Goal: Task Accomplishment & Management: Complete application form

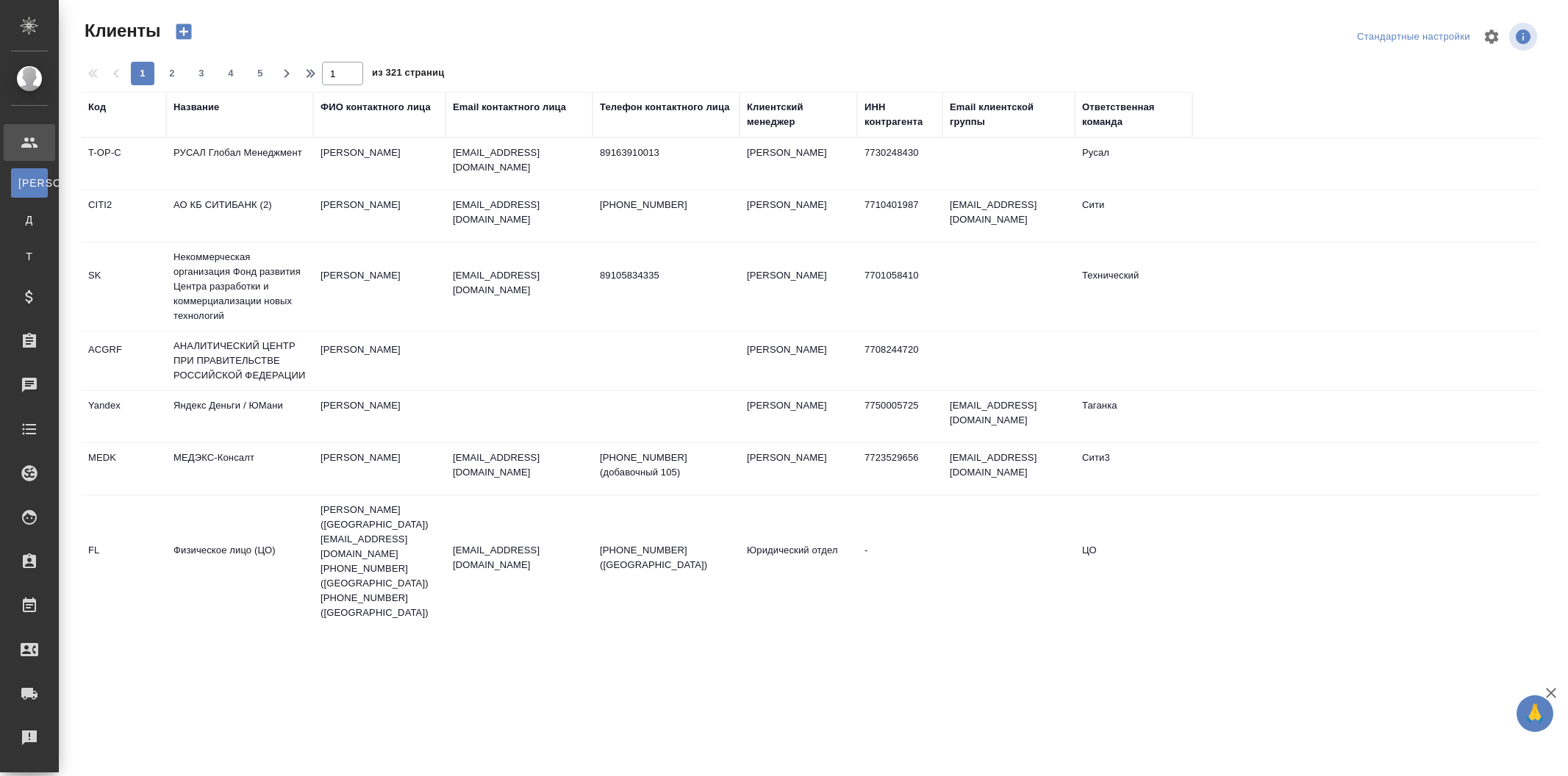
select select "RU"
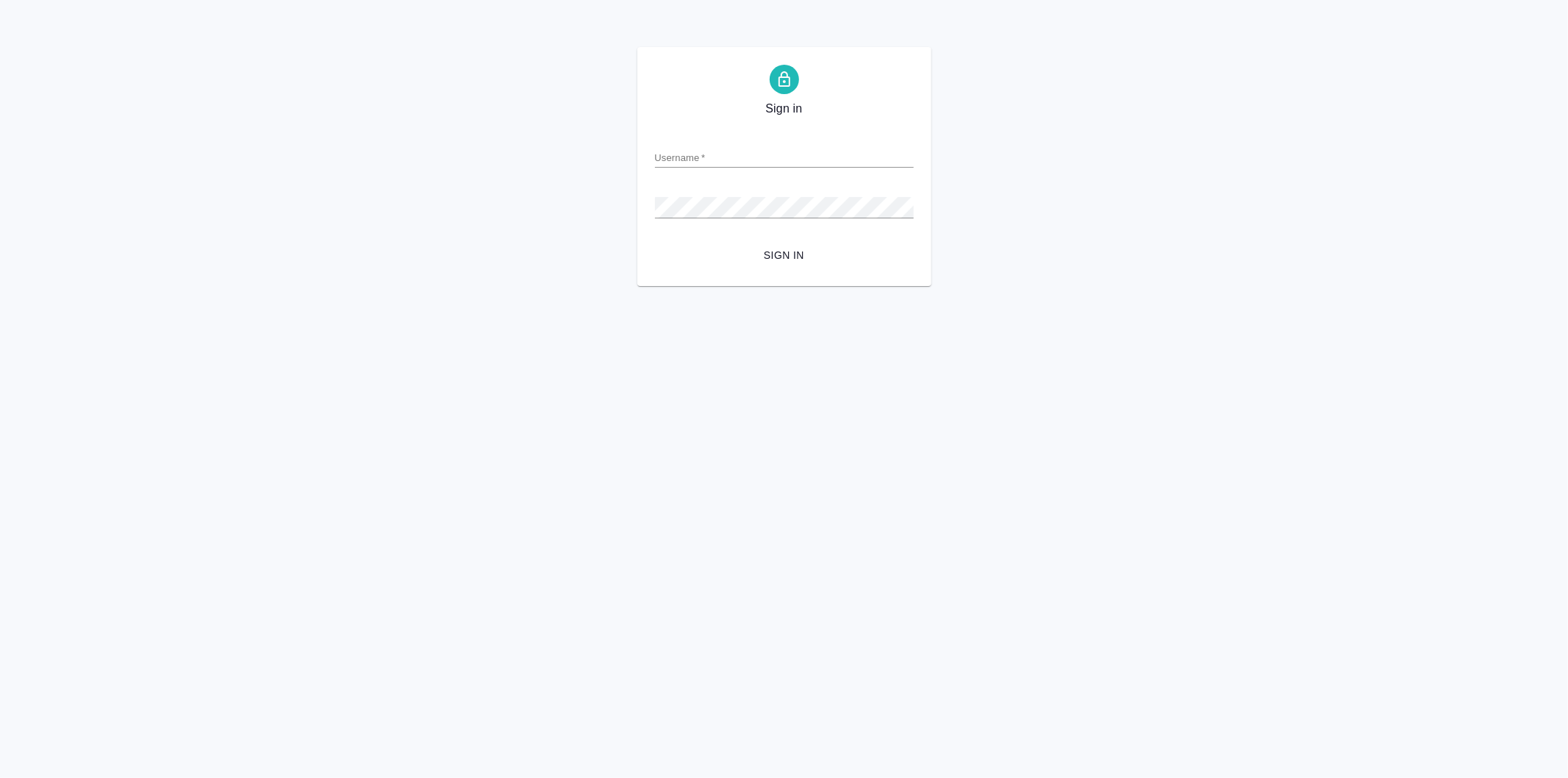
click at [719, 167] on input "Username   *" at bounding box center [784, 157] width 259 height 20
type input "[EMAIL_ADDRESS][DOMAIN_NAME]"
click at [655, 242] on button "Sign in" at bounding box center [784, 255] width 259 height 27
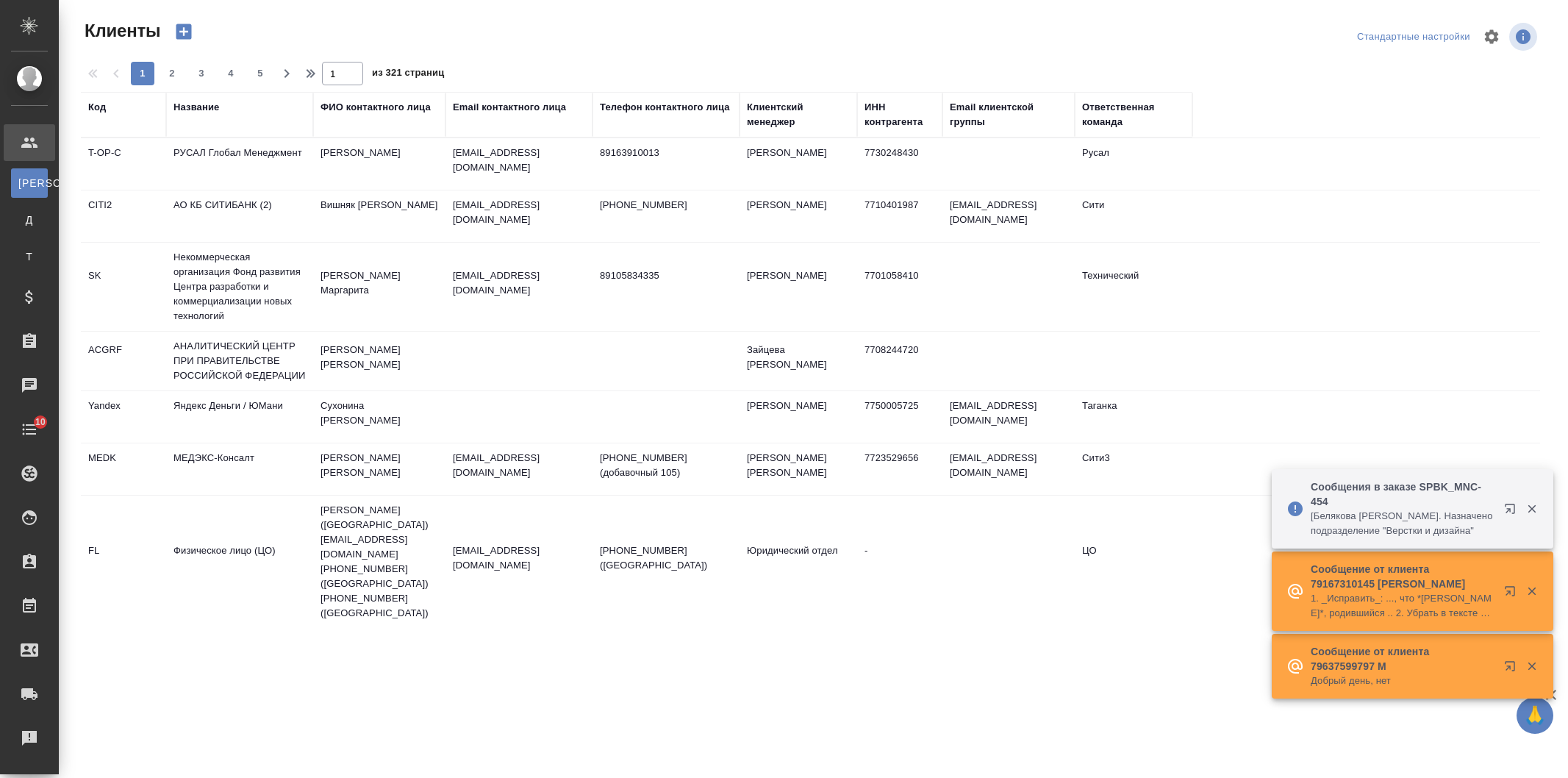
select select "RU"
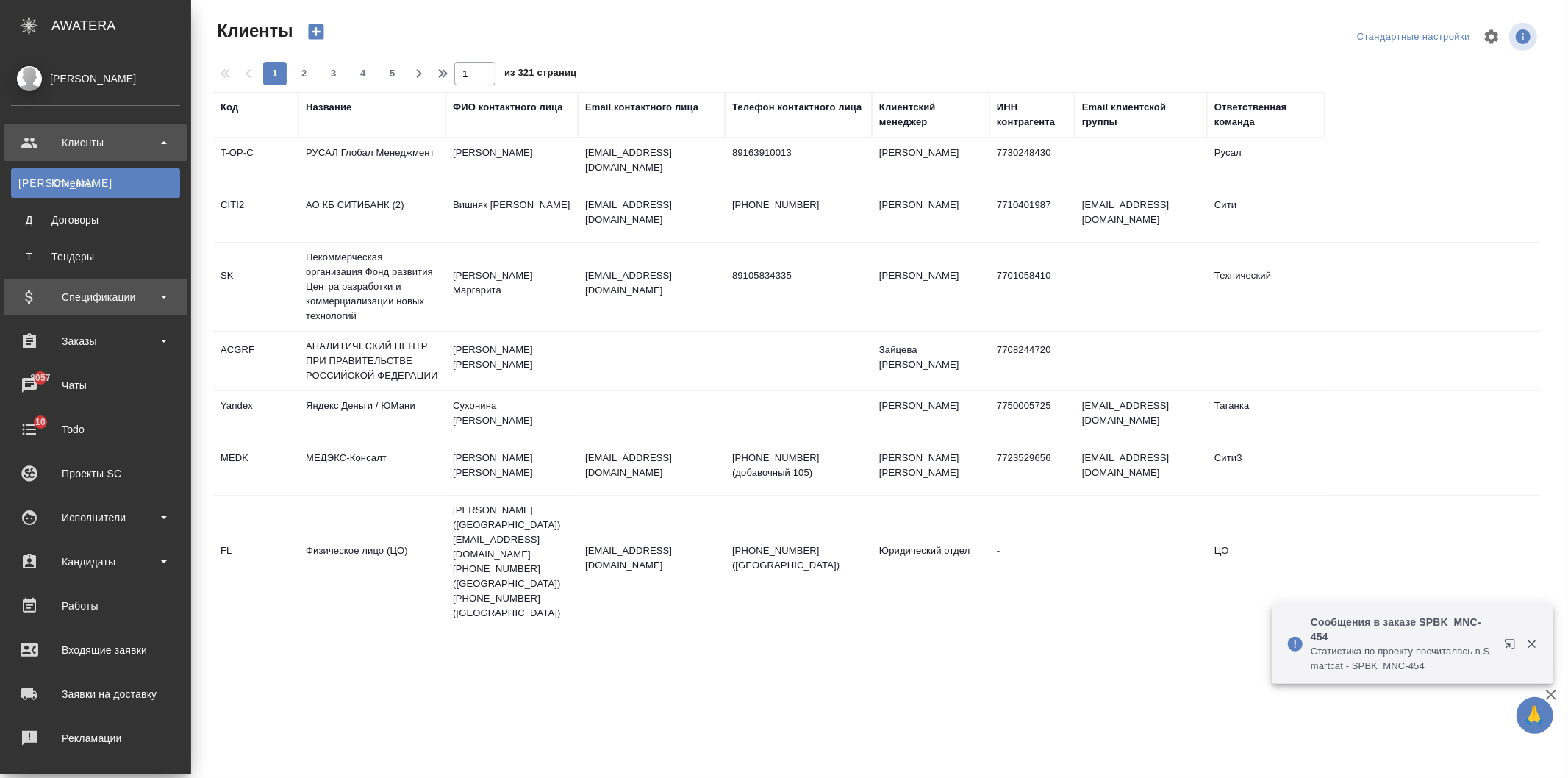
click at [105, 293] on div "Спецификации" at bounding box center [95, 297] width 169 height 22
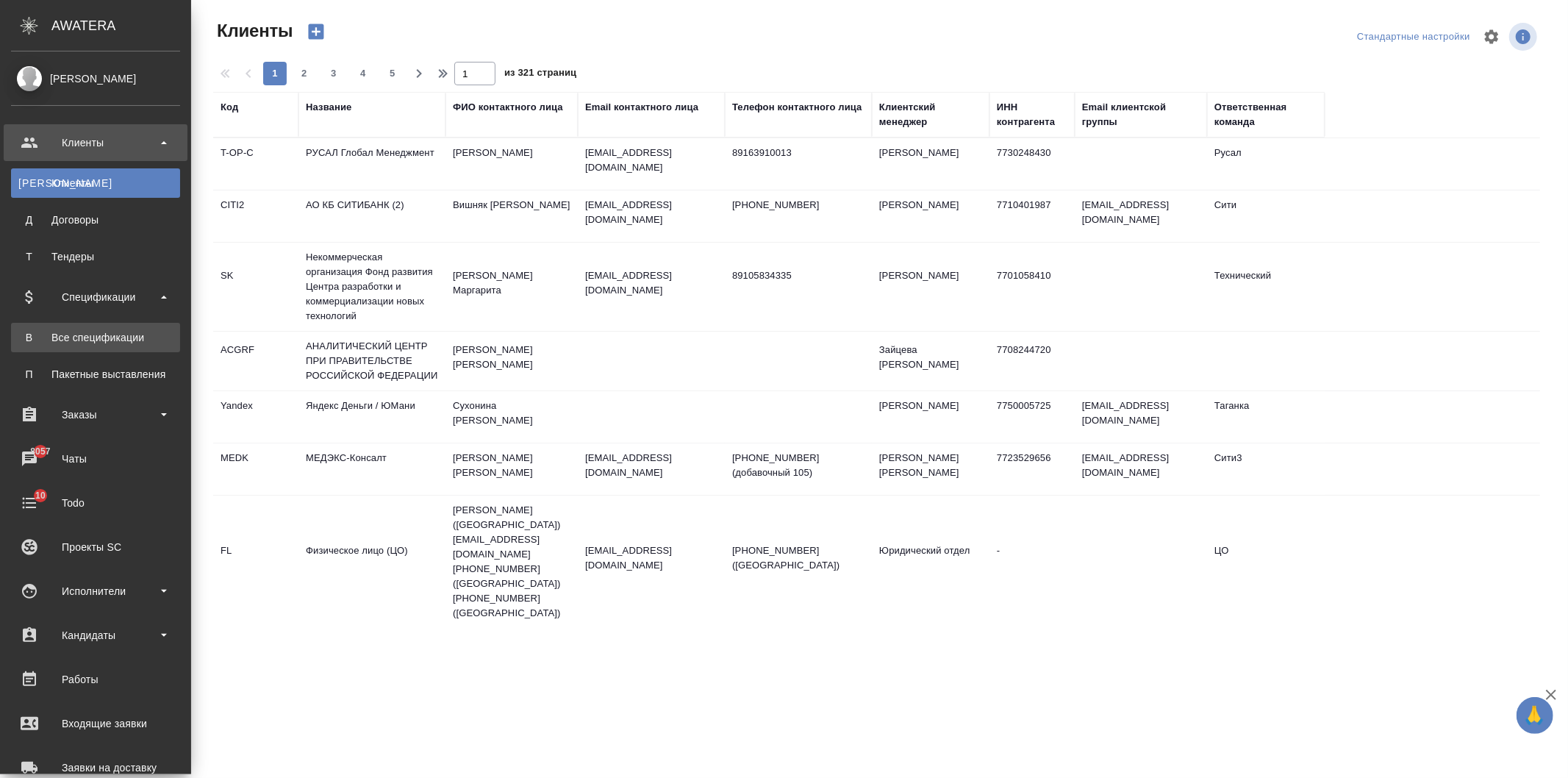
click at [145, 337] on div "Все спецификации" at bounding box center [95, 337] width 154 height 14
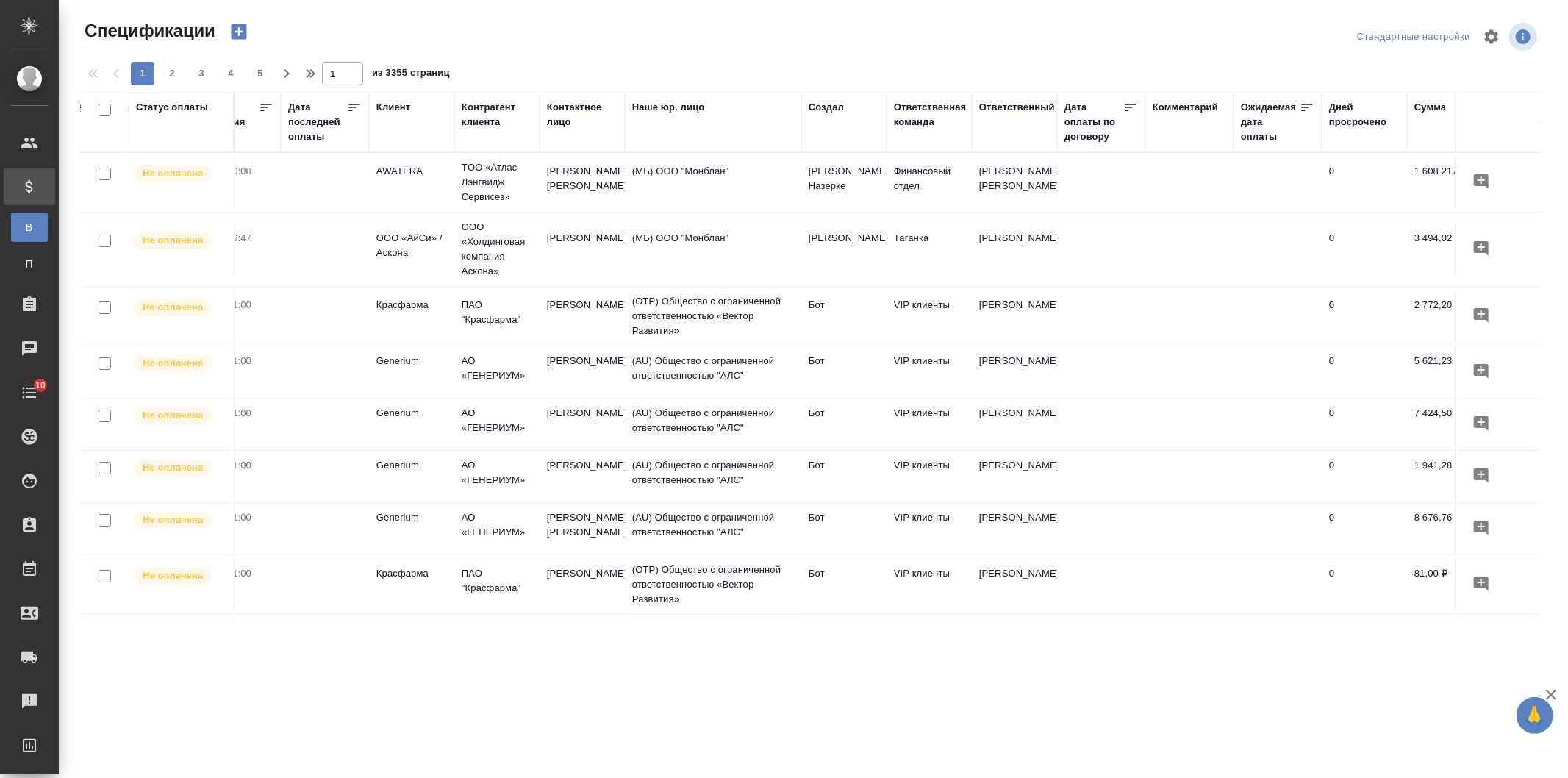
scroll to position [0, 460]
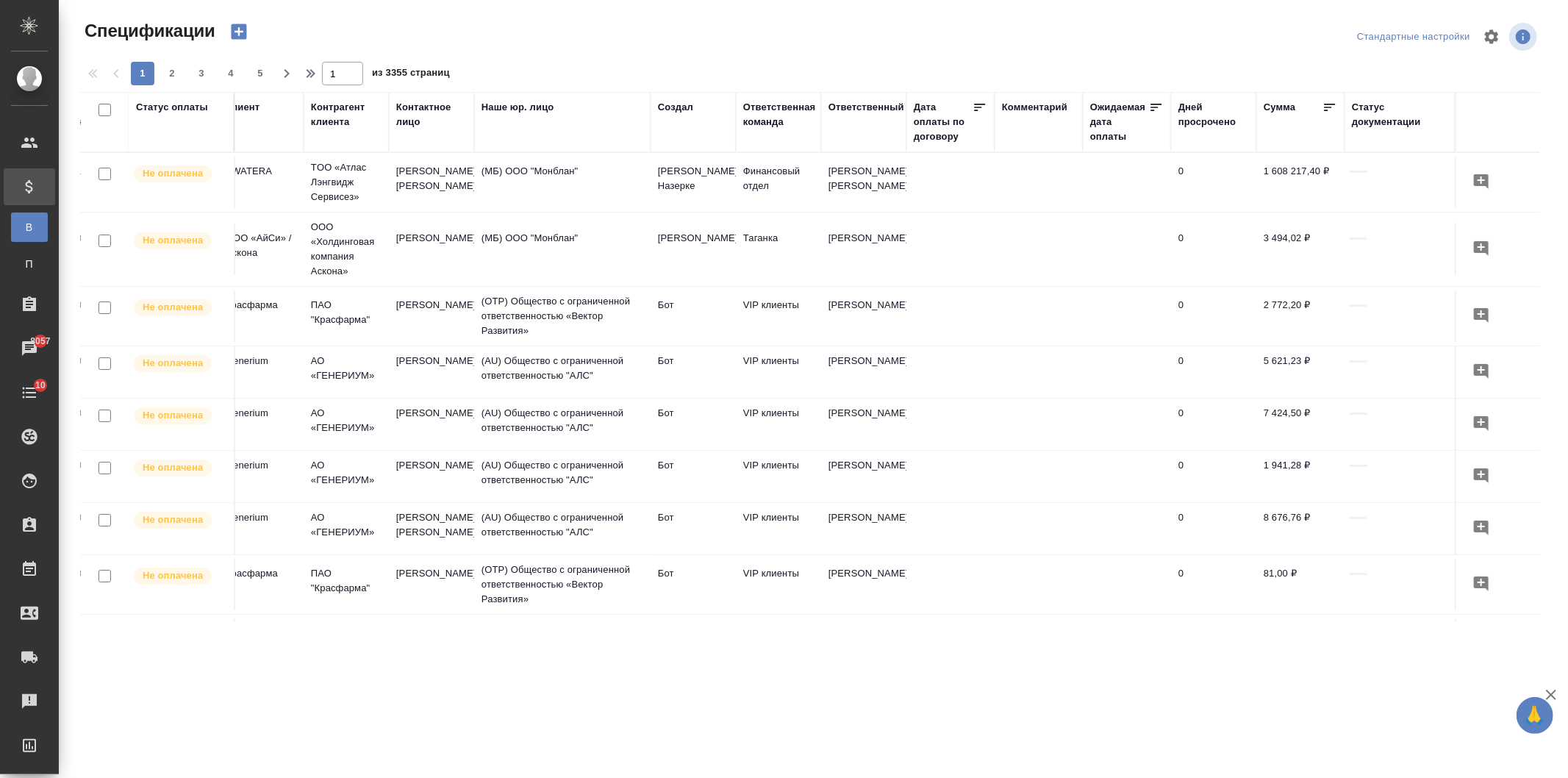
click at [765, 117] on div "Ответственная команда" at bounding box center [780, 115] width 73 height 30
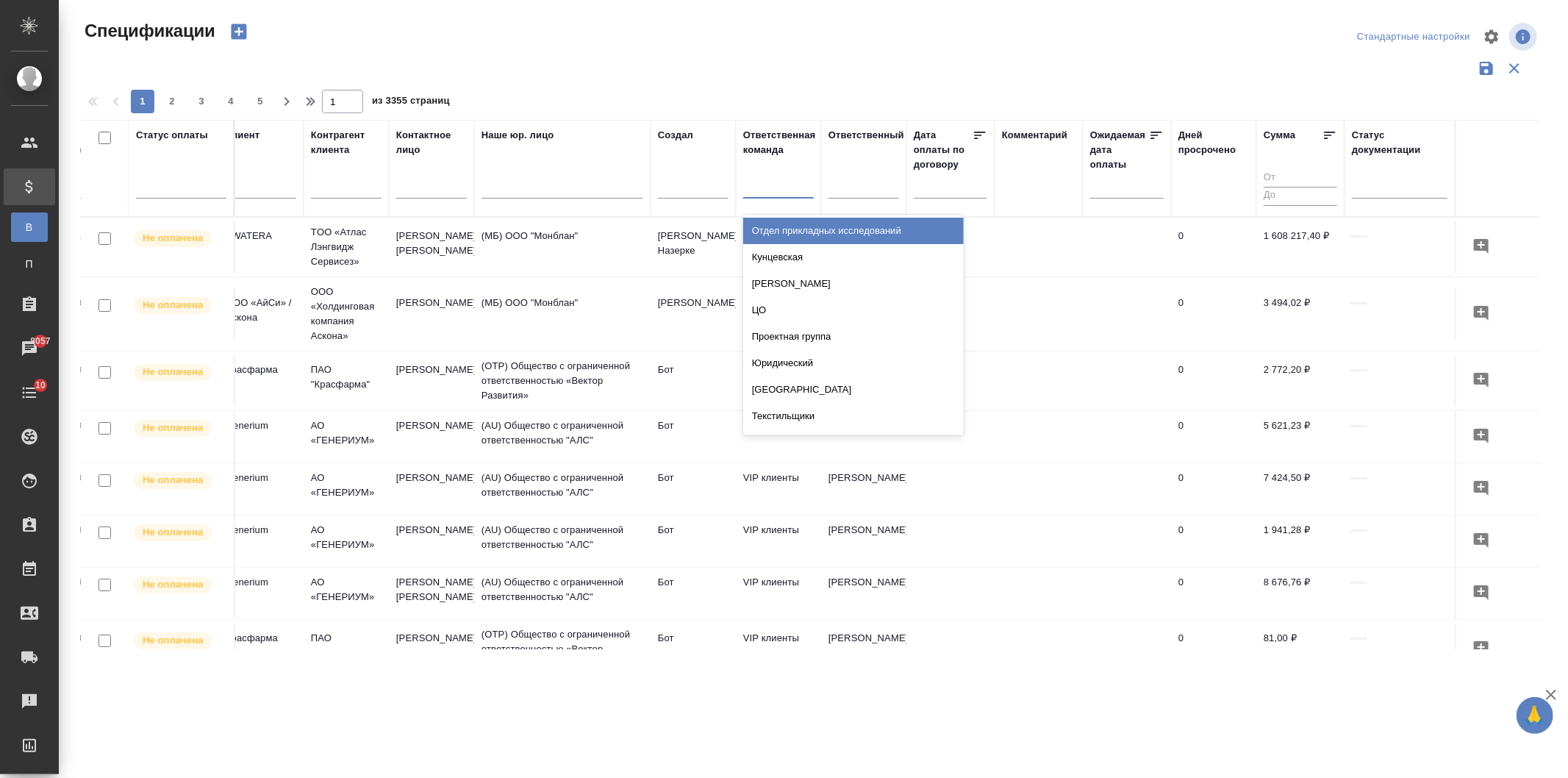
click at [765, 192] on div at bounding box center [778, 183] width 71 height 21
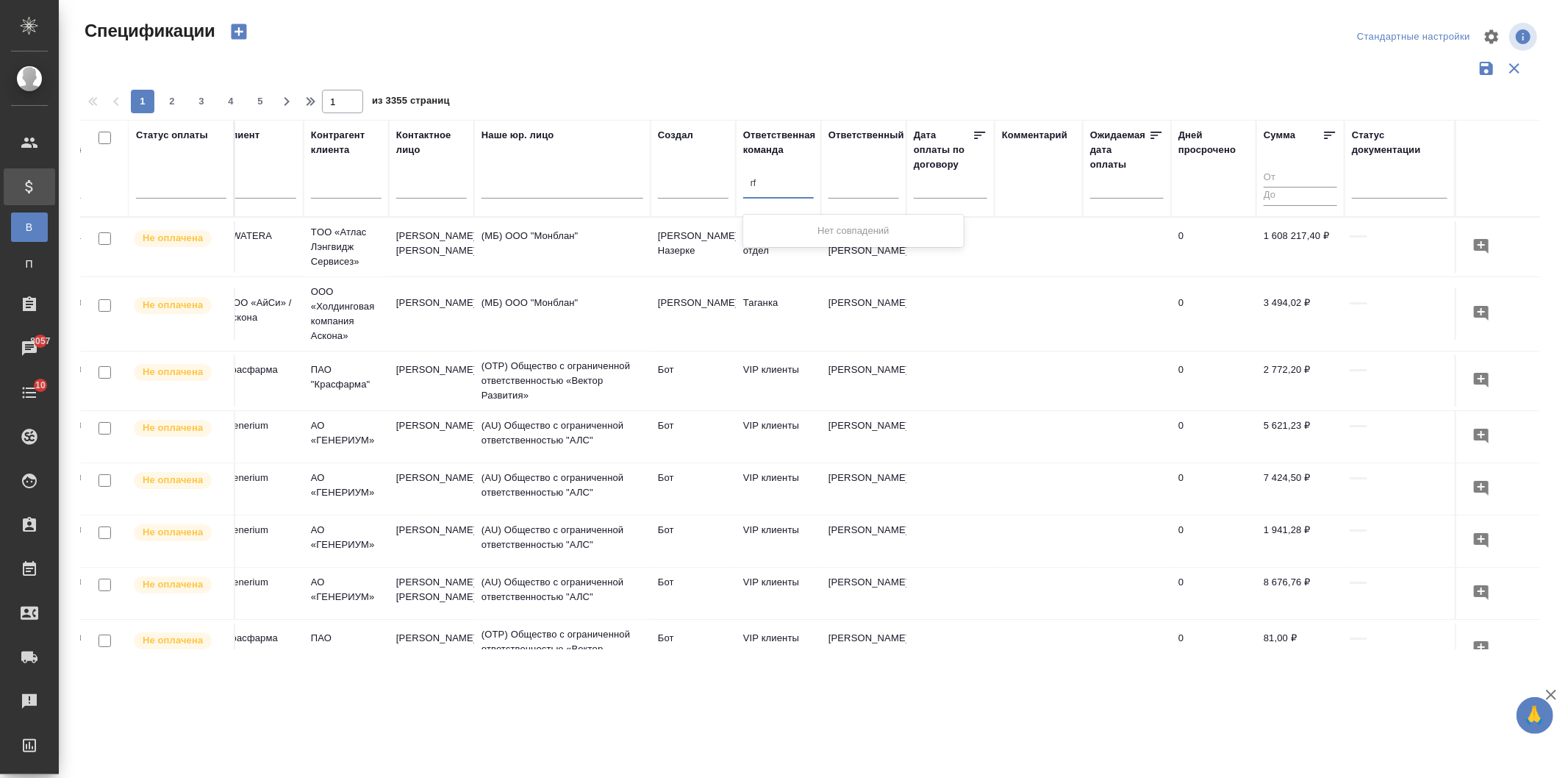
type input "r"
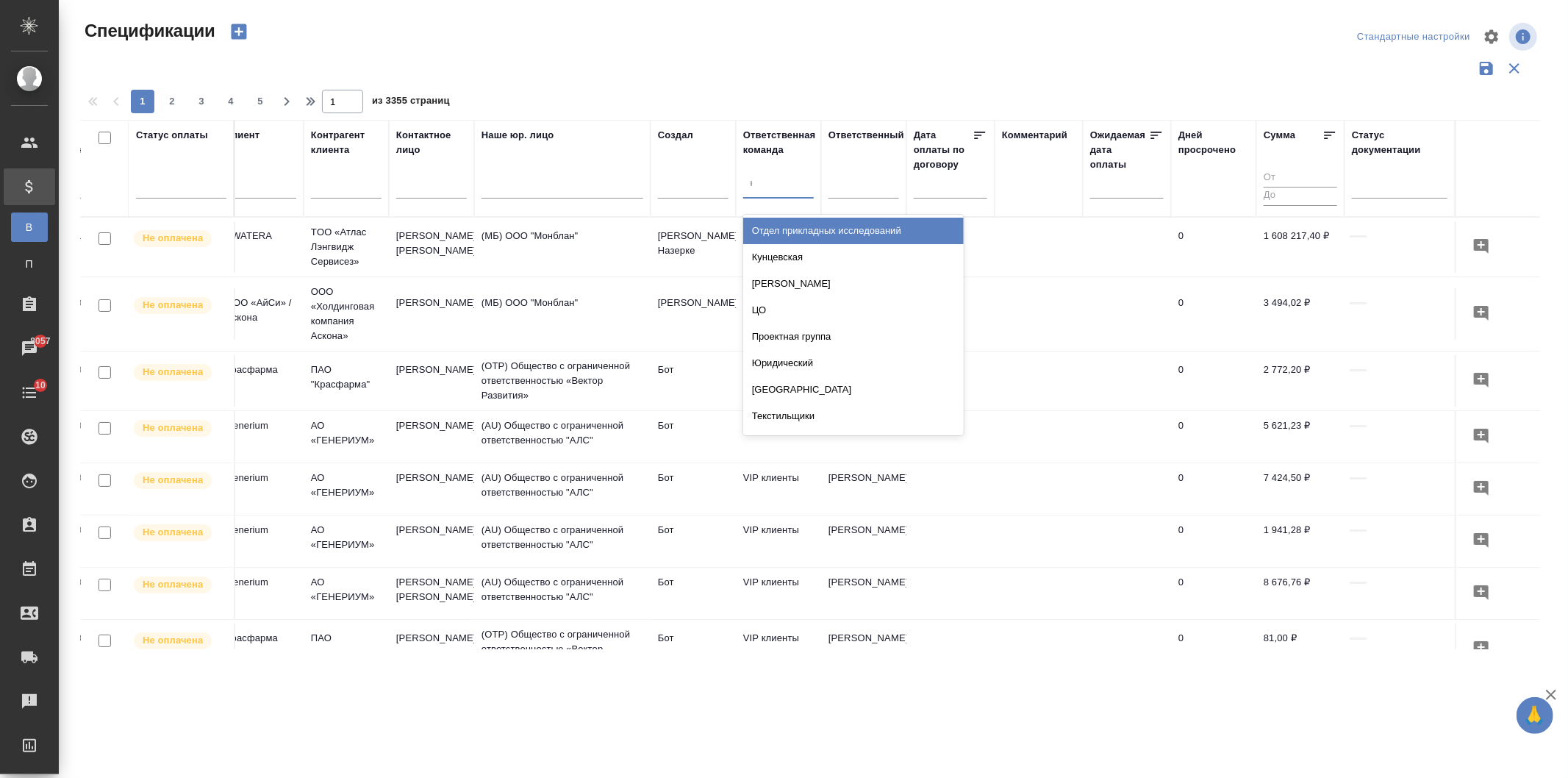
type input "кара"
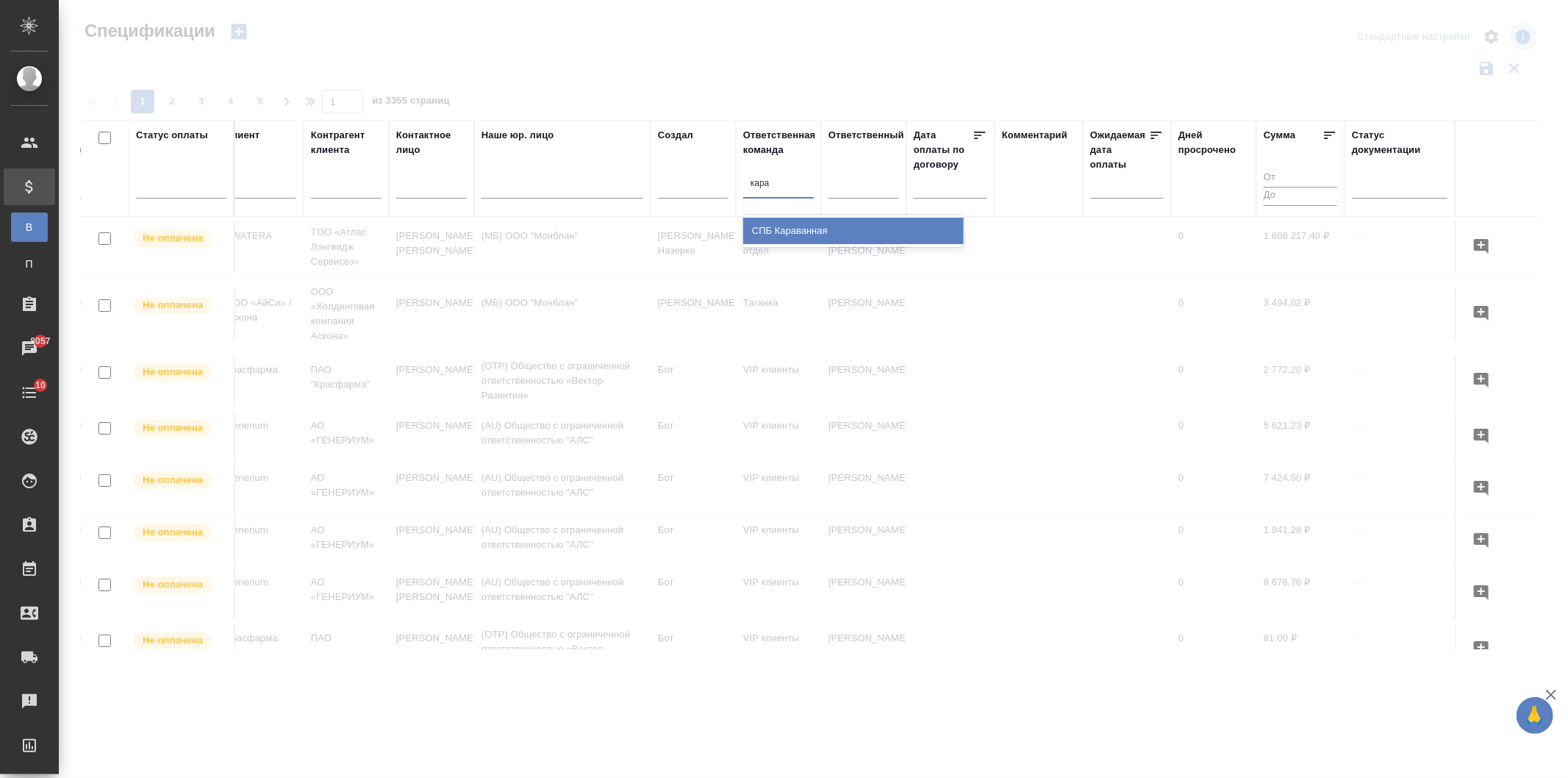
click at [787, 230] on div "СПБ Караванная" at bounding box center [853, 231] width 220 height 26
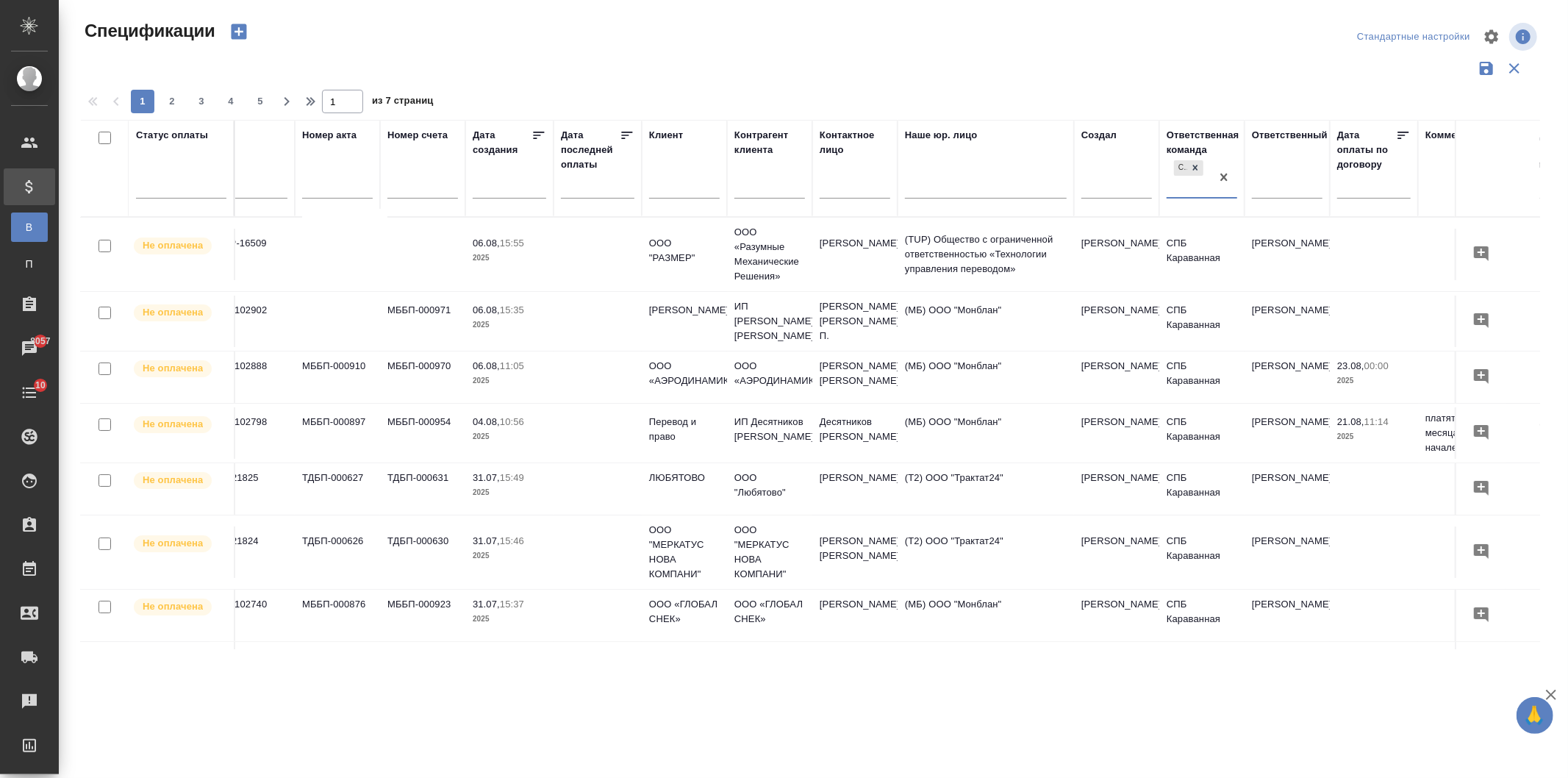
scroll to position [0, 0]
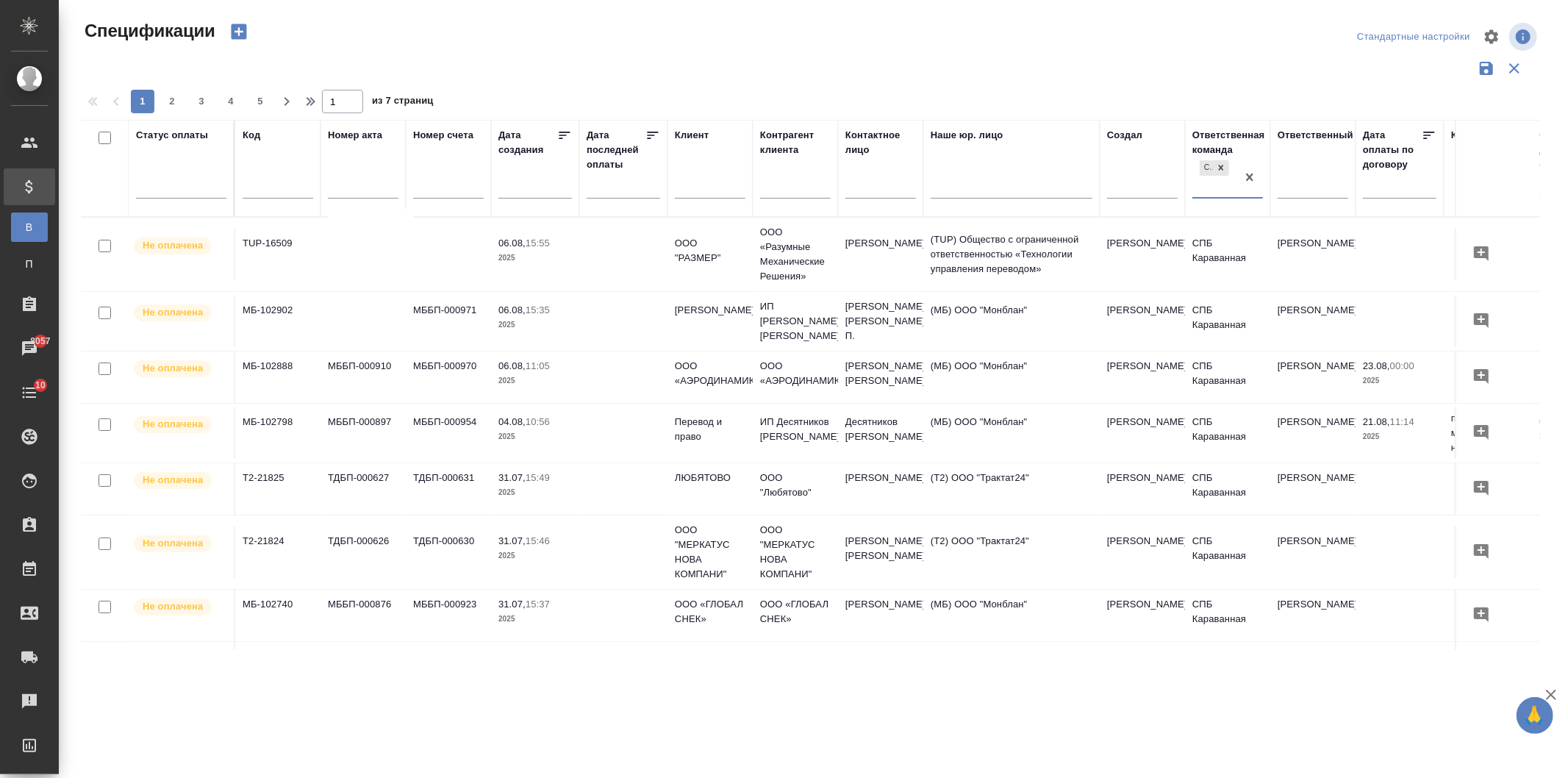
click at [452, 237] on td at bounding box center [448, 255] width 85 height 51
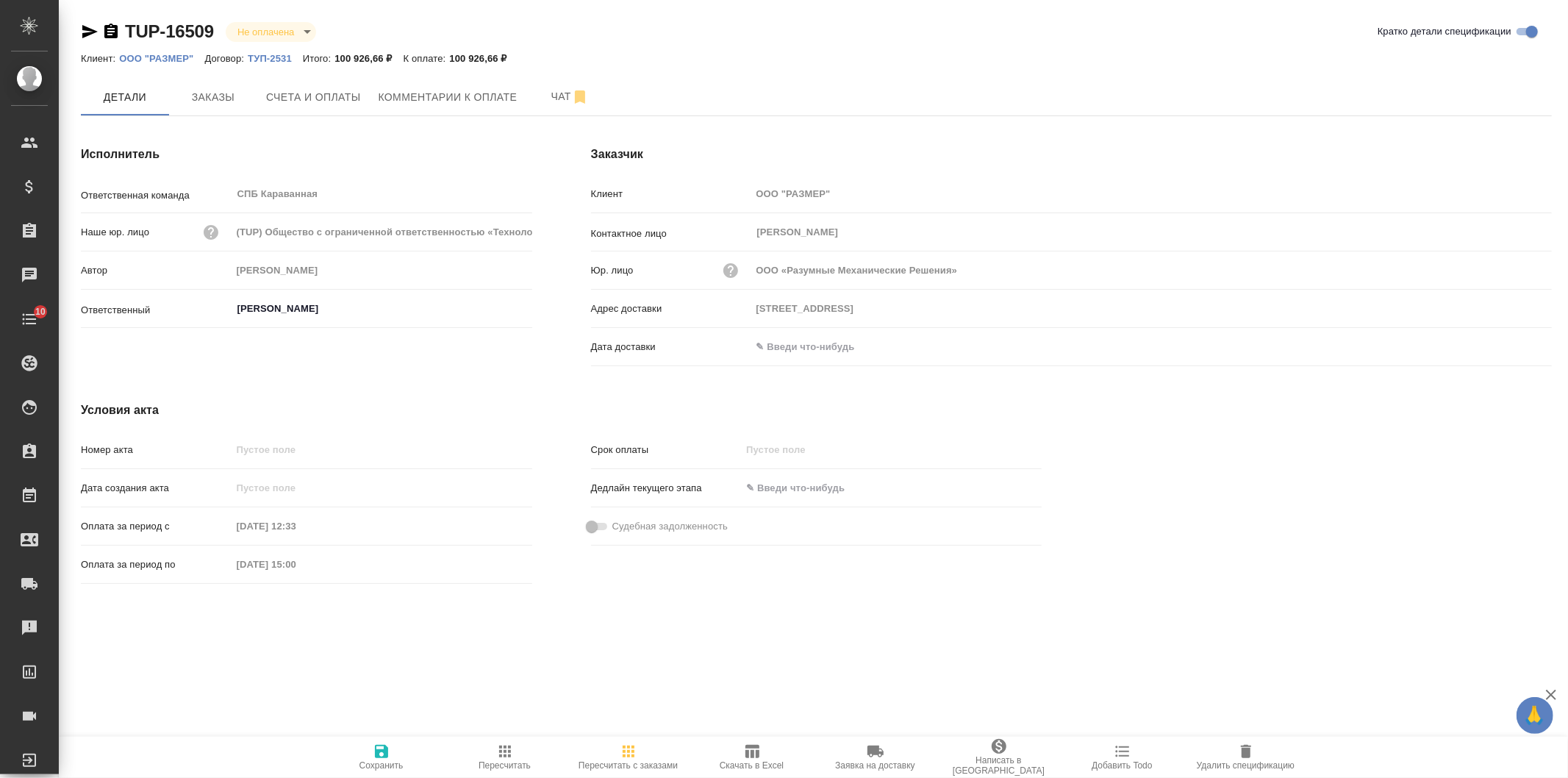
click at [92, 37] on icon "button" at bounding box center [89, 31] width 18 height 18
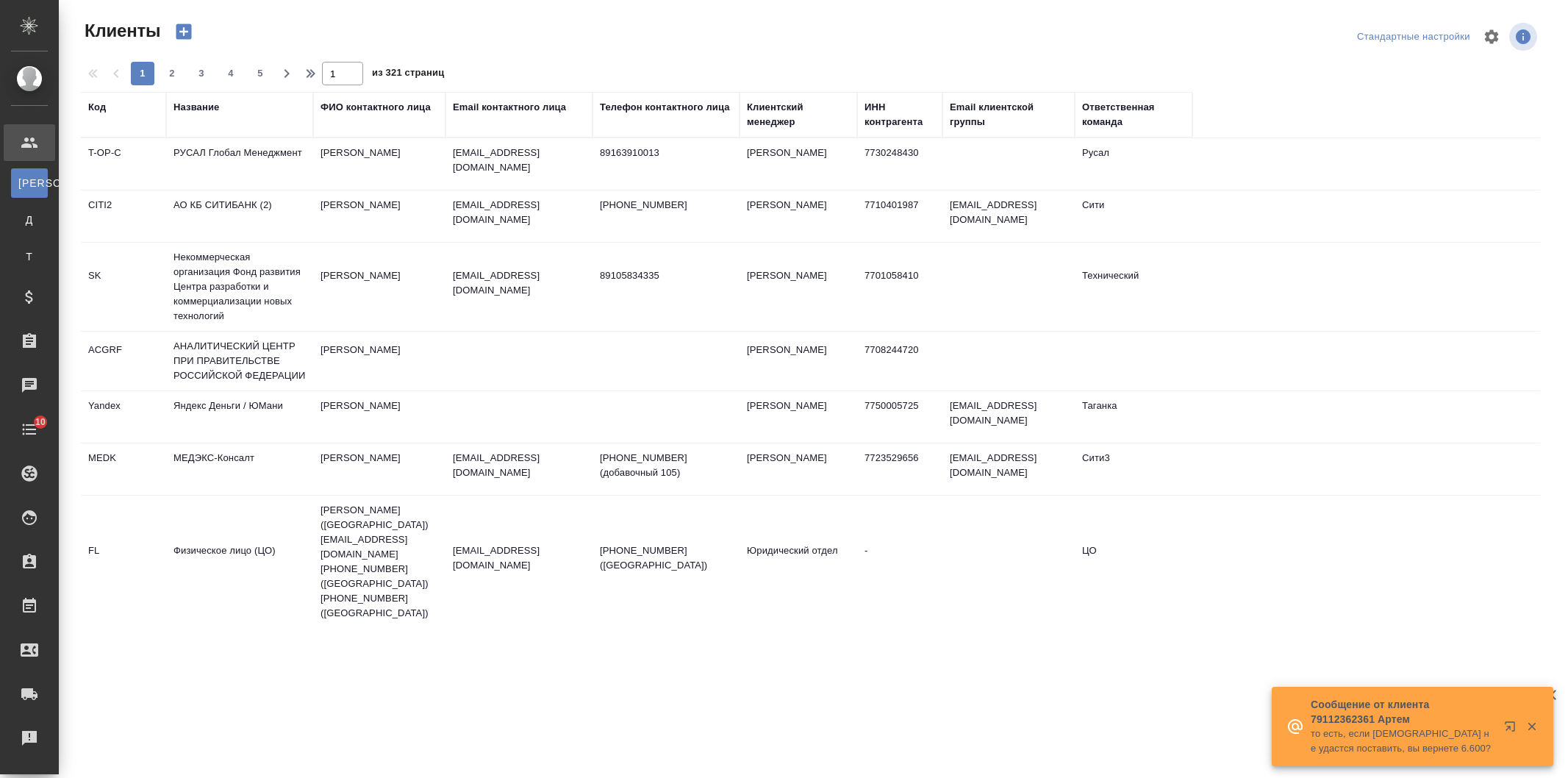
select select "RU"
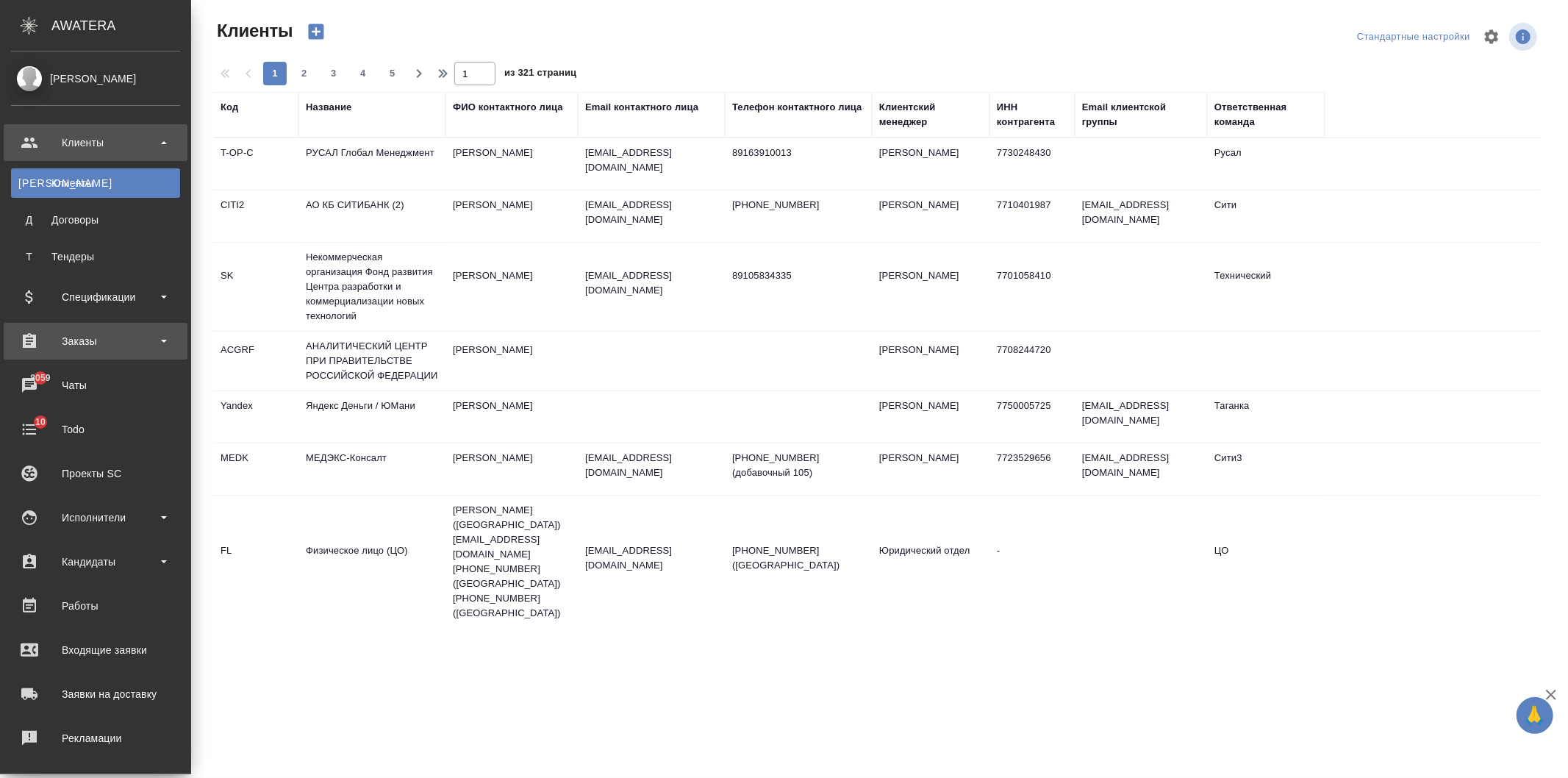
click at [112, 334] on div "Заказы" at bounding box center [95, 341] width 169 height 22
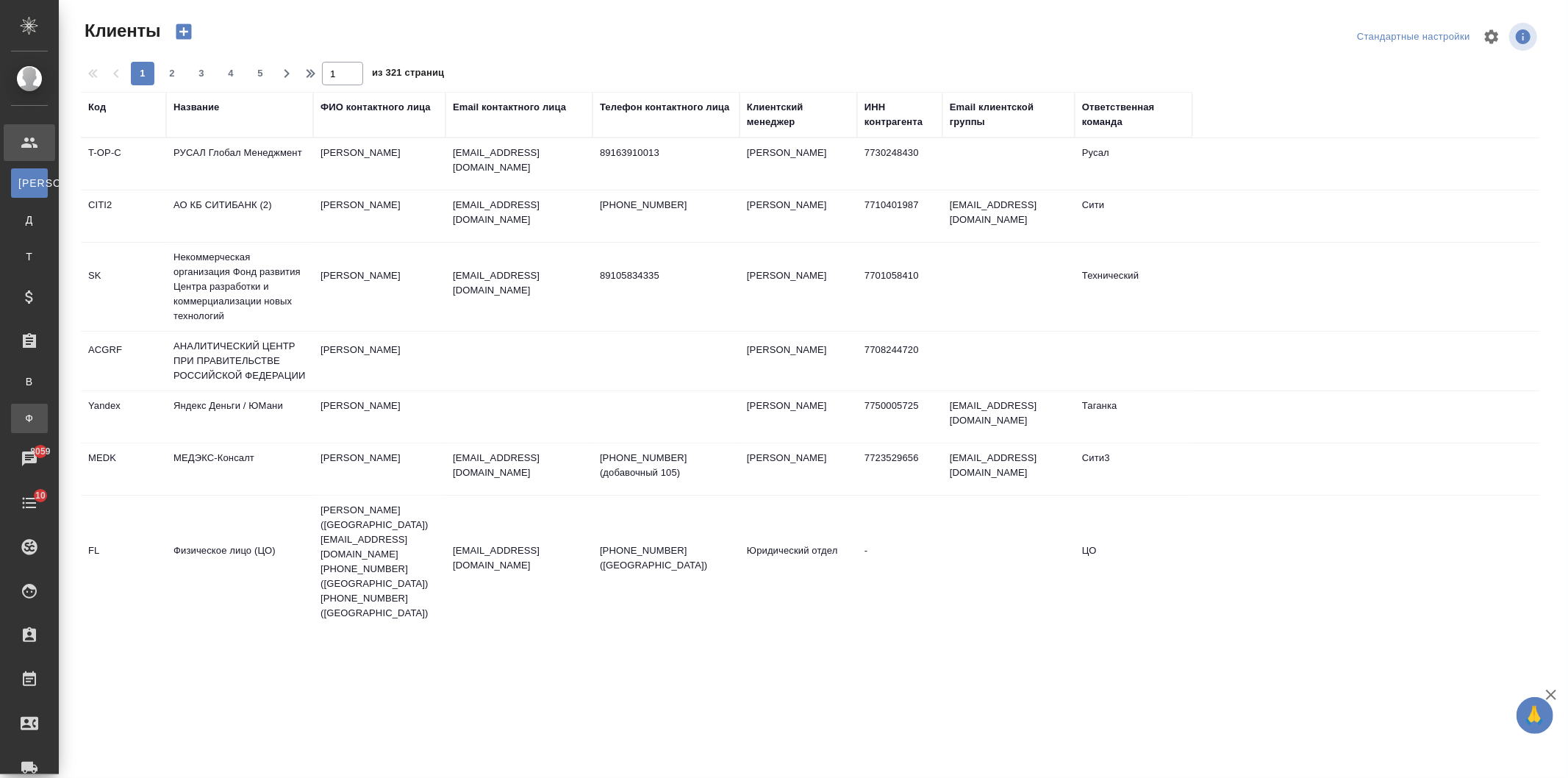
click at [22, 417] on div "Заказы физ. лиц" at bounding box center [11, 418] width 22 height 14
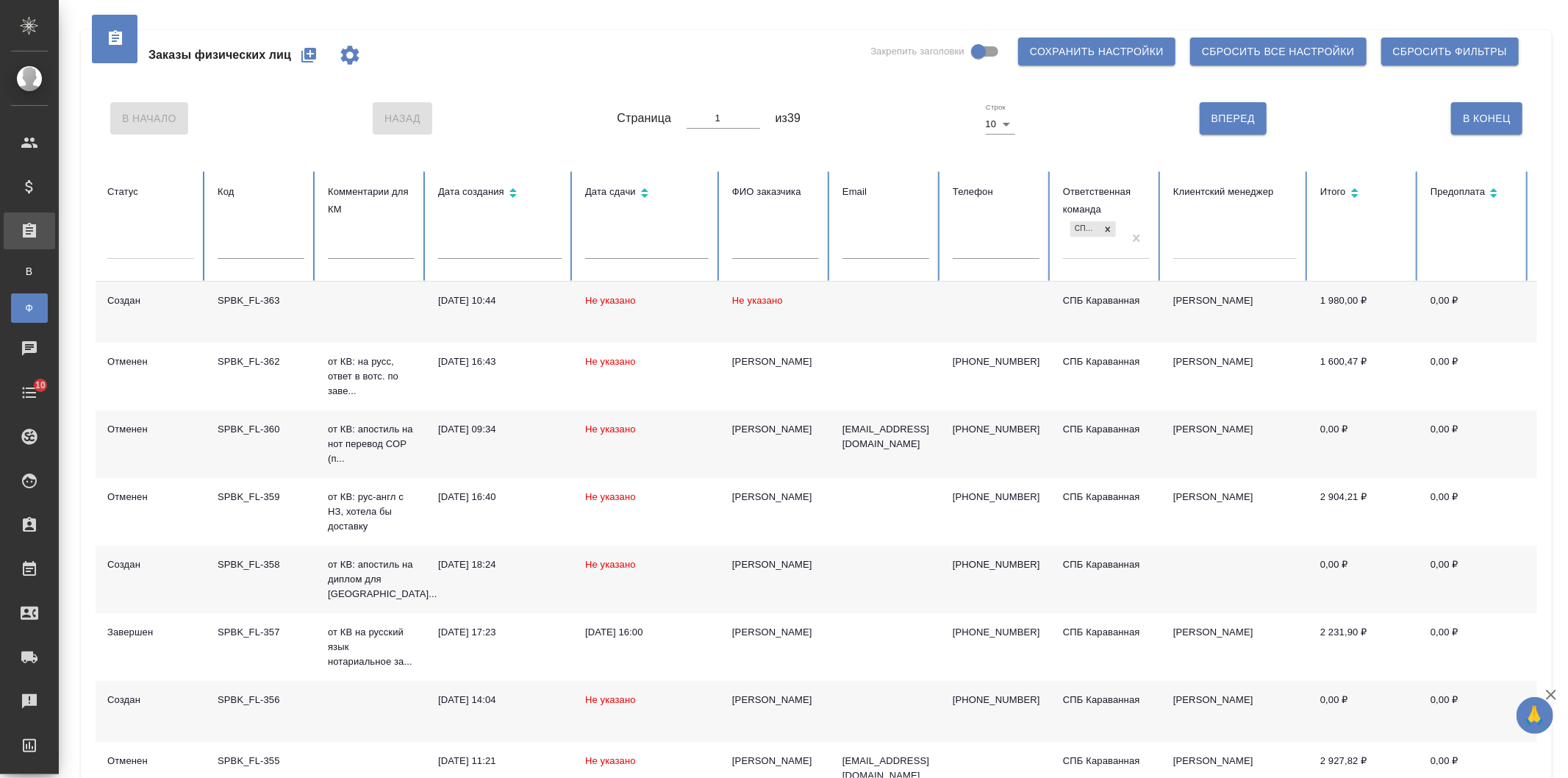
click at [305, 59] on icon "button" at bounding box center [308, 54] width 14 height 14
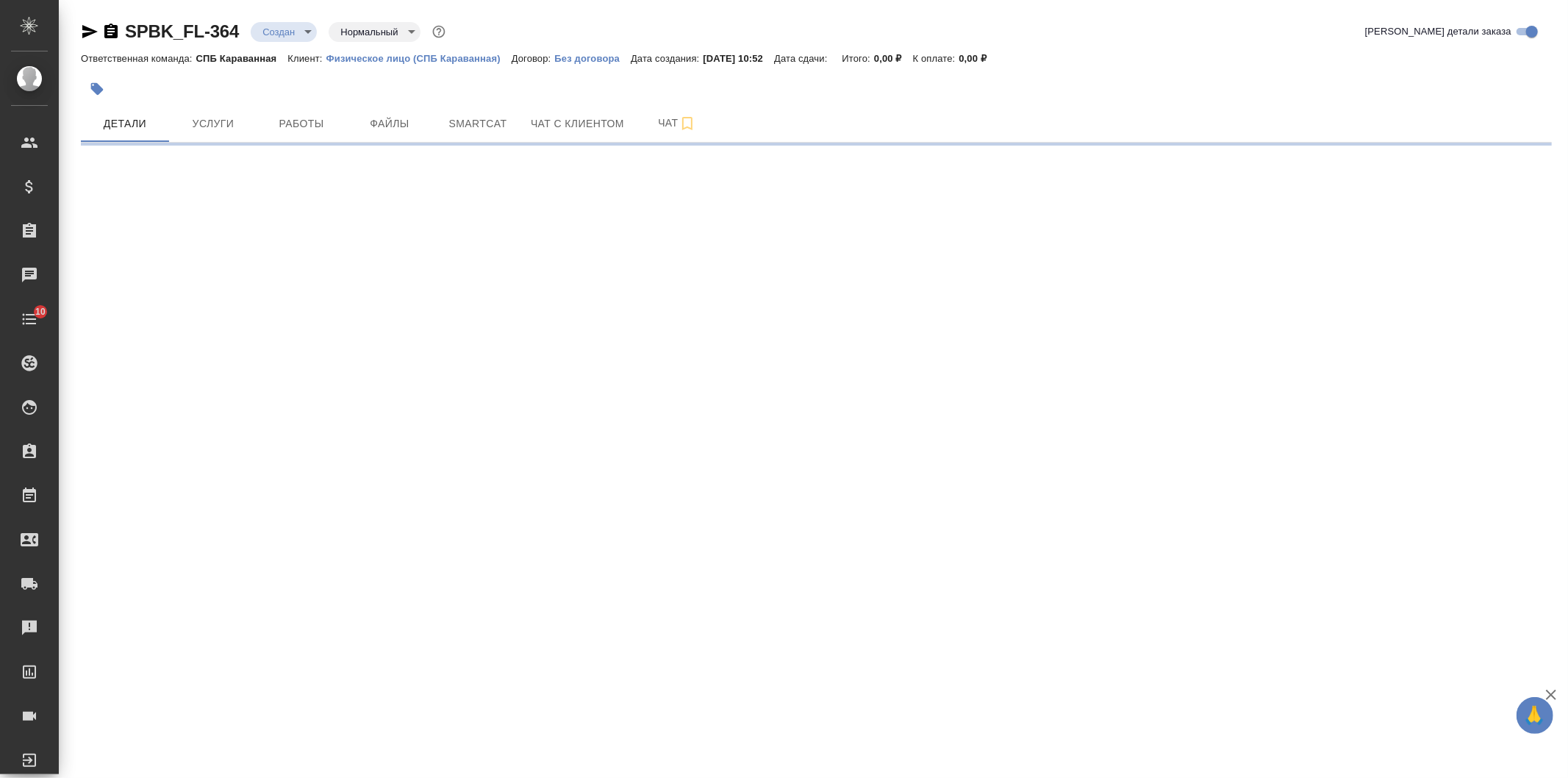
select select "RU"
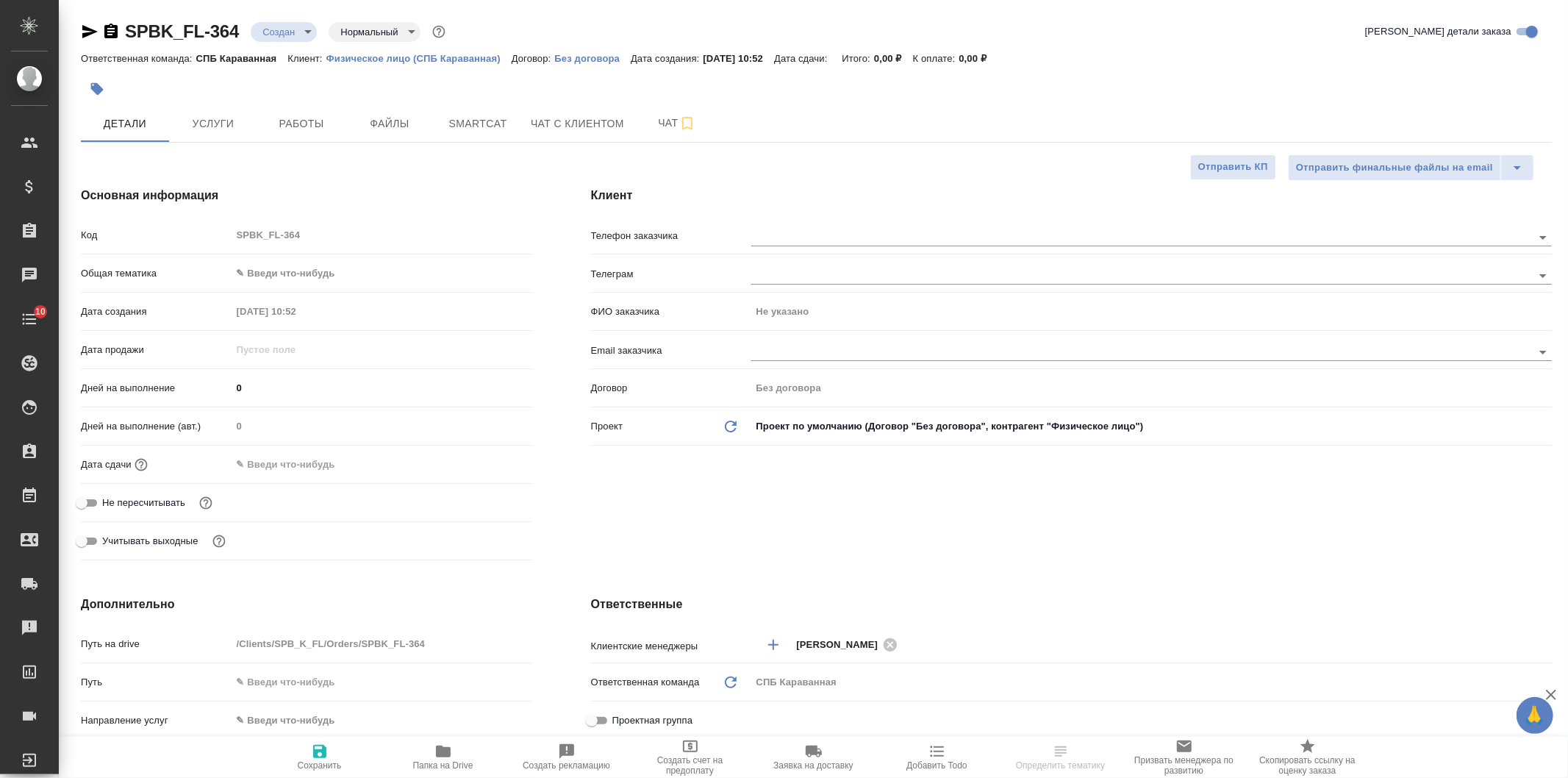
type textarea "x"
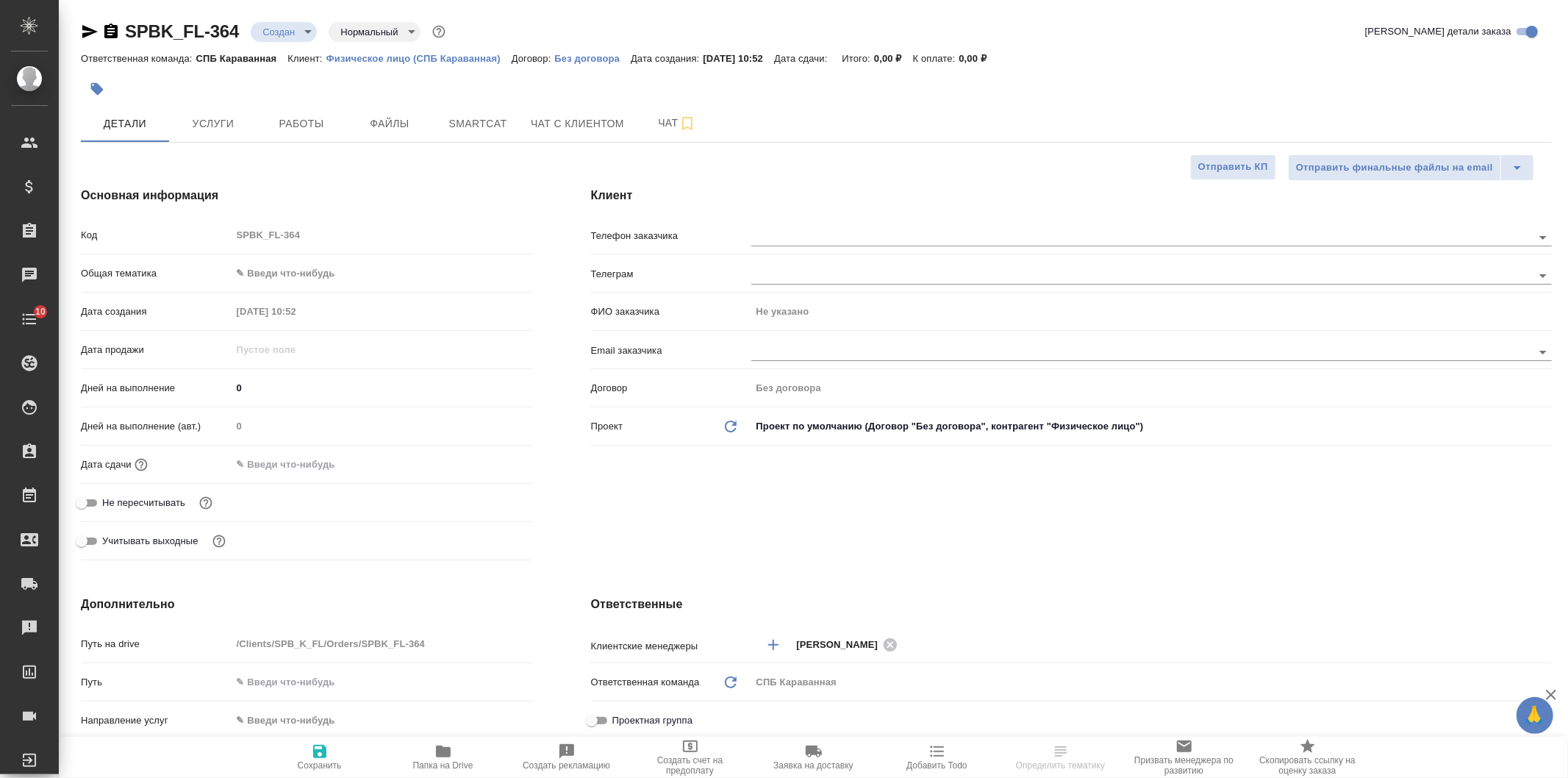
type textarea "x"
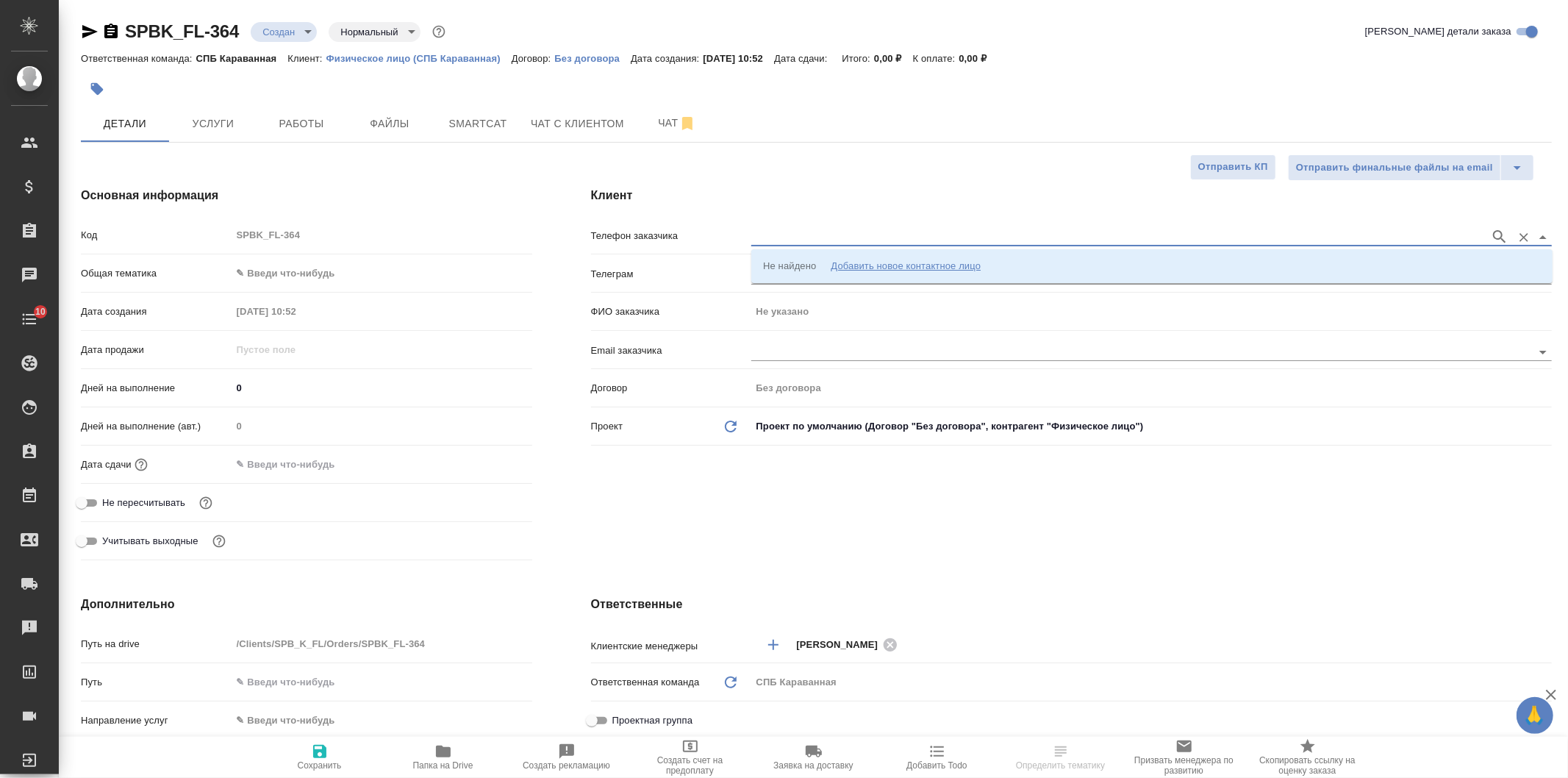
click at [768, 241] on input "text" at bounding box center [1117, 237] width 732 height 18
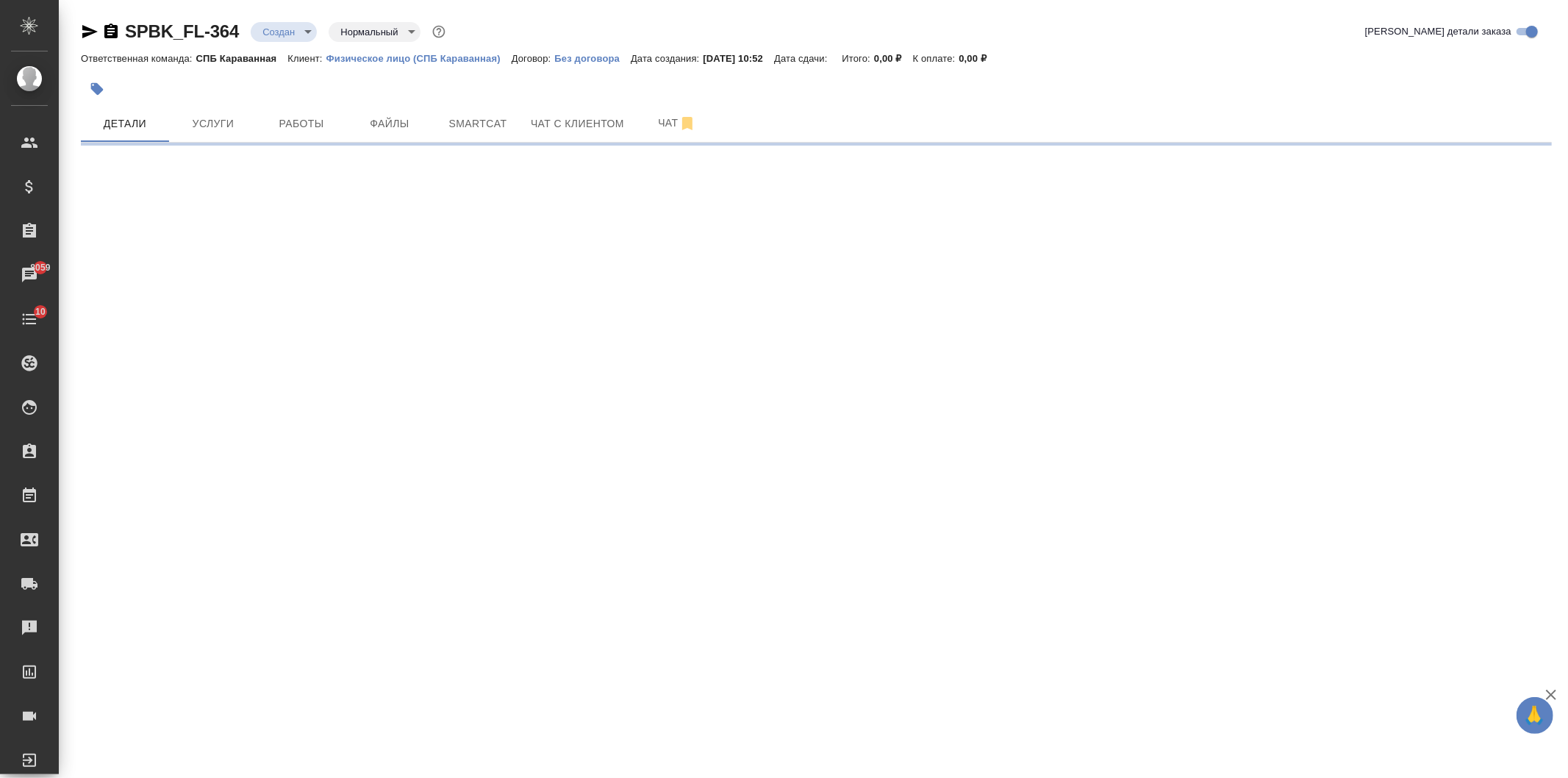
select select "RU"
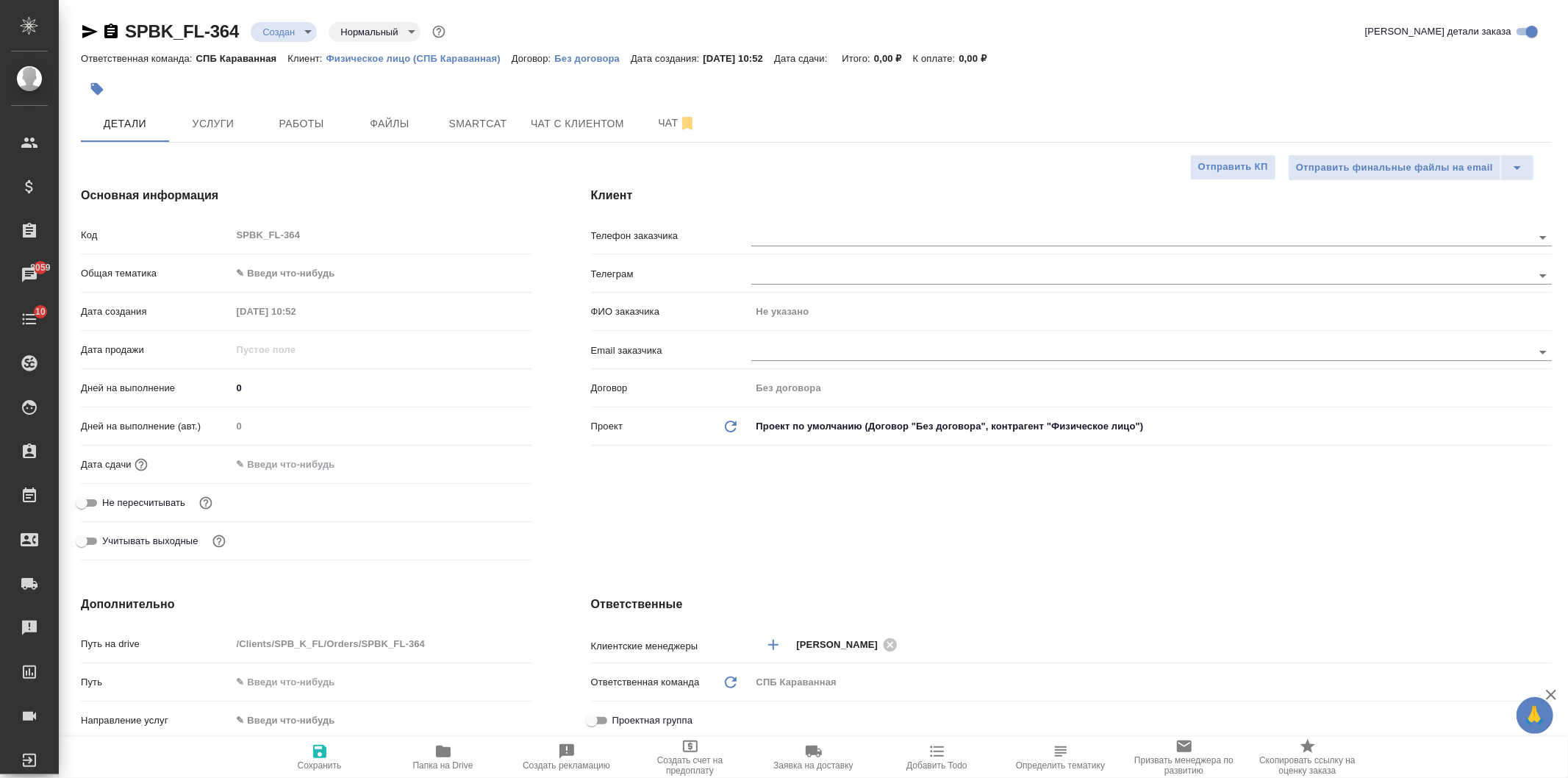
type textarea "x"
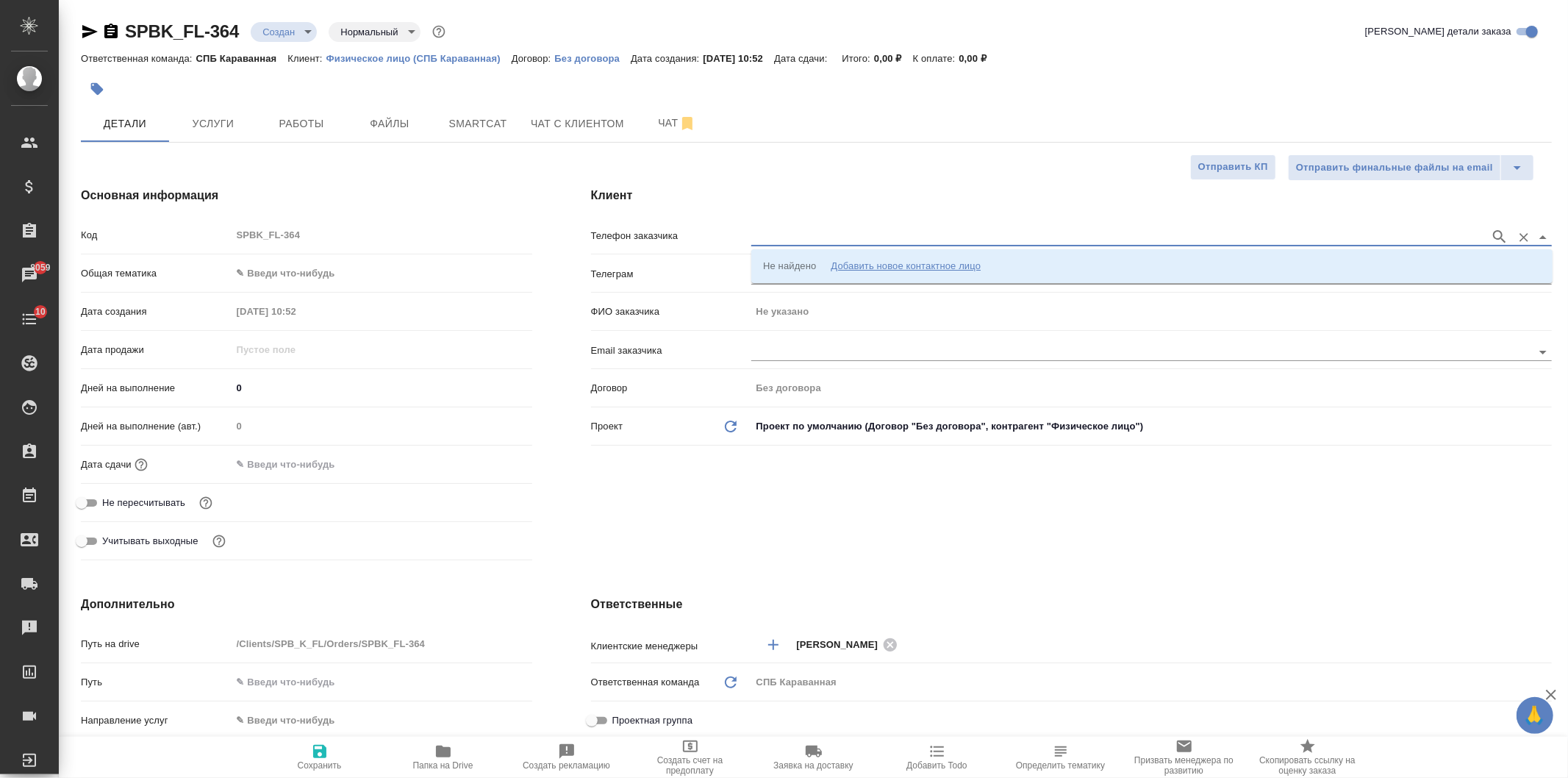
click at [1152, 237] on input "text" at bounding box center [1117, 237] width 732 height 18
click at [1101, 262] on li "Не найдено Добавить новое контактное лицо" at bounding box center [1152, 266] width 801 height 26
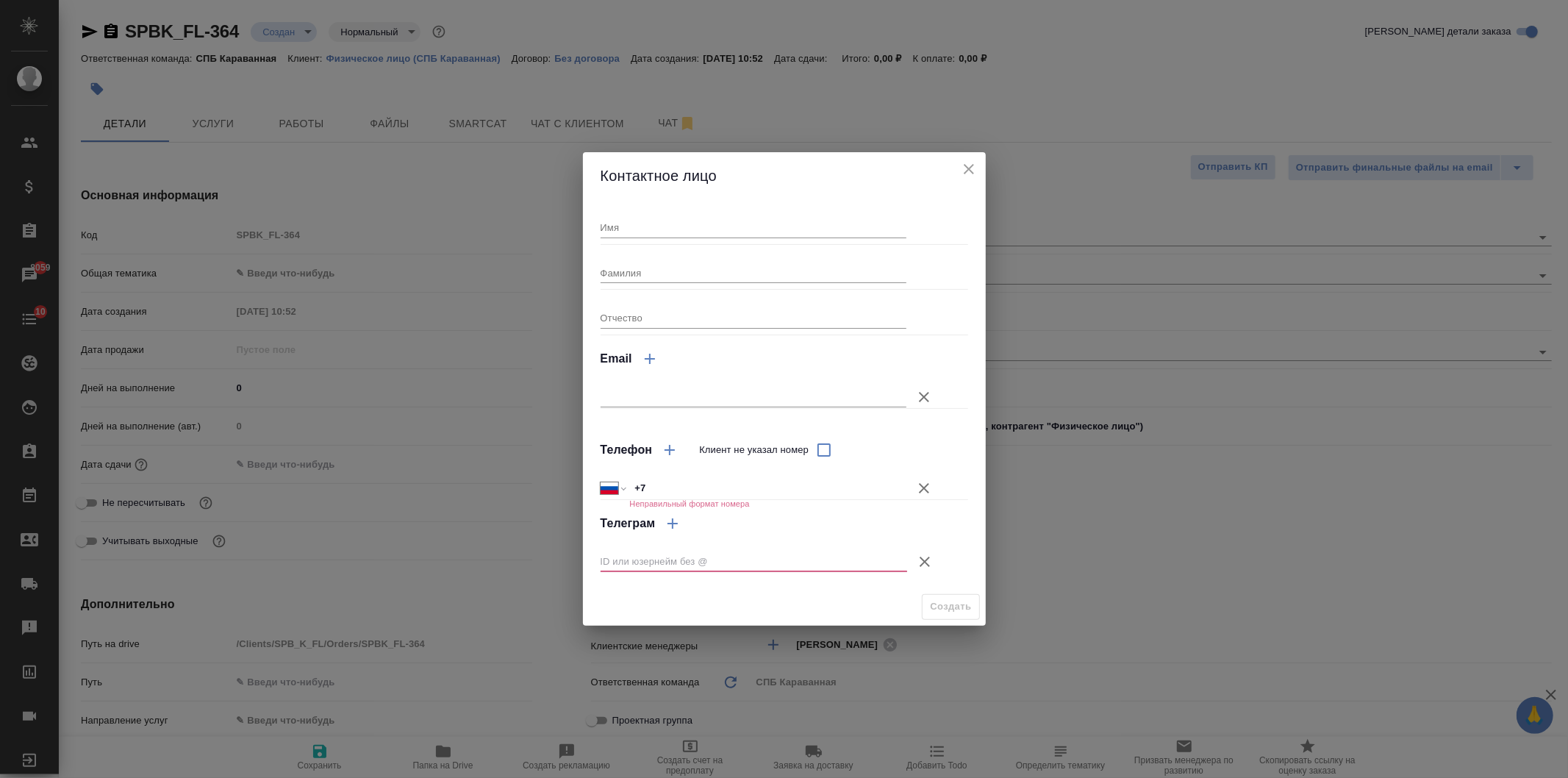
click at [659, 228] on input "Имя" at bounding box center [754, 227] width 306 height 20
type input "Дэвид"
click at [619, 262] on input "Фамилия" at bounding box center [754, 272] width 306 height 20
type input "Джонсон"
click at [663, 480] on input "+7" at bounding box center [768, 488] width 277 height 21
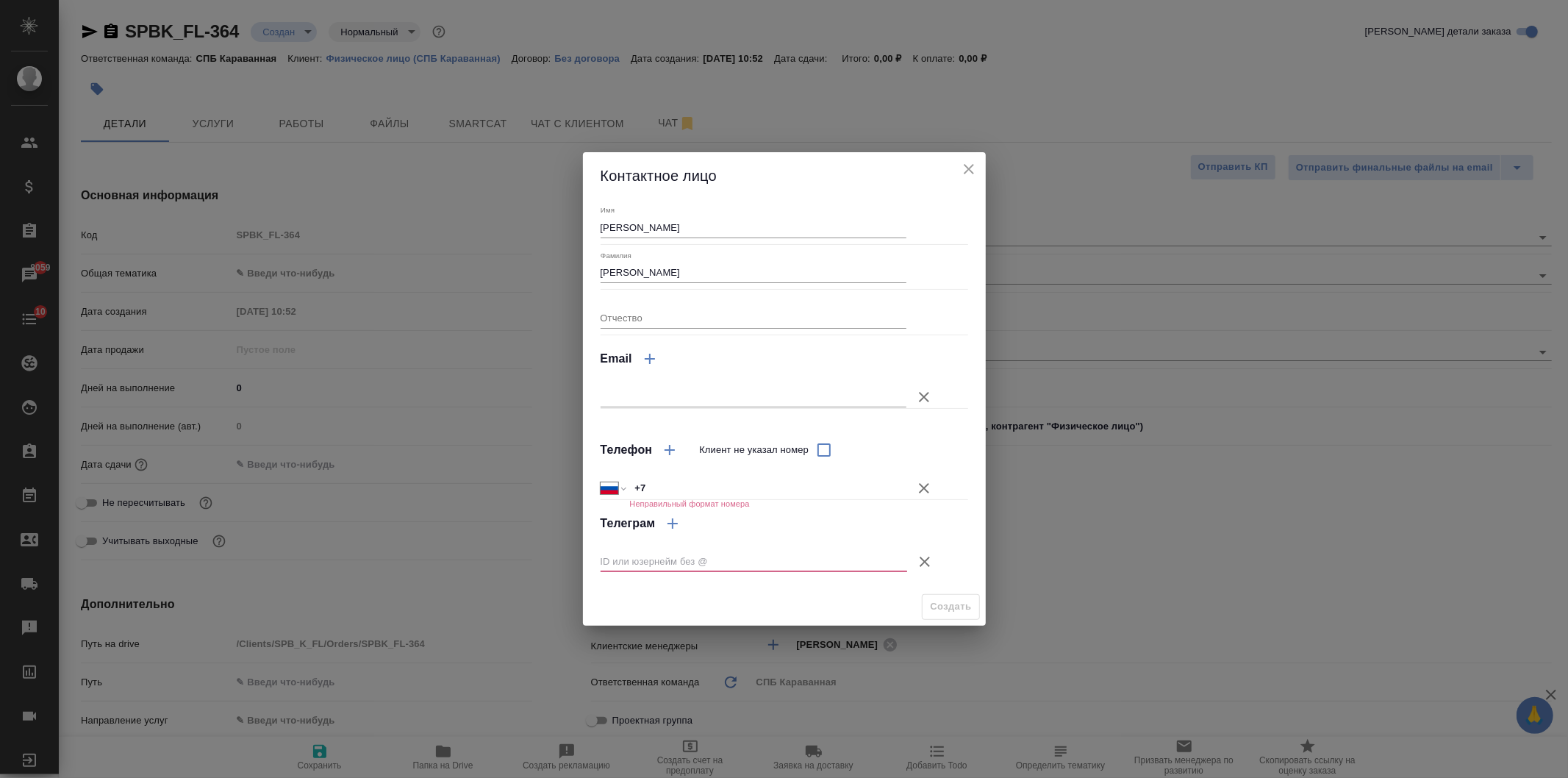
type textarea "x"
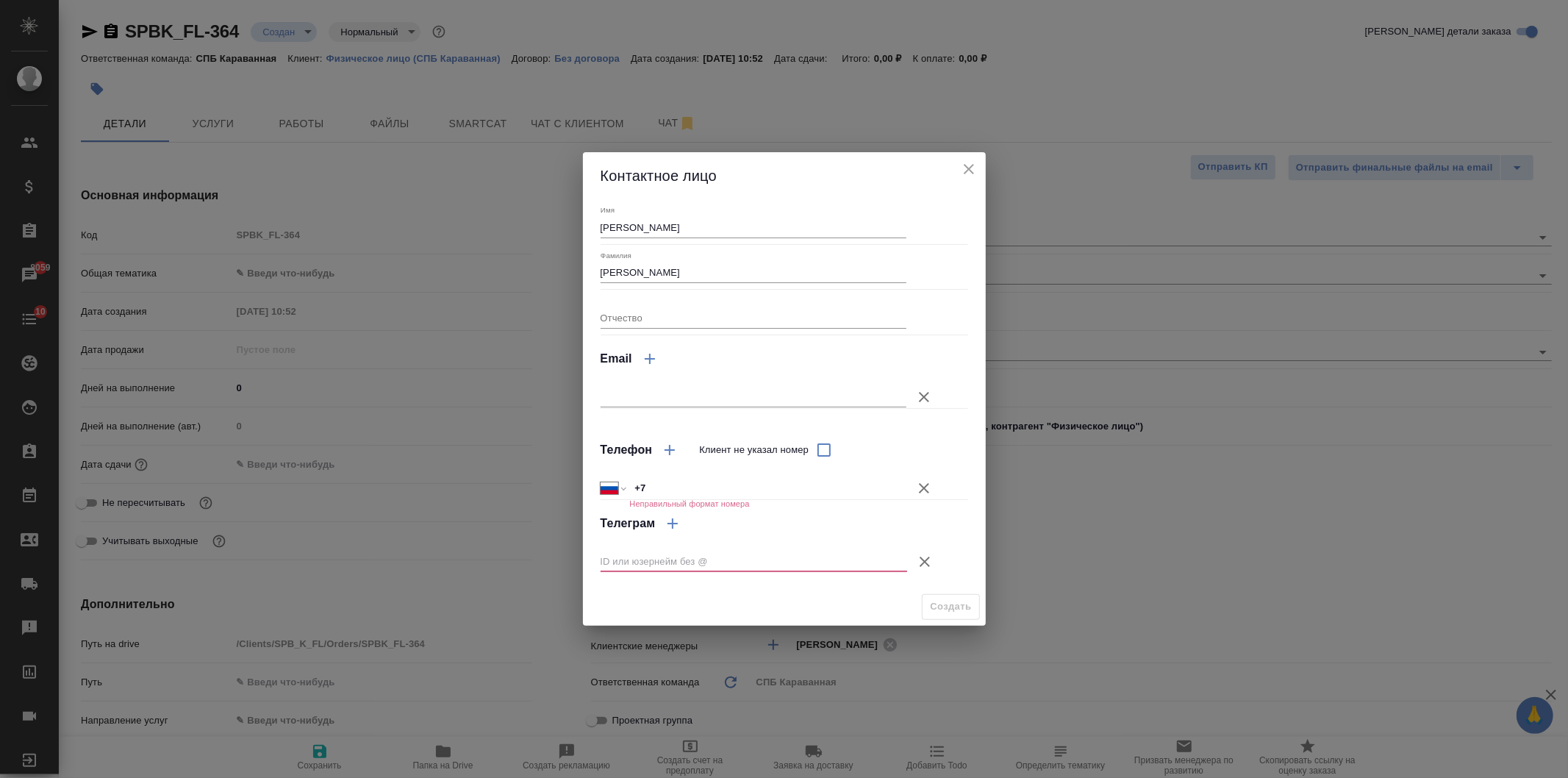
type textarea "x"
click at [828, 456] on input "Клиент не указал номер" at bounding box center [824, 450] width 31 height 31
checkbox input "true"
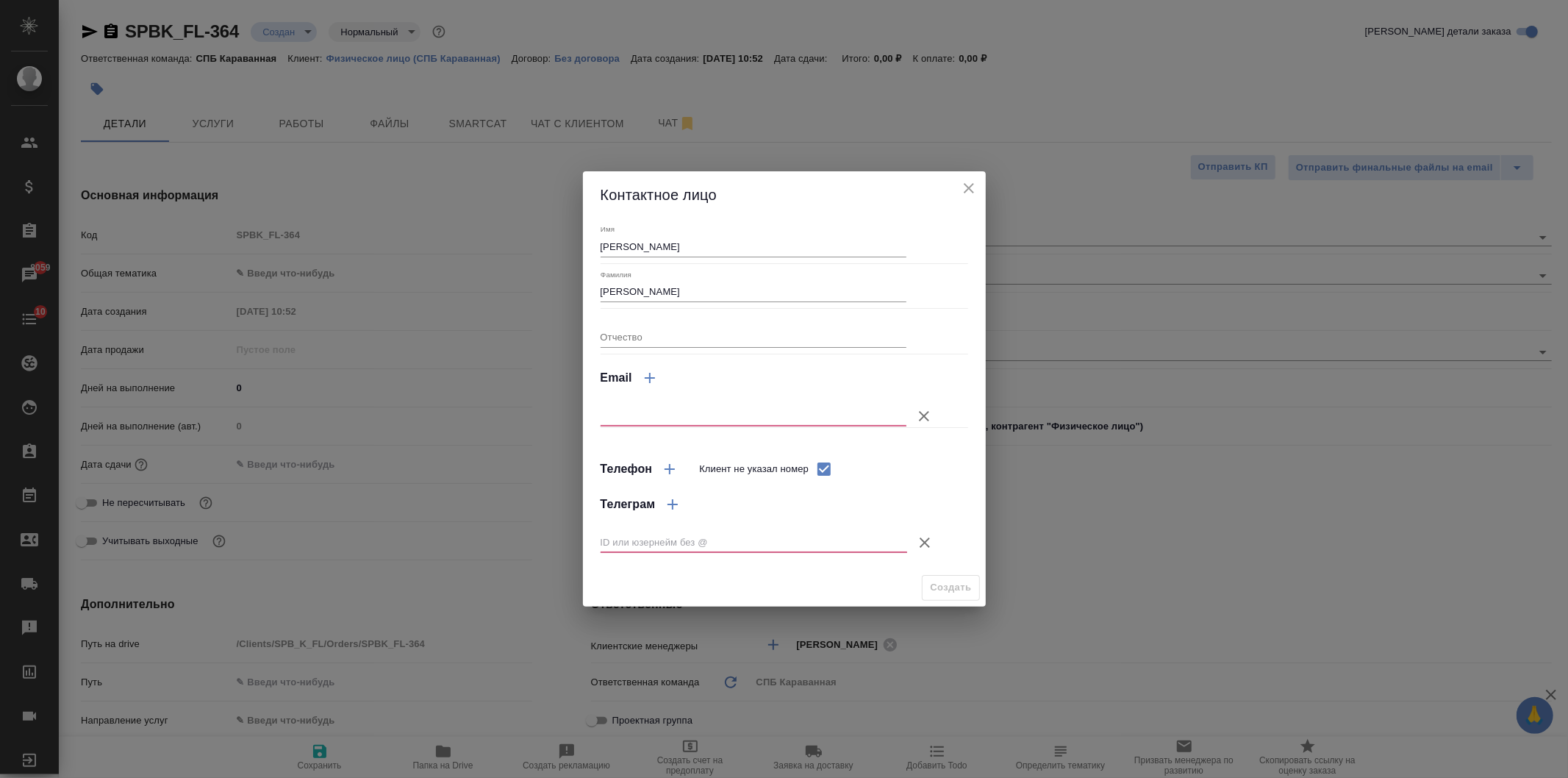
click at [744, 415] on input "text" at bounding box center [754, 416] width 306 height 20
paste input "davidmatthewjohnson@hotmail.com"
type input "davidmatthewjohnson@hotmail.com"
click at [930, 547] on icon "button" at bounding box center [925, 542] width 18 height 18
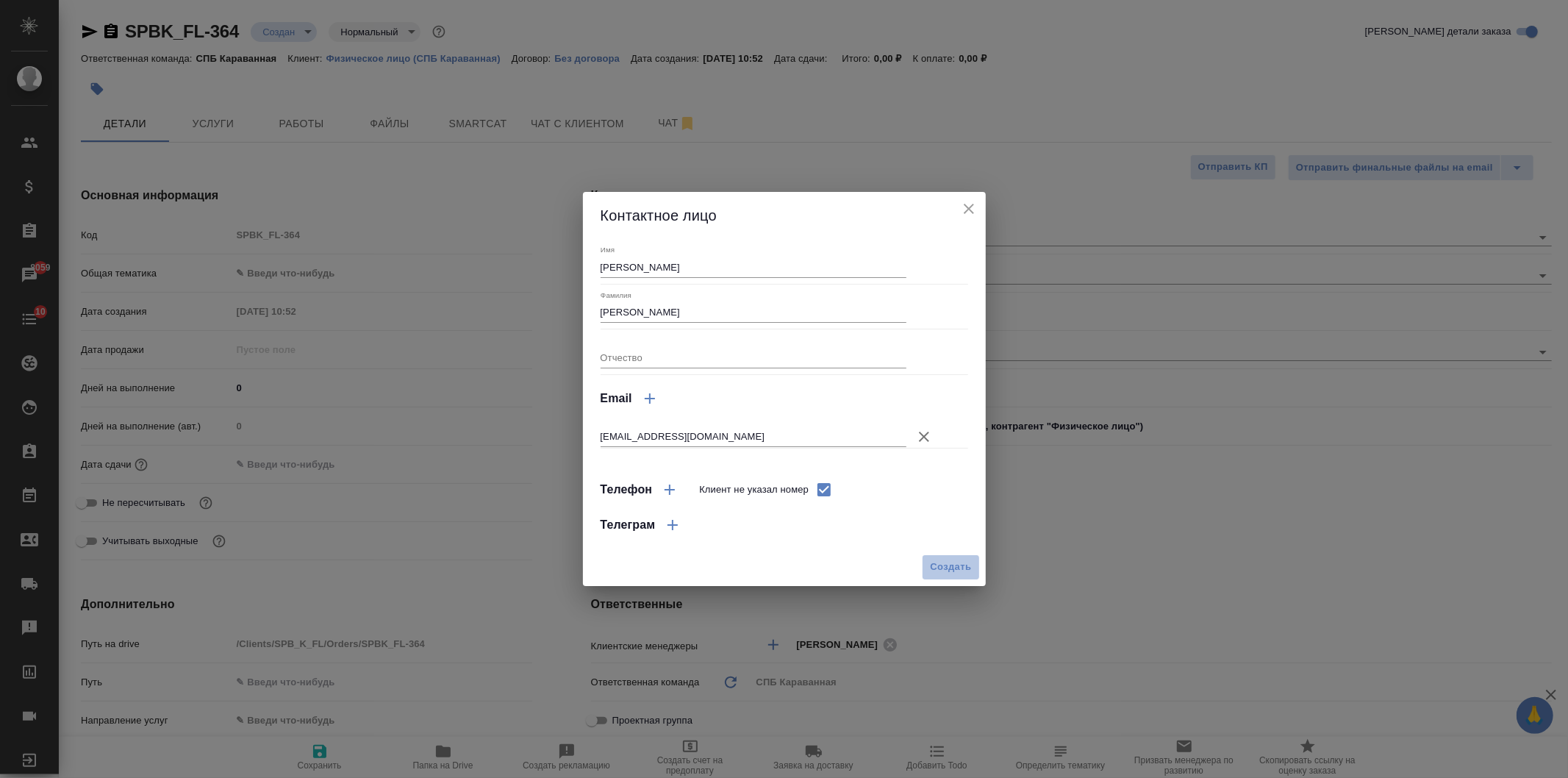
click at [956, 559] on button "Создать" at bounding box center [950, 568] width 57 height 26
type input "Джонсон Дэвид"
type textarea "x"
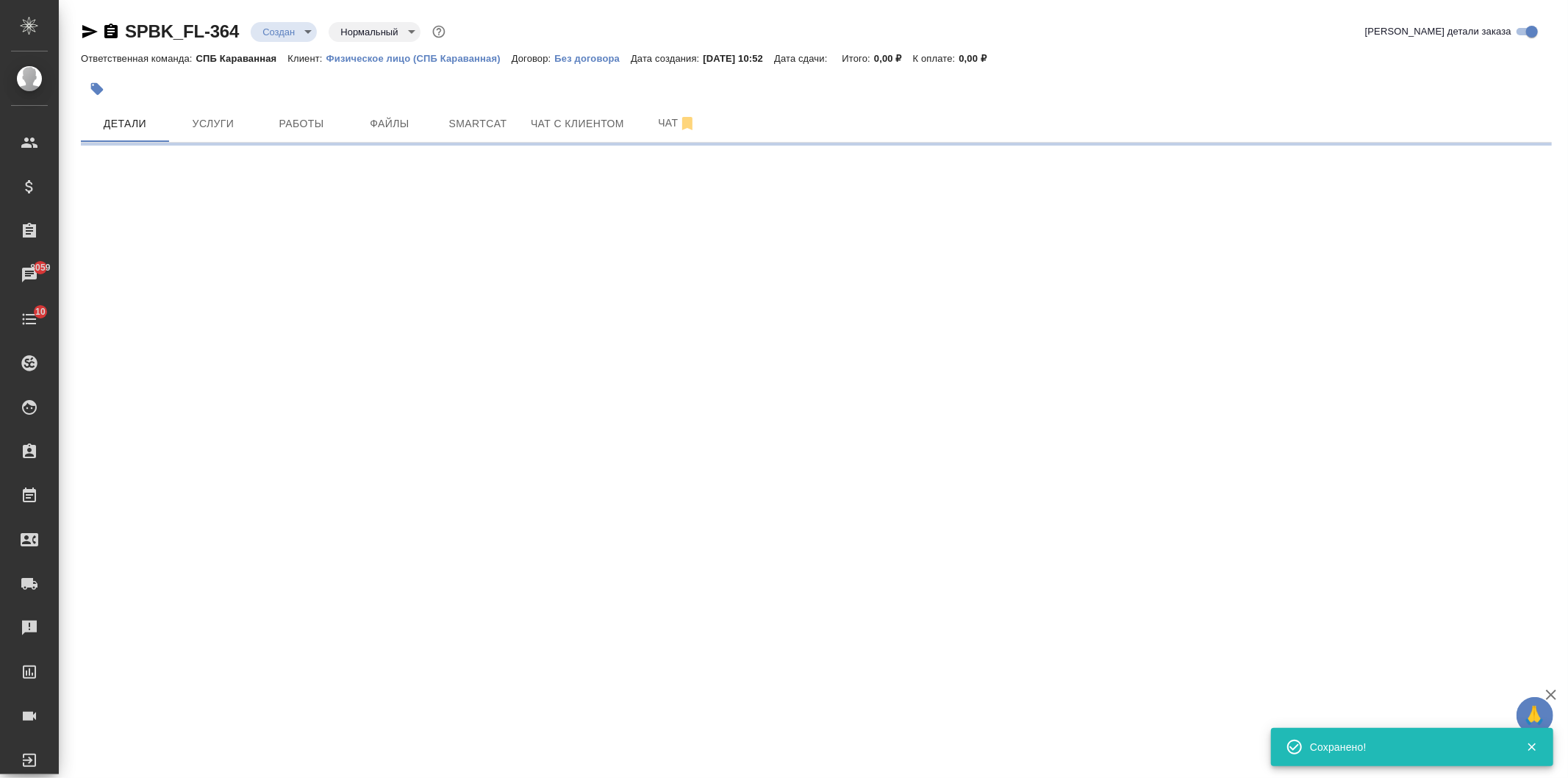
type input "holyTrinity"
select select "RU"
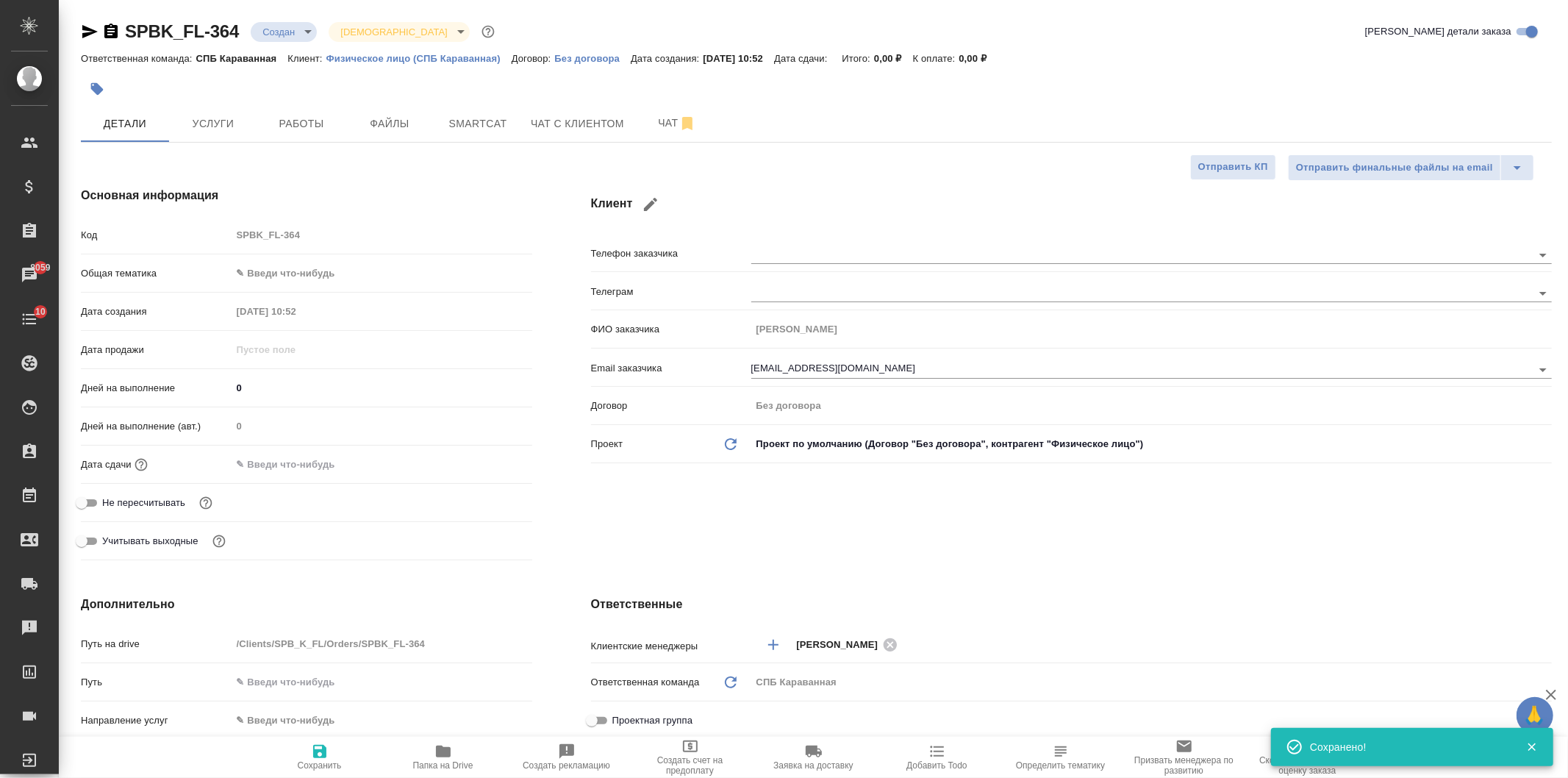
type textarea "x"
click at [258, 267] on body "🙏 .cls-1 fill:#fff; AWATERA Ivanova Arina Клиенты Спецификации Заказы 8059 Чаты…" at bounding box center [784, 389] width 1568 height 778
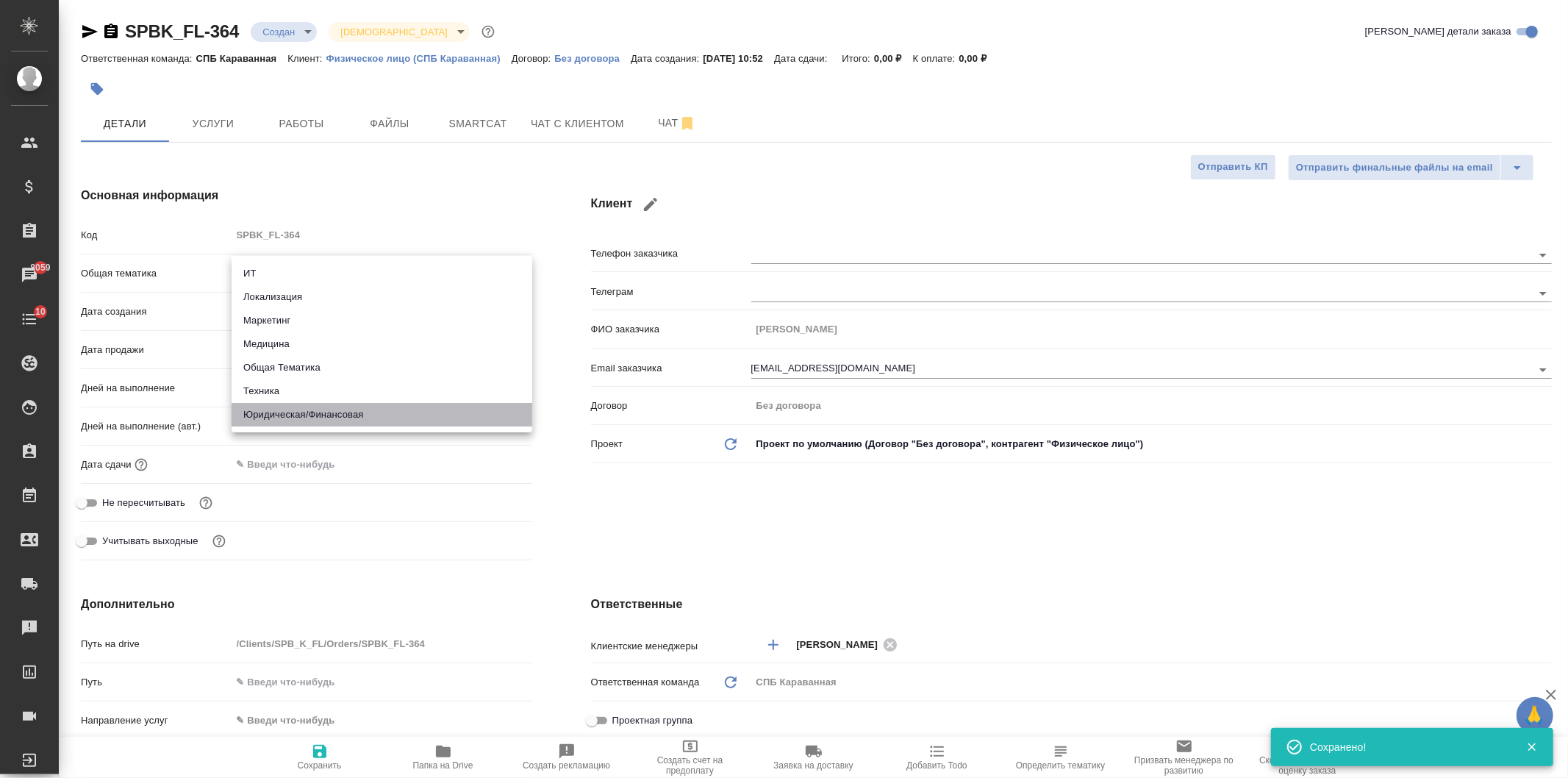
click at [345, 420] on li "Юридическая/Финансовая" at bounding box center [381, 415] width 300 height 24
type input "yr-fn"
type textarea "x"
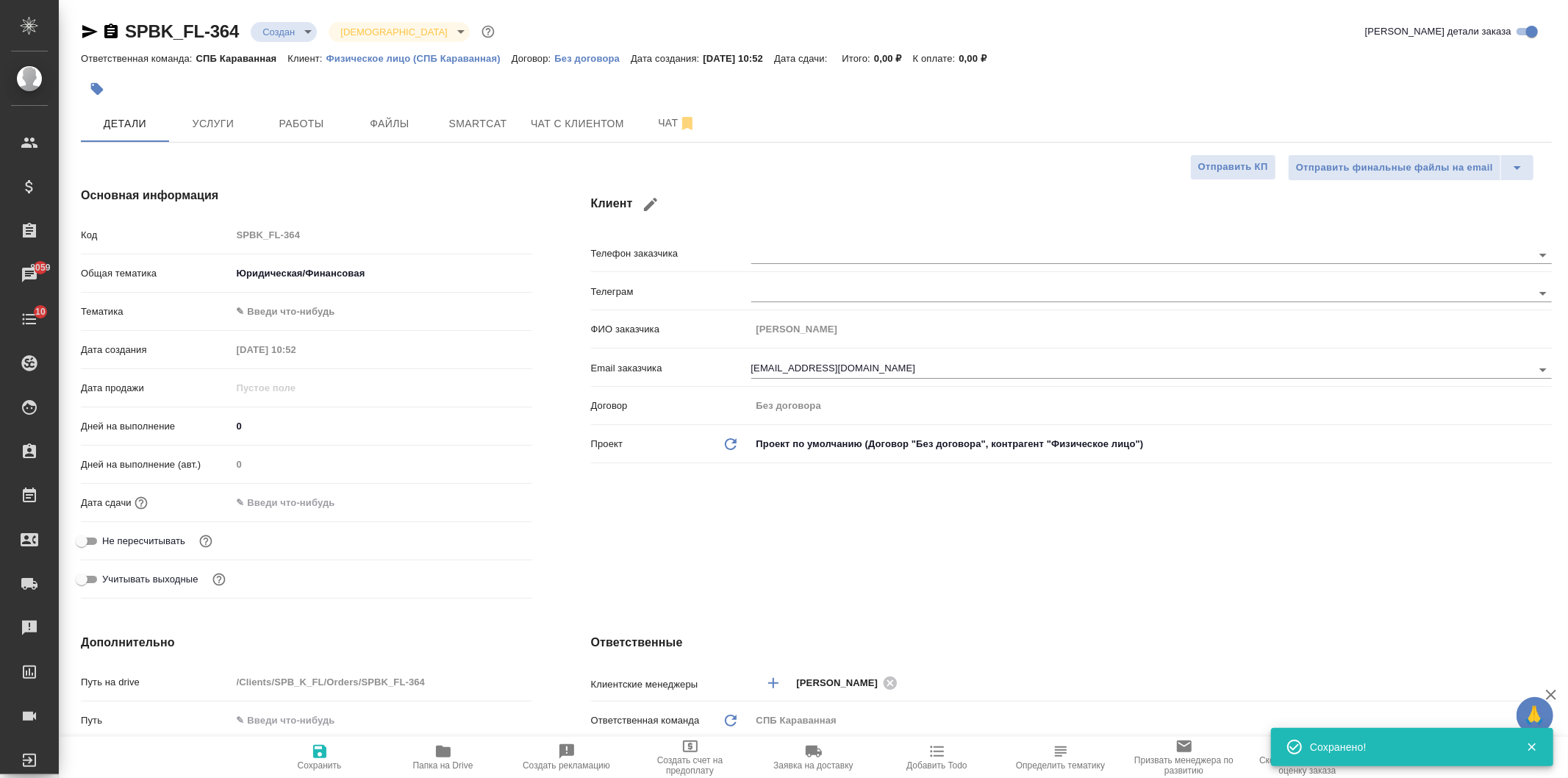
click at [277, 312] on body "🙏 .cls-1 fill:#fff; AWATERA Ivanova Arina Клиенты Спецификации Заказы 8059 Чаты…" at bounding box center [784, 389] width 1568 height 778
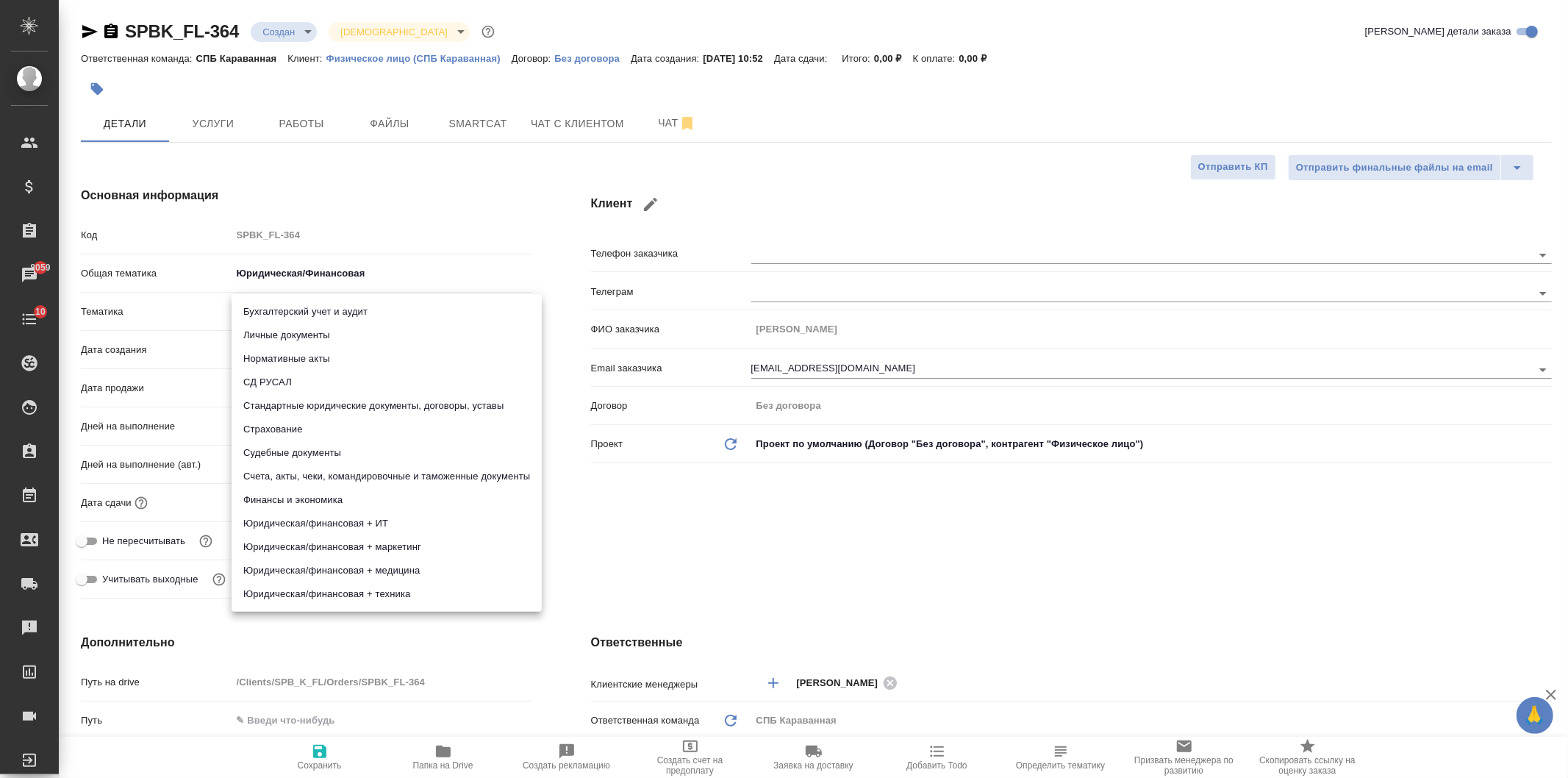
click at [333, 335] on li "Личные документы" at bounding box center [386, 335] width 311 height 24
type textarea "x"
type input "5a8b8b956a9677013d343cfe"
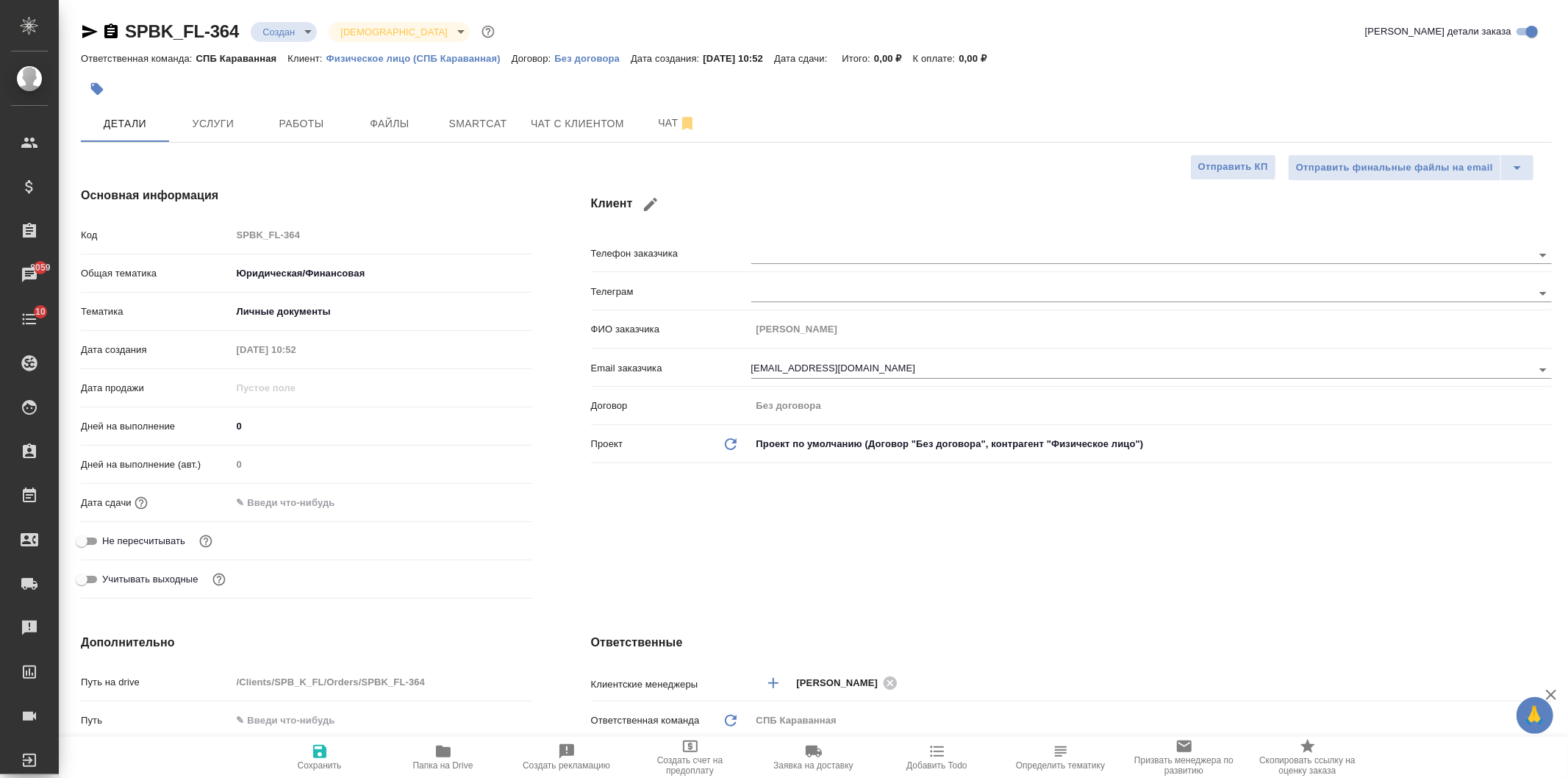
click at [332, 758] on span "Сохранить" at bounding box center [320, 757] width 105 height 28
type textarea "x"
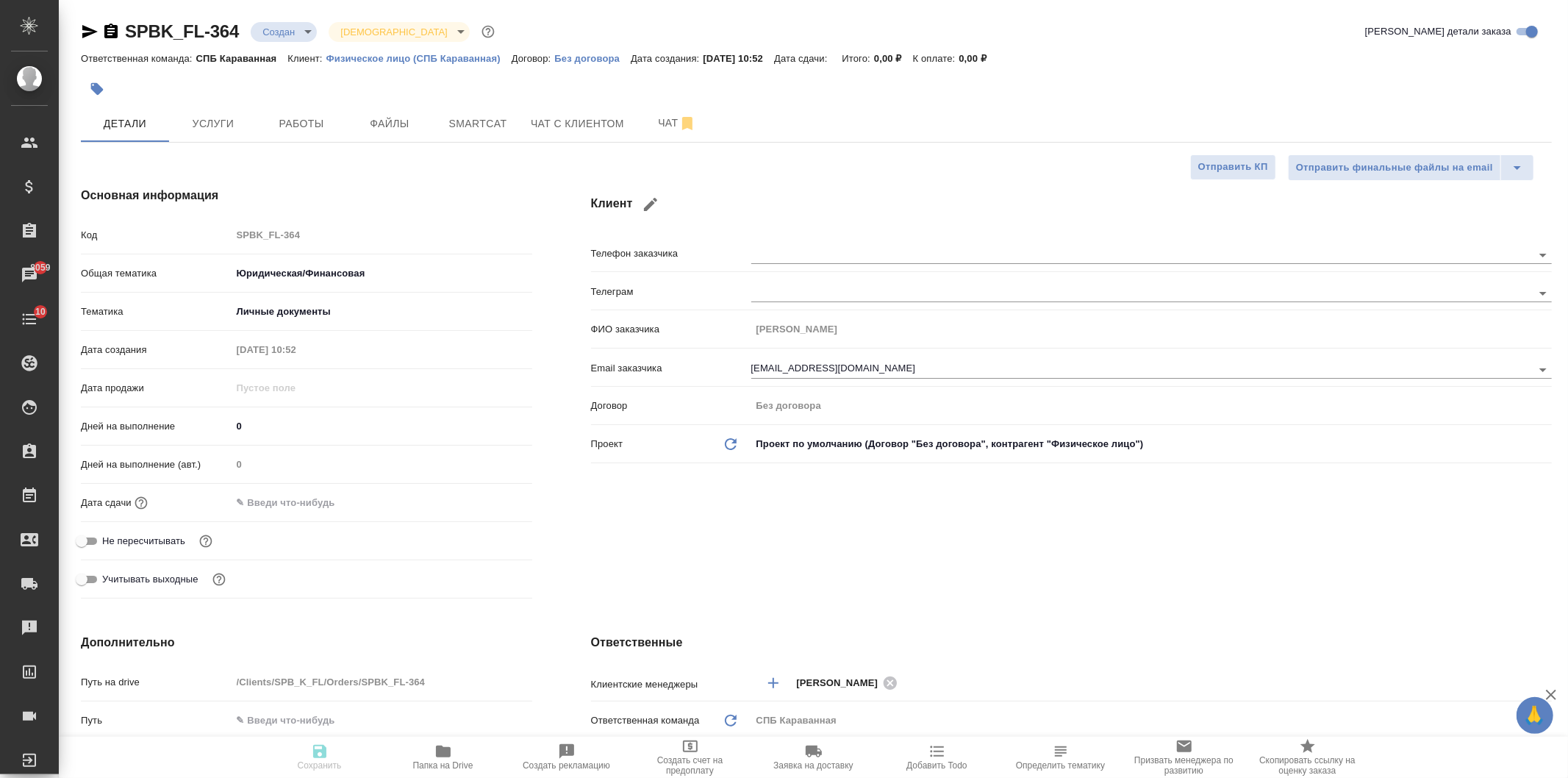
type textarea "x"
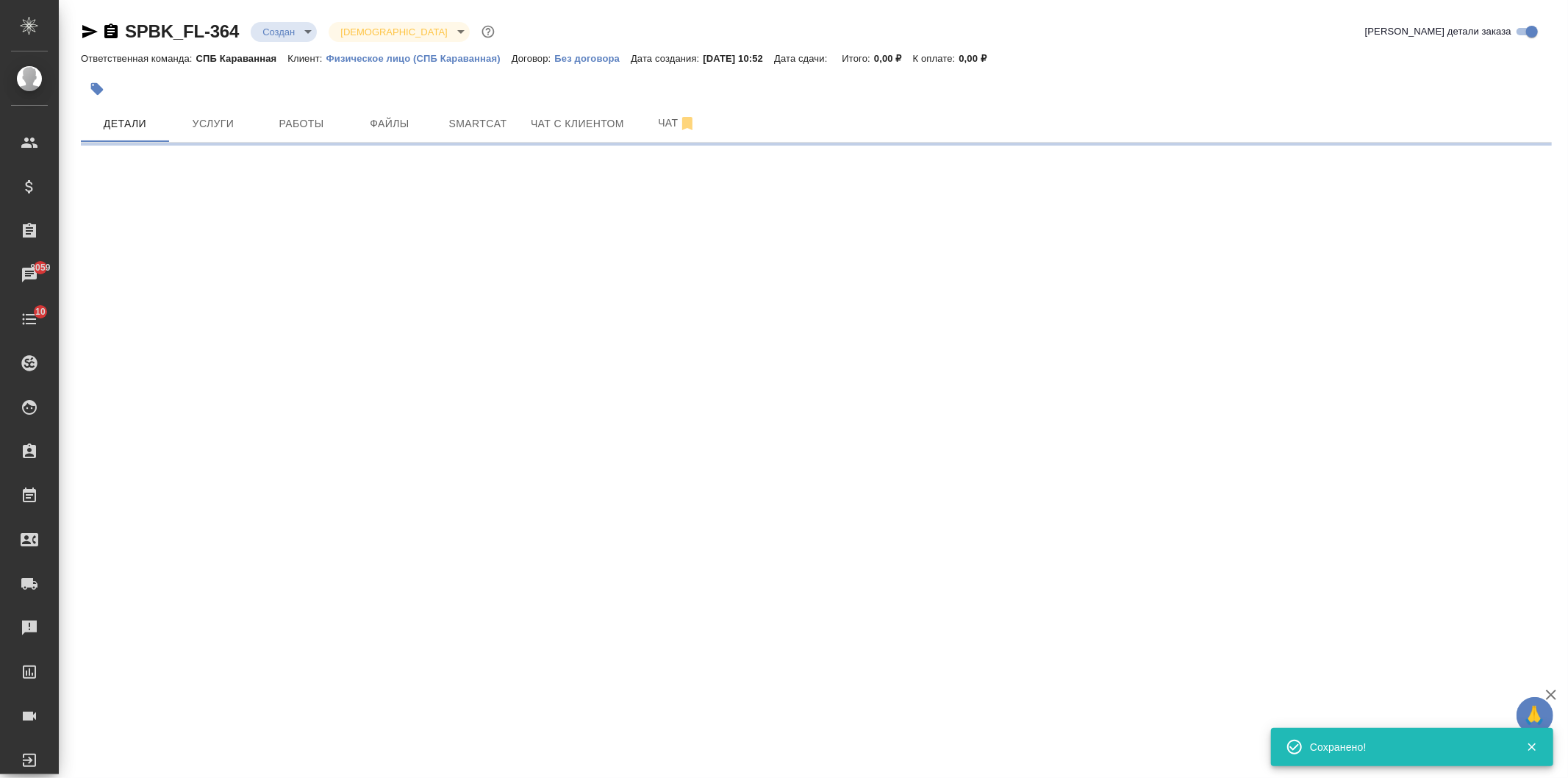
select select "RU"
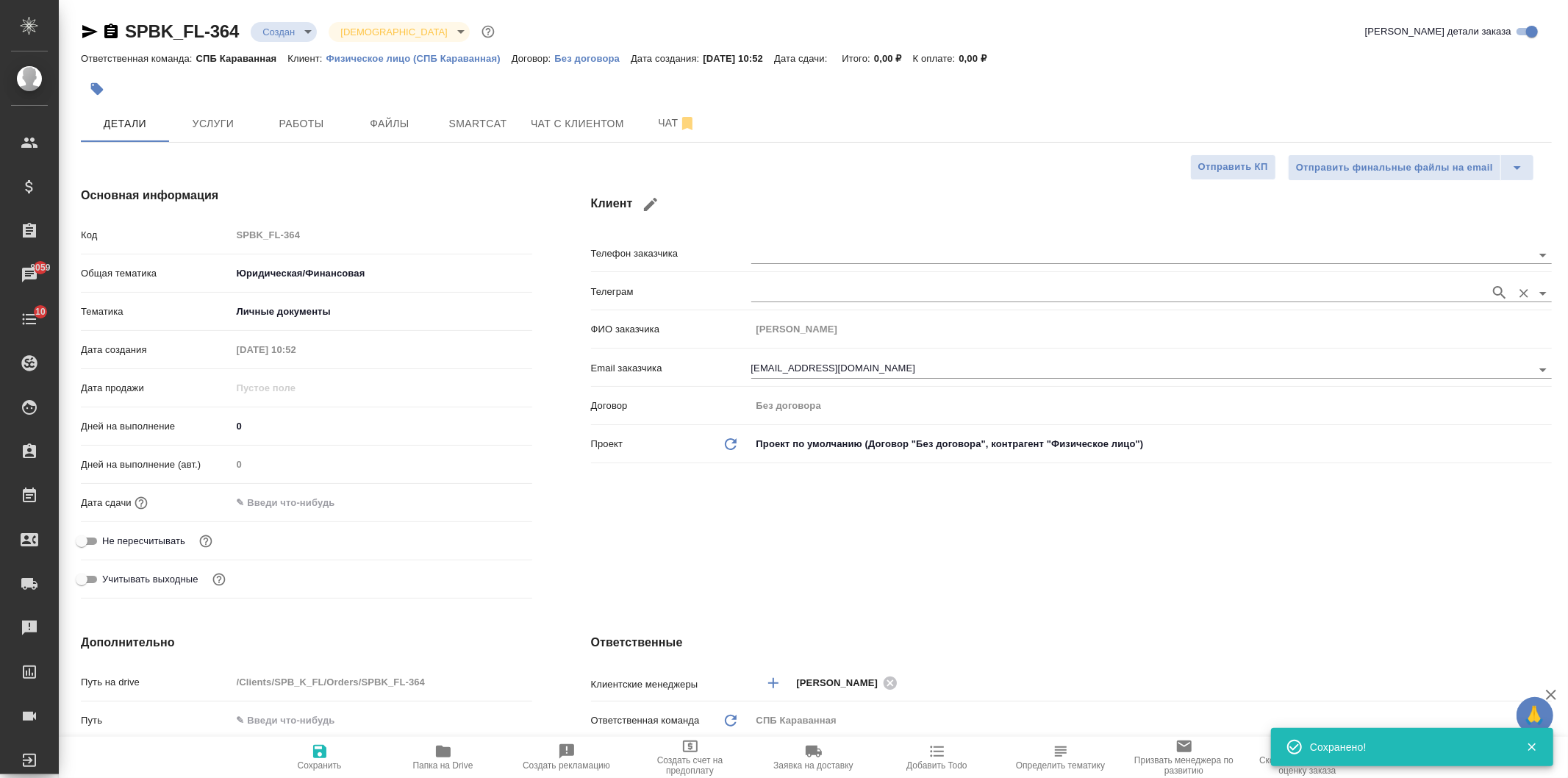
type textarea "x"
click at [687, 541] on div "Клиент Телефон заказчика Телеграм ФИО заказчика Джонсон Дэвид Email заказчика d…" at bounding box center [1071, 396] width 1019 height 477
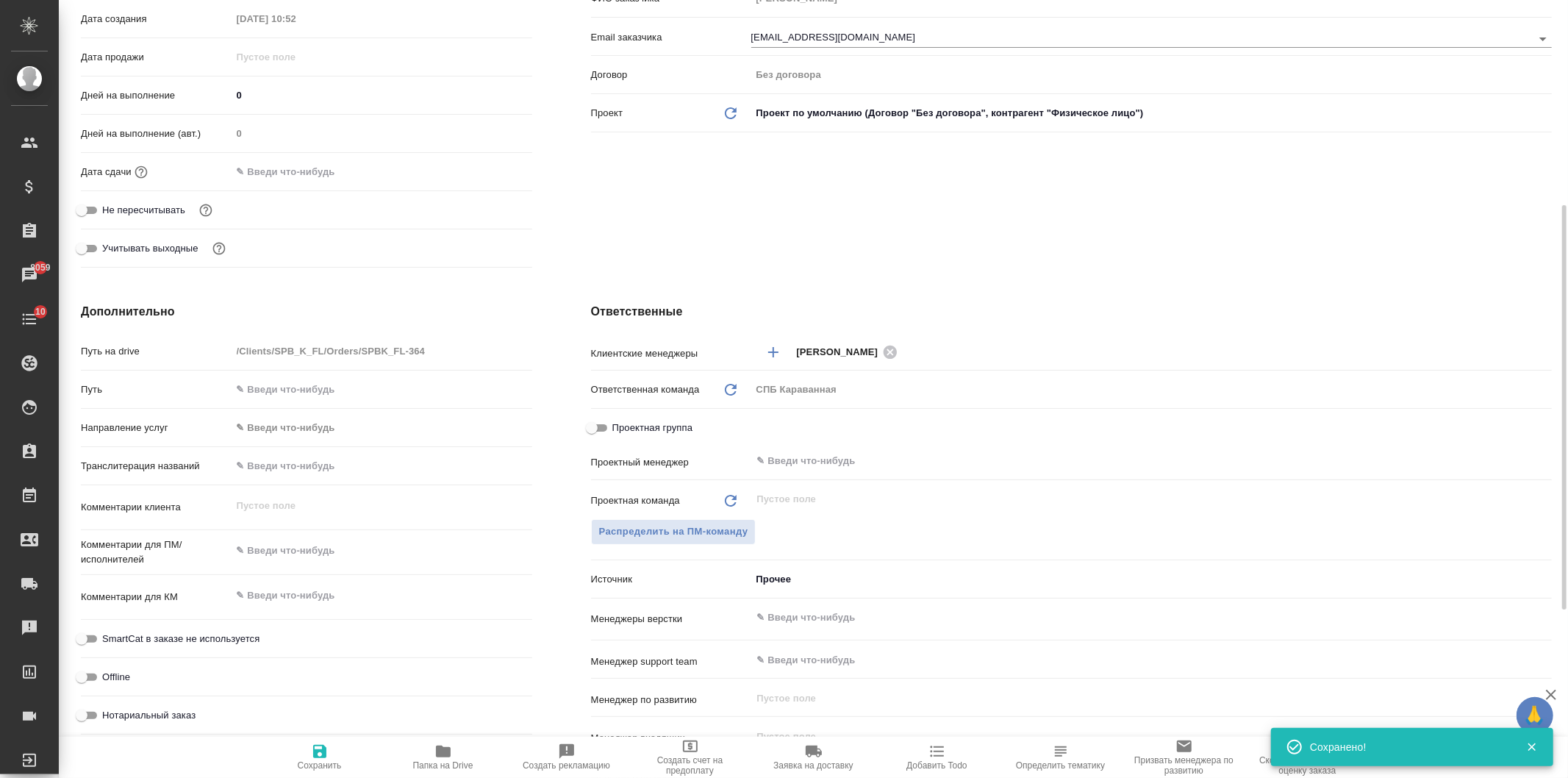
scroll to position [353, 0]
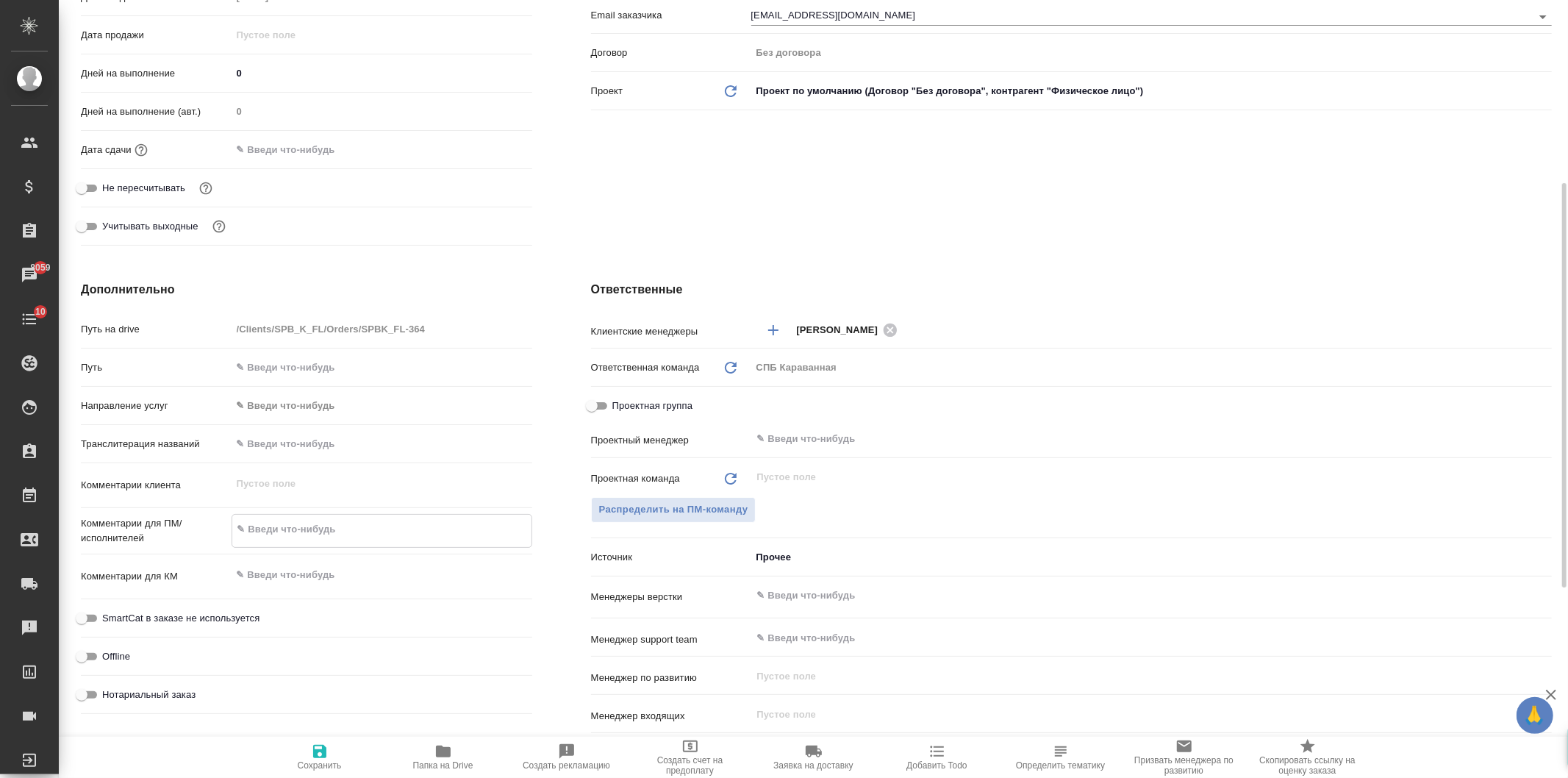
click at [307, 532] on textarea at bounding box center [382, 529] width 299 height 25
type textarea "x"
click at [326, 563] on textarea at bounding box center [382, 574] width 299 height 25
type textarea "x"
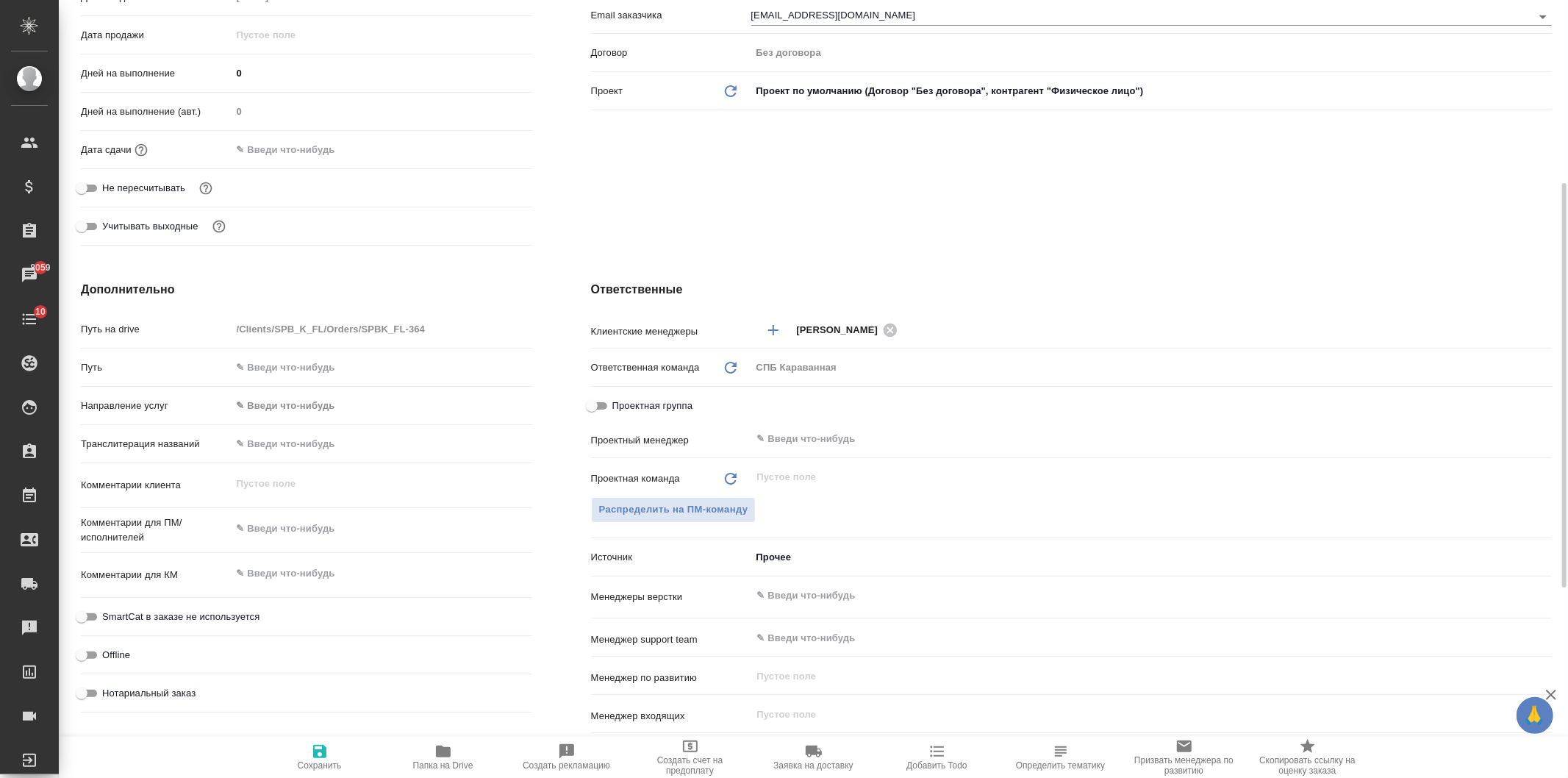
type textarea "x"
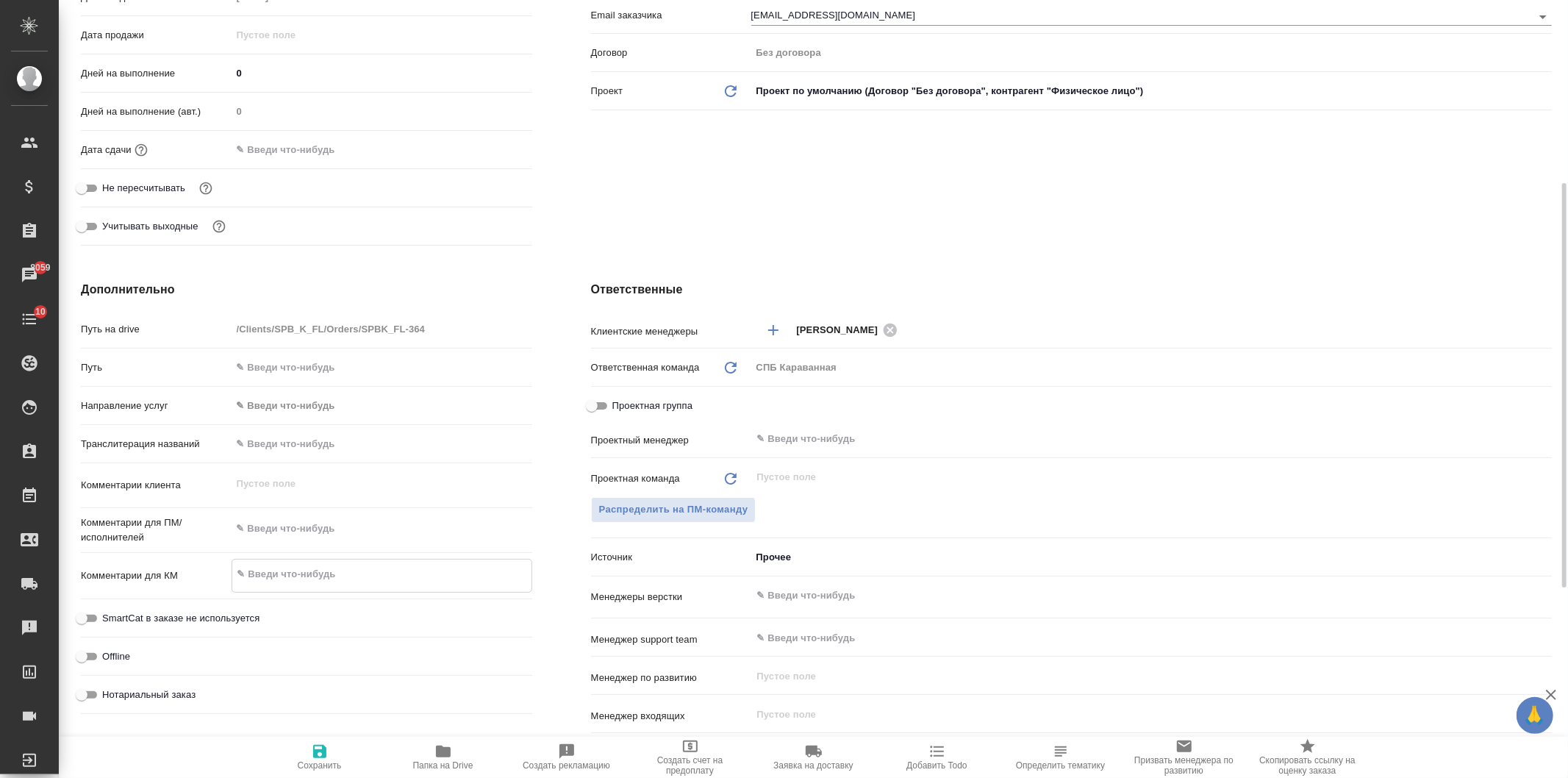
click at [674, 203] on div "Клиент Телефон заказчика Телеграм ФИО заказчика Джонсон Дэвид Email заказчика d…" at bounding box center [1071, 43] width 1019 height 477
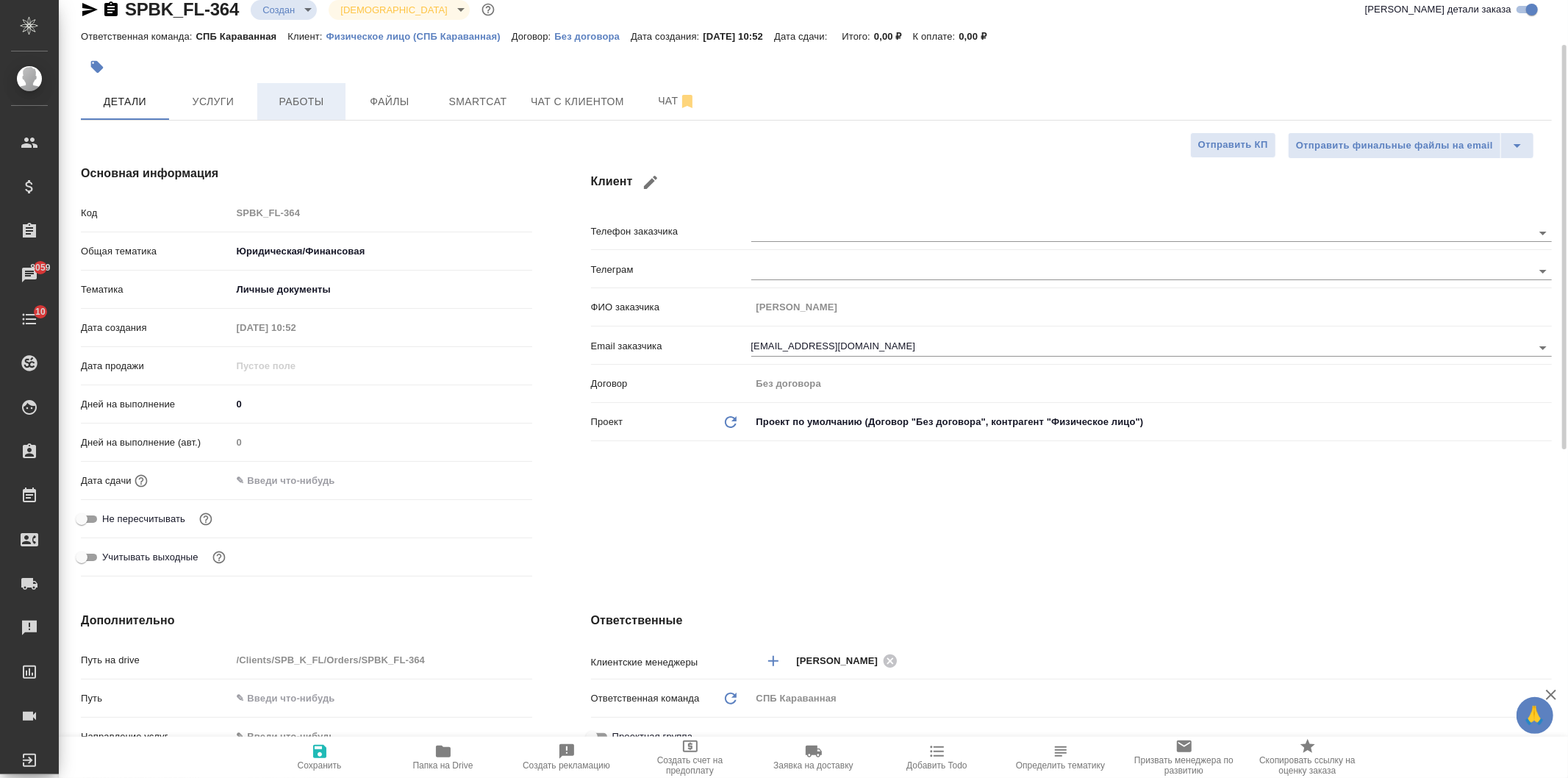
scroll to position [0, 0]
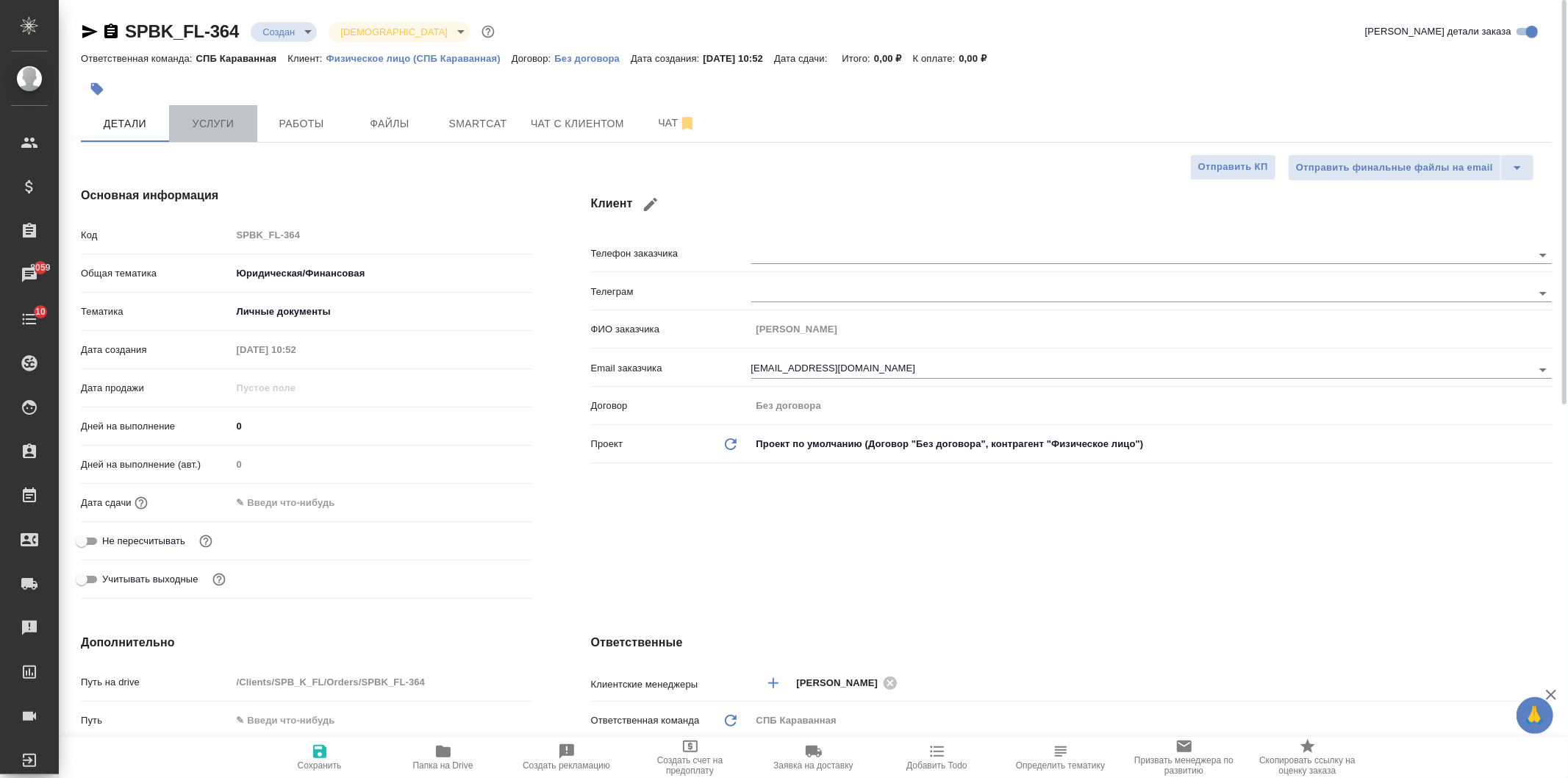
click at [214, 111] on button "Услуги" at bounding box center [214, 123] width 88 height 37
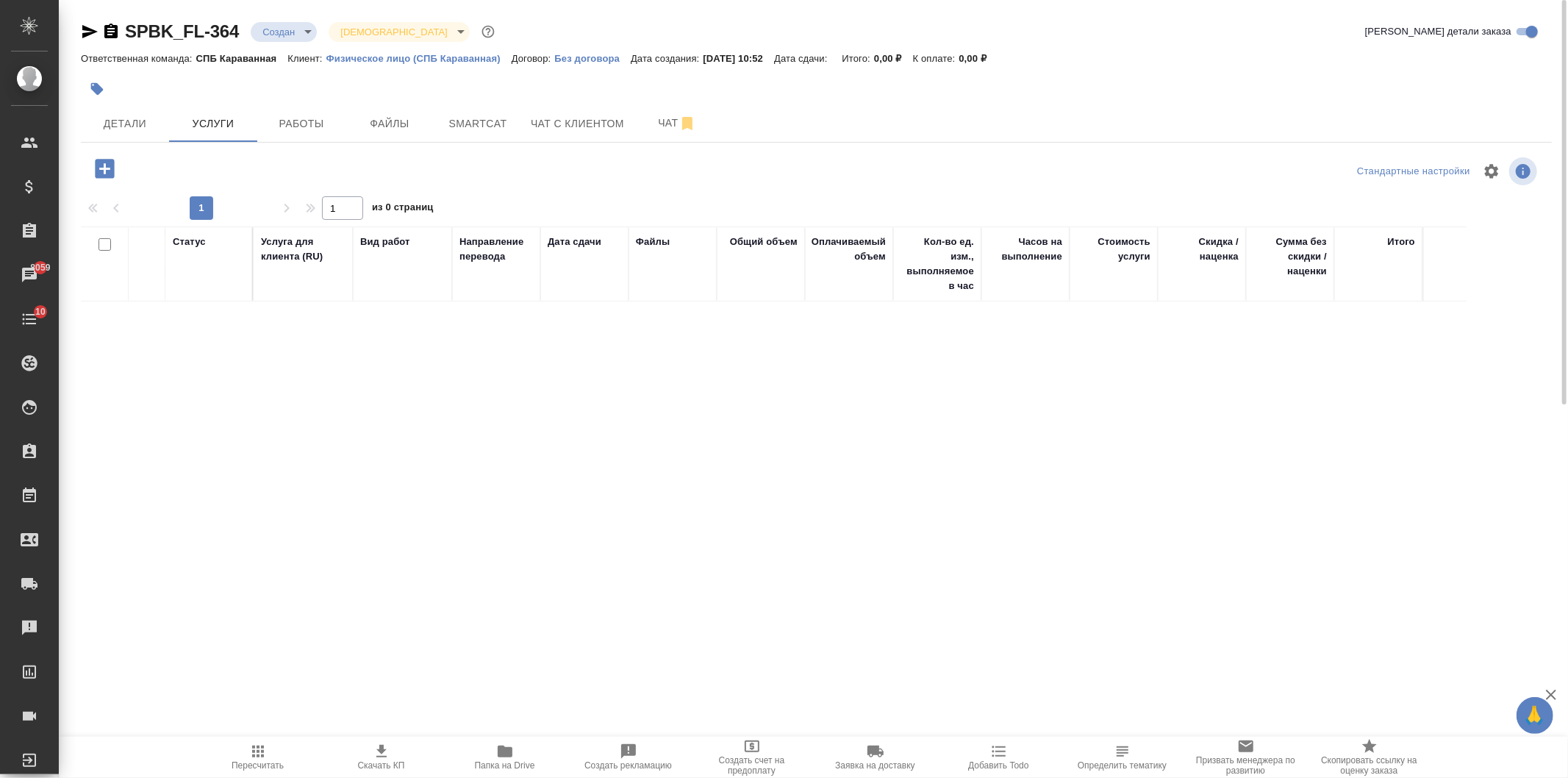
click at [100, 170] on icon "button" at bounding box center [104, 169] width 19 height 19
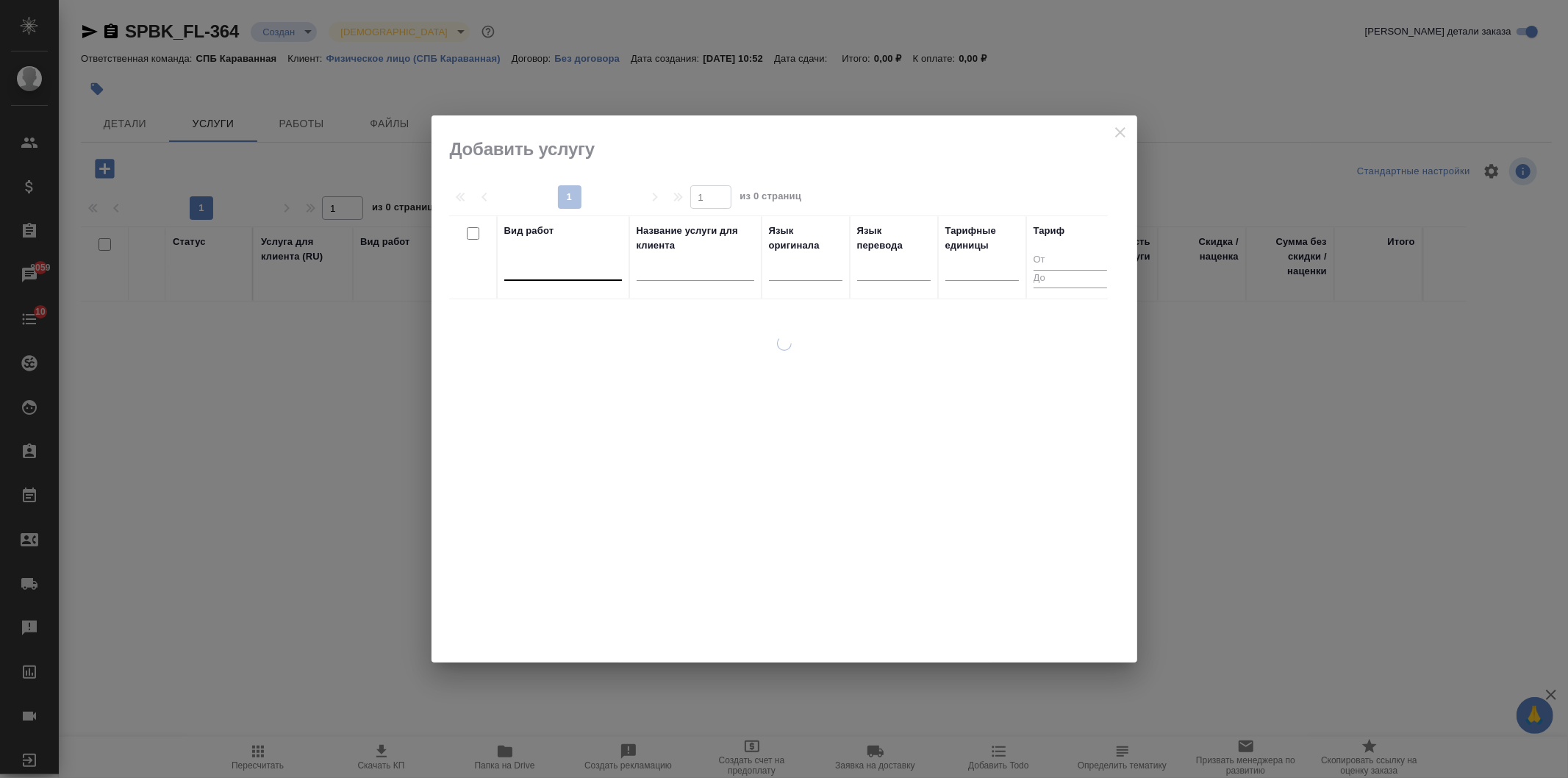
click at [535, 272] on div at bounding box center [563, 266] width 117 height 21
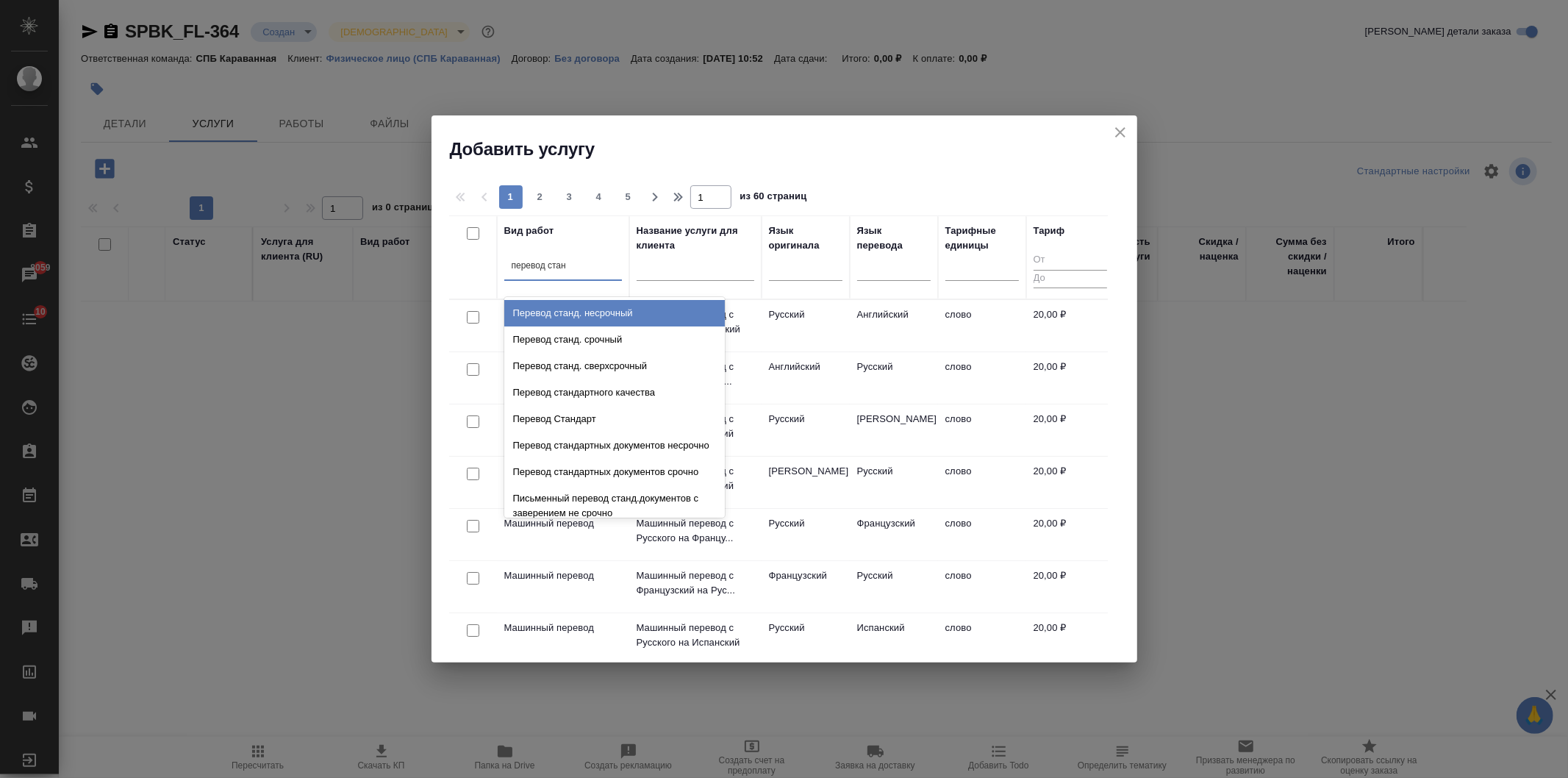
type input "перевод станд"
click at [619, 322] on div "Перевод станд. несрочный" at bounding box center [614, 313] width 220 height 26
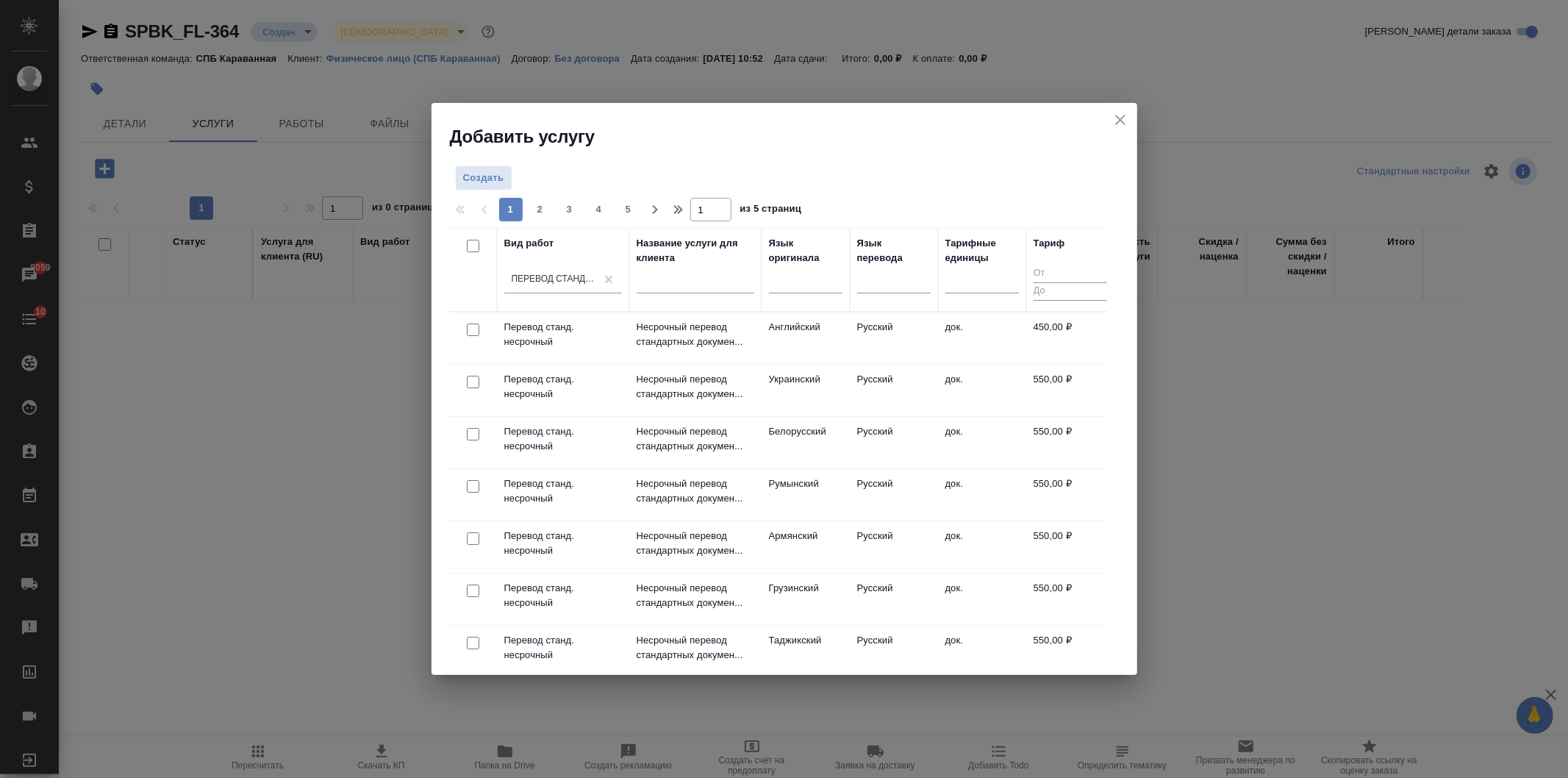
click at [475, 328] on input "checkbox" at bounding box center [473, 329] width 13 height 13
checkbox input "true"
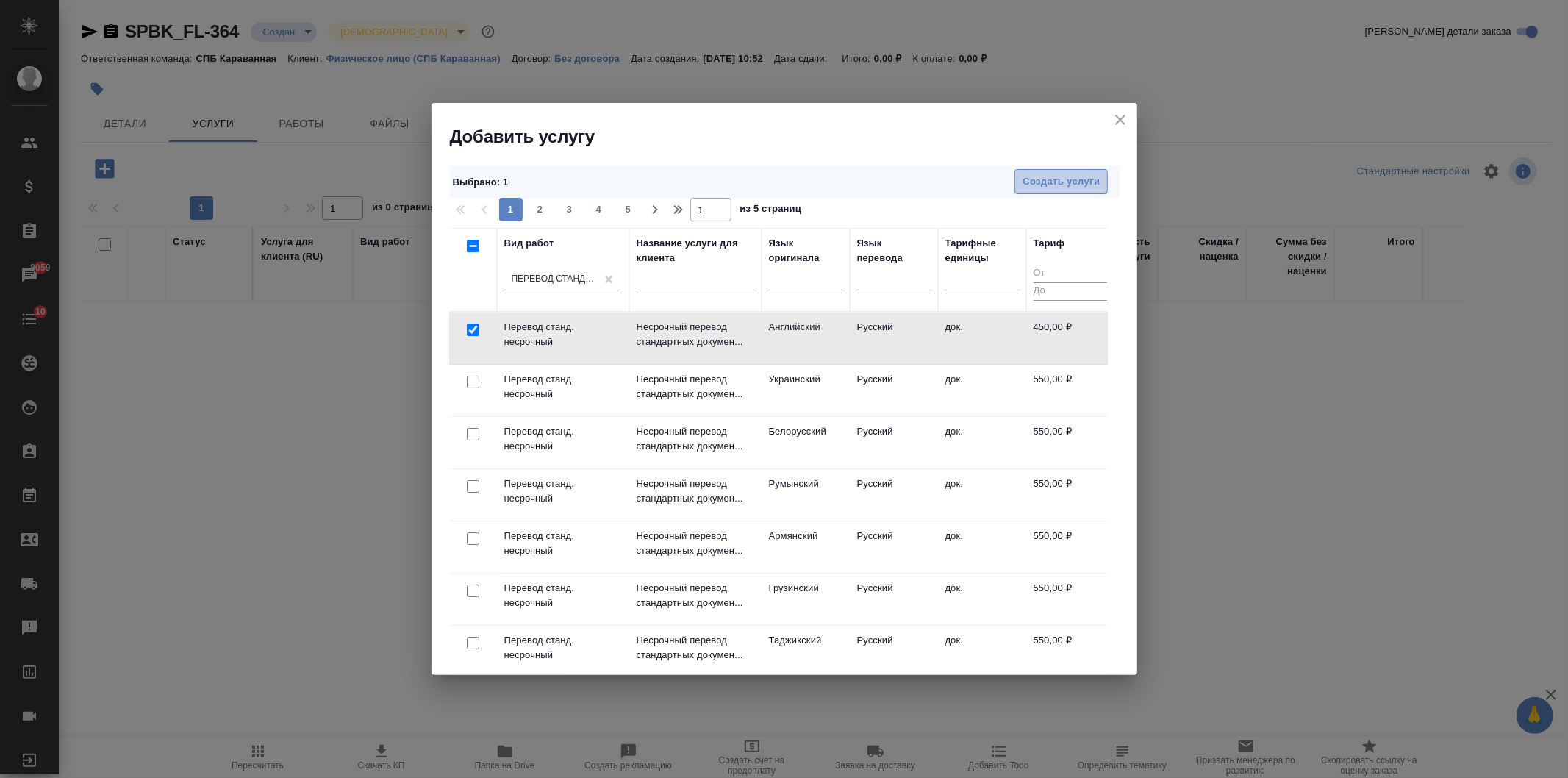
click at [1041, 179] on span "Создать услуги" at bounding box center [1061, 182] width 77 height 17
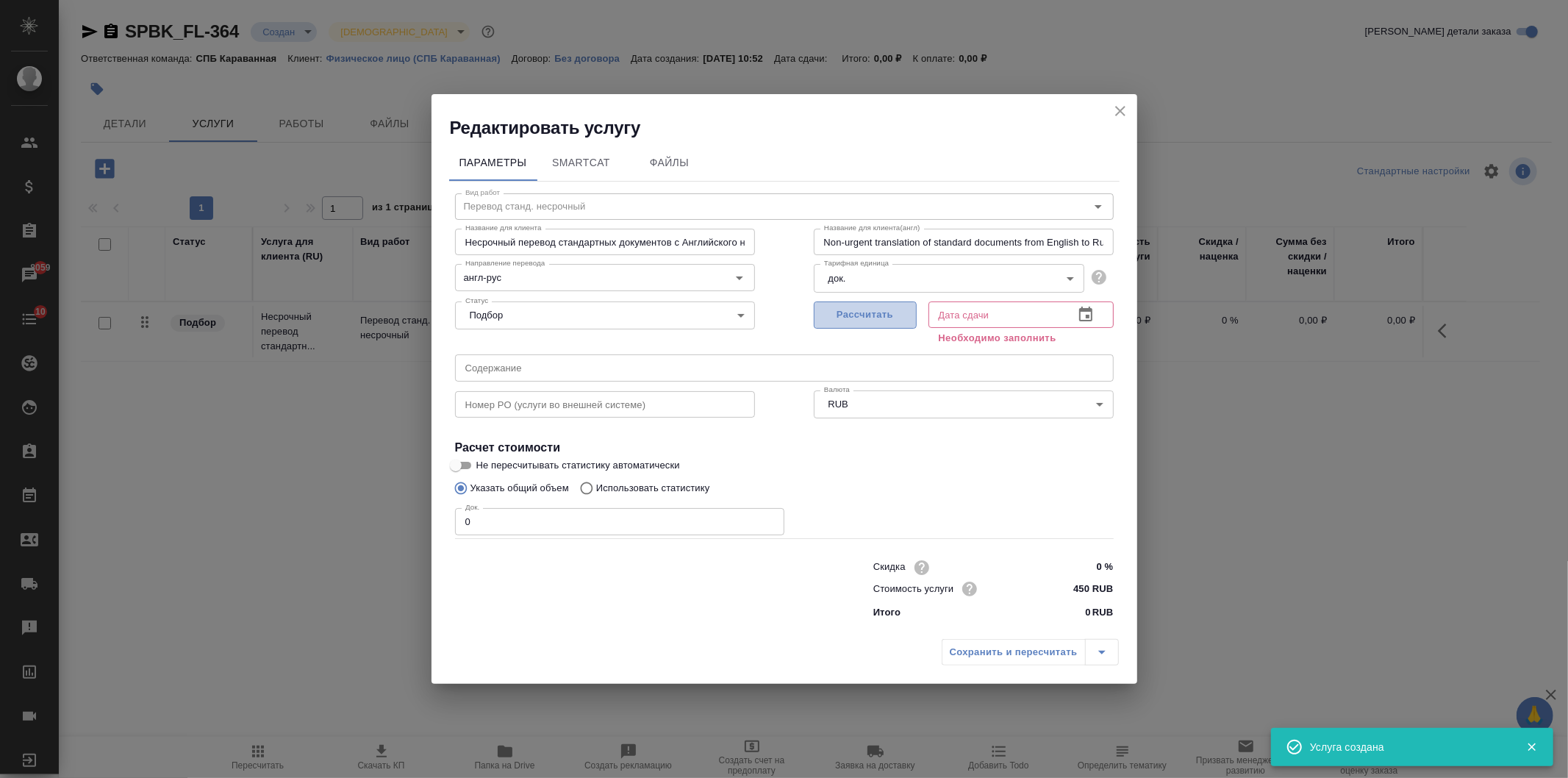
click at [855, 317] on span "Рассчитать" at bounding box center [865, 315] width 87 height 17
type input "11.08.2025 10:53"
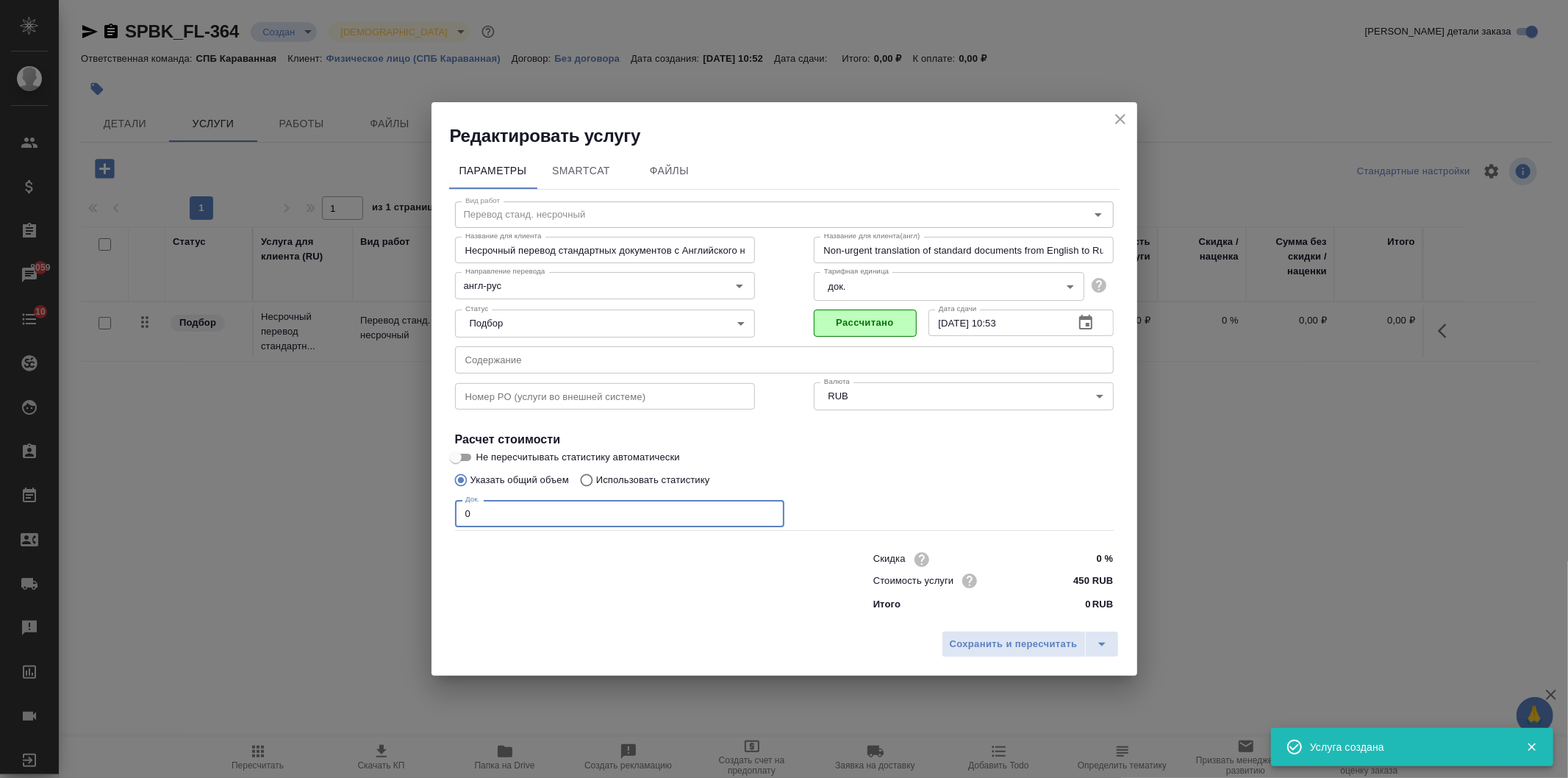
click at [576, 512] on input "0" at bounding box center [619, 513] width 329 height 26
type input "1"
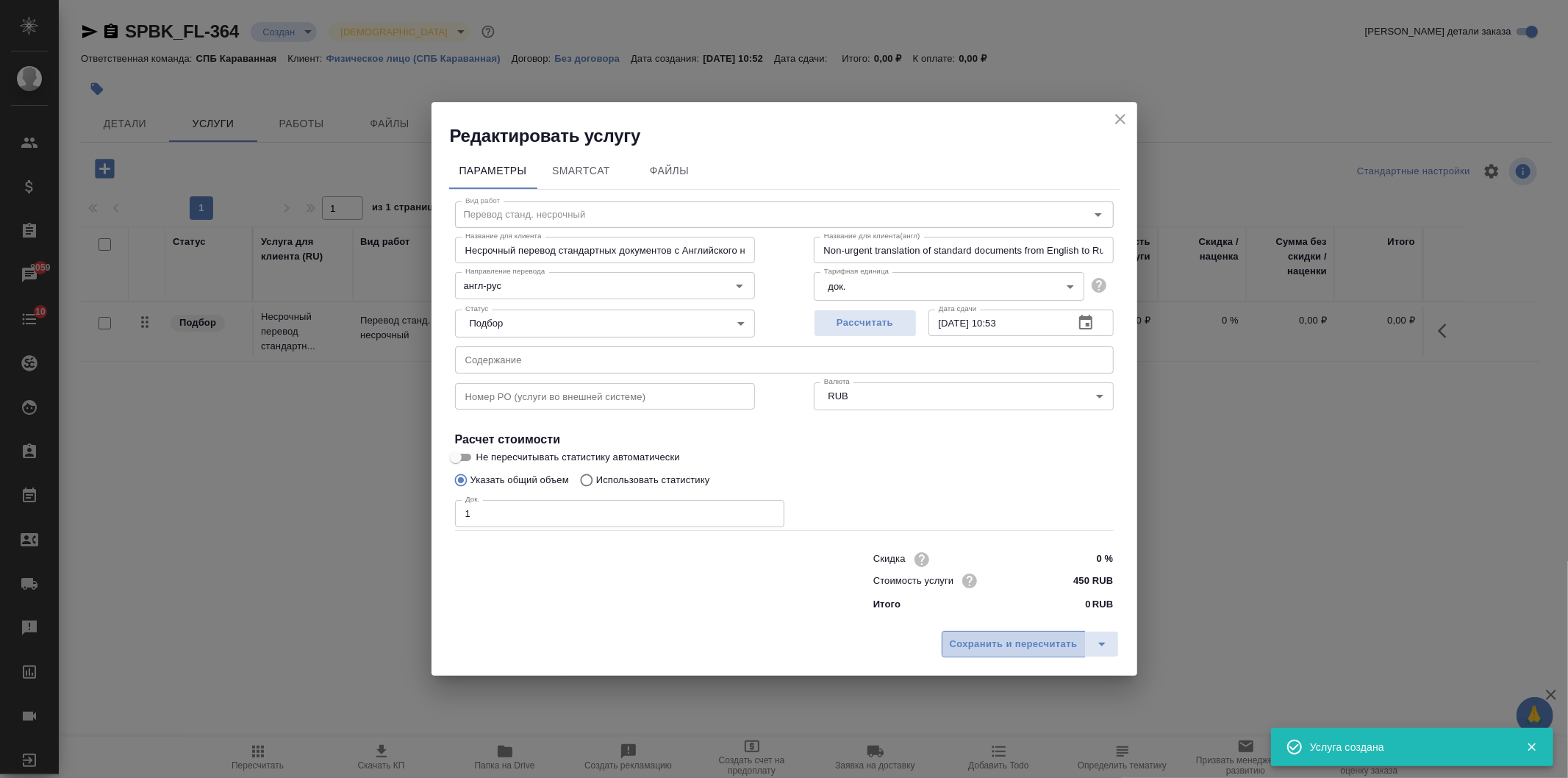
click at [991, 649] on span "Сохранить и пересчитать" at bounding box center [1013, 644] width 128 height 17
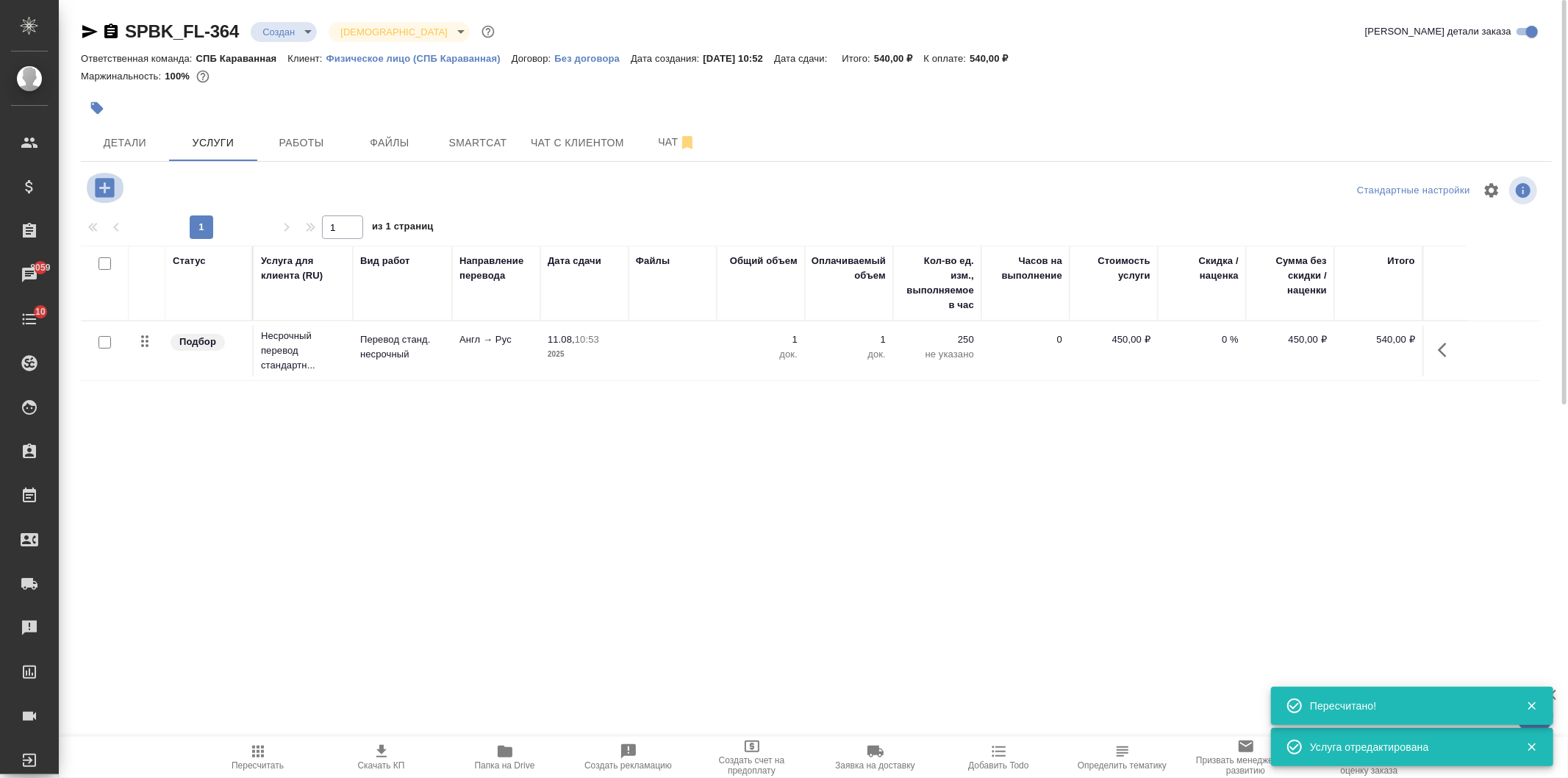
click at [101, 192] on icon "button" at bounding box center [104, 187] width 19 height 19
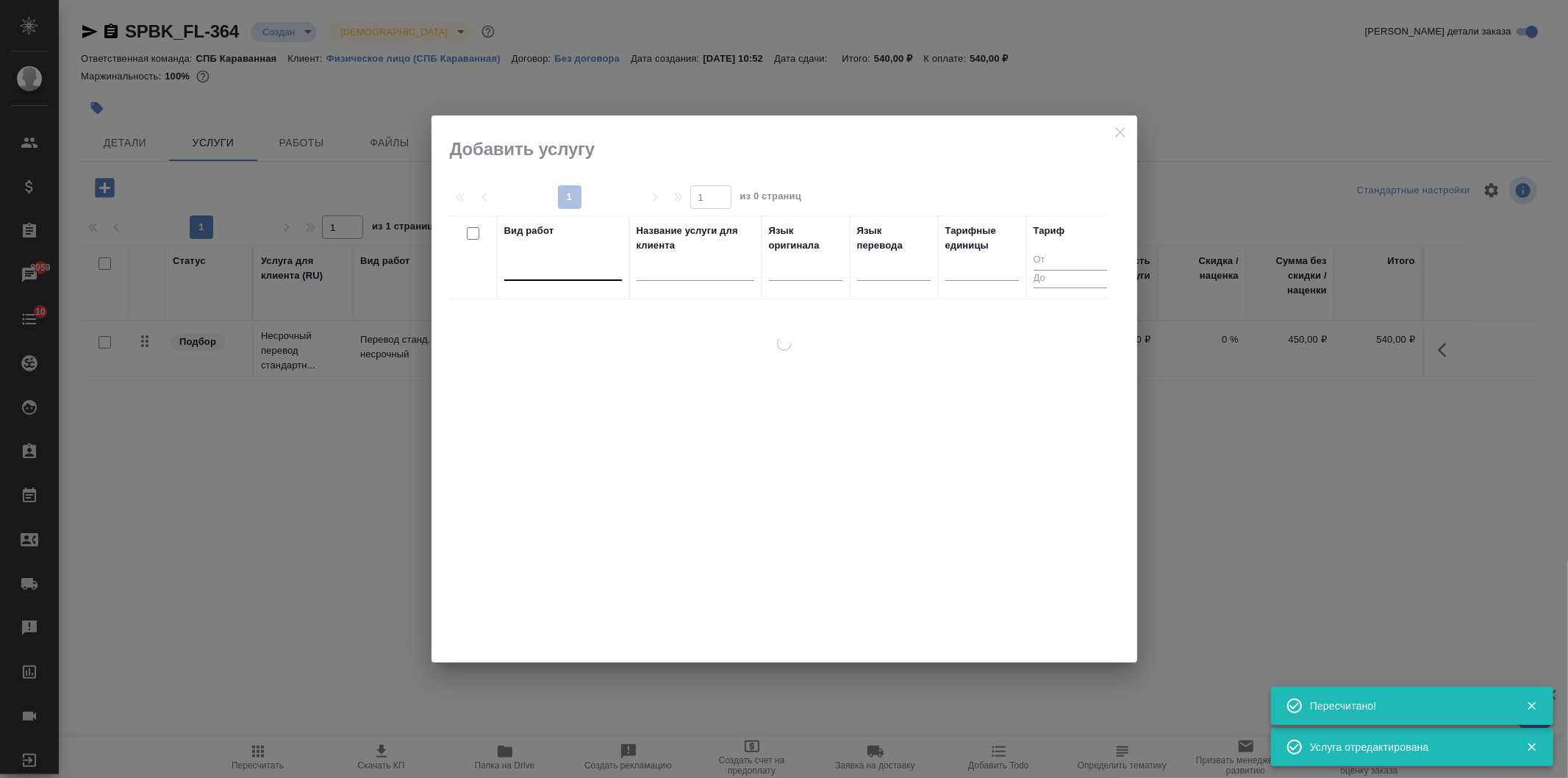
click at [564, 274] on div at bounding box center [563, 266] width 117 height 21
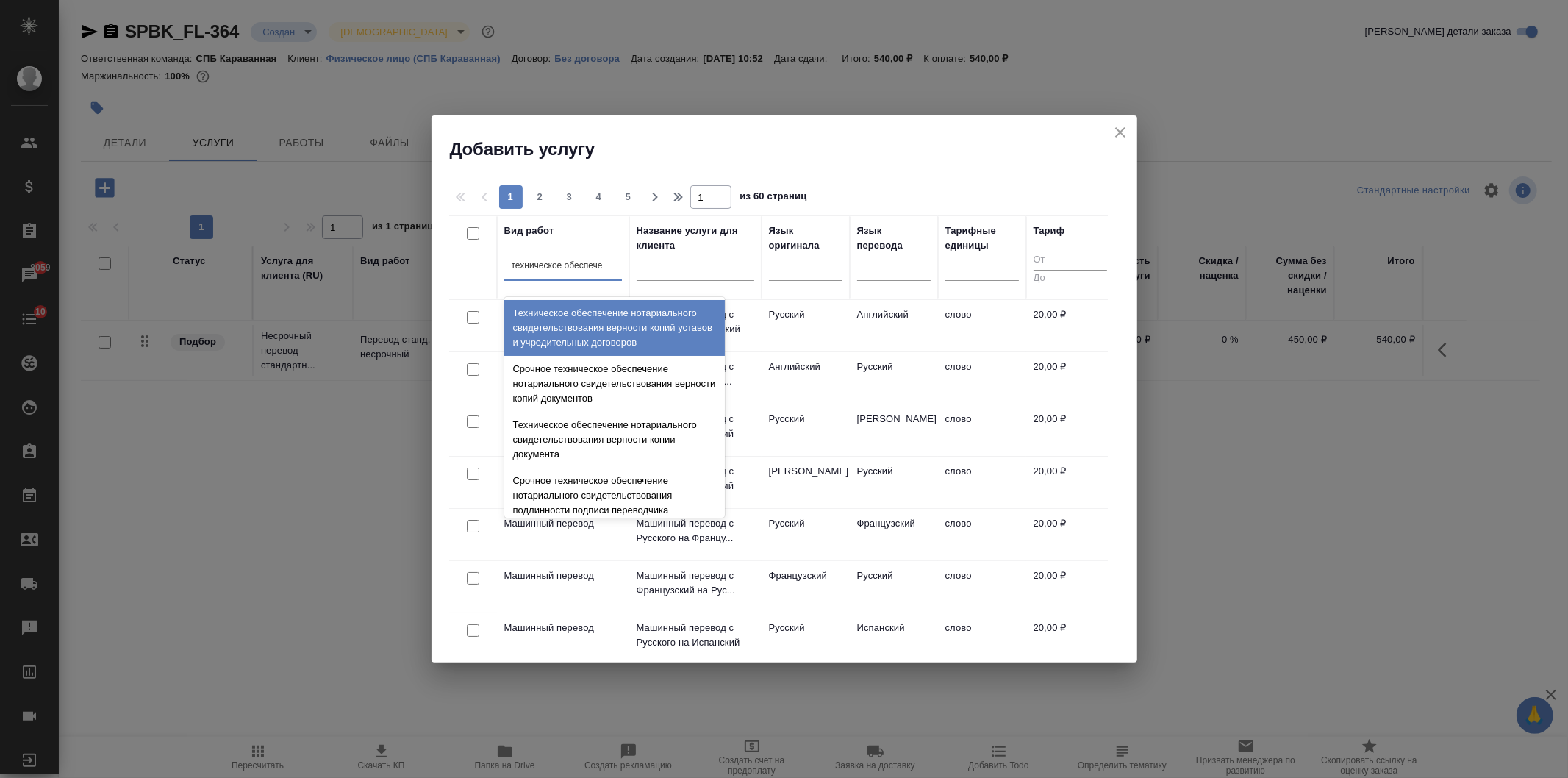
type input "техническое обеспечен"
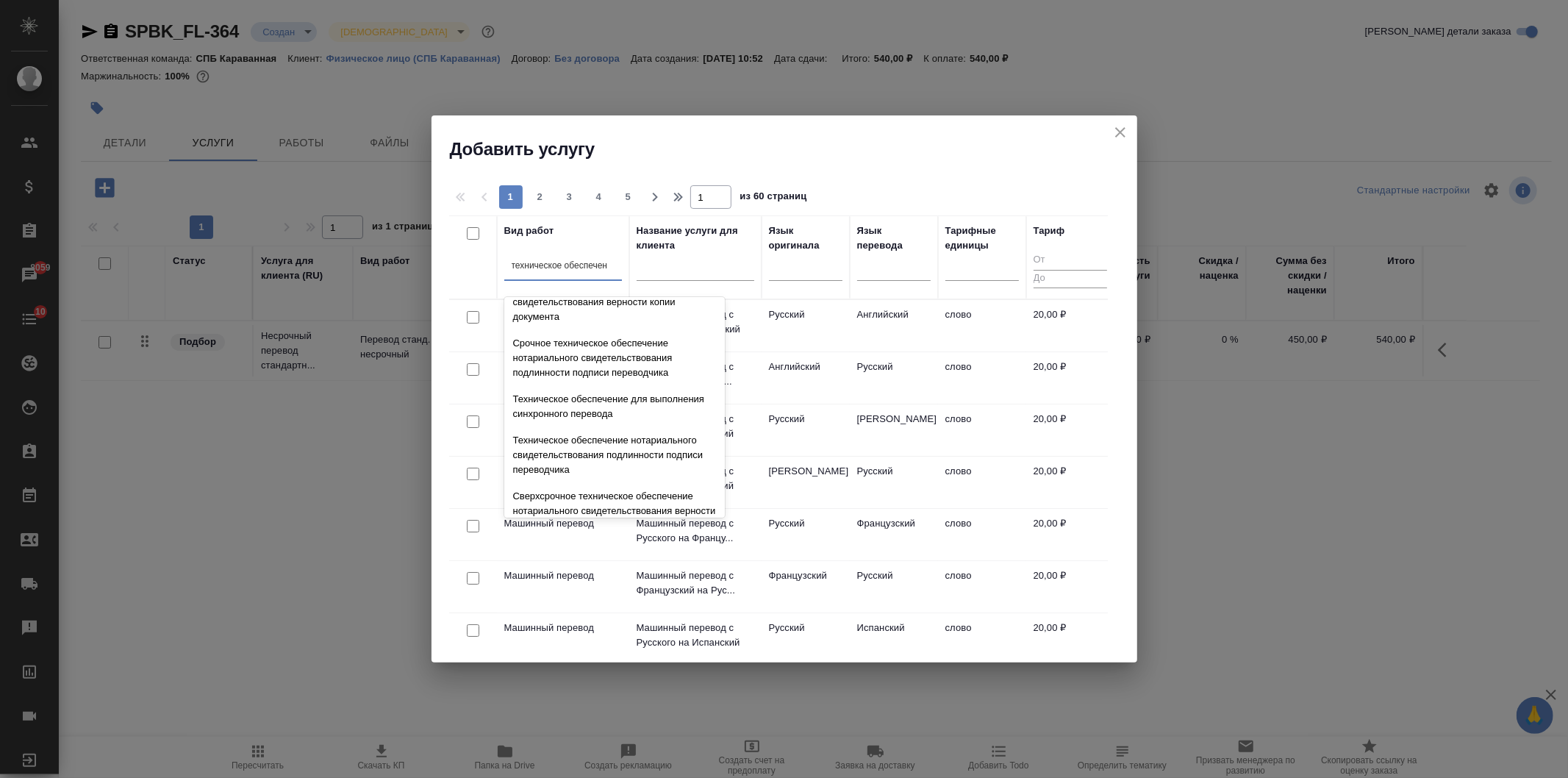
scroll to position [165, 0]
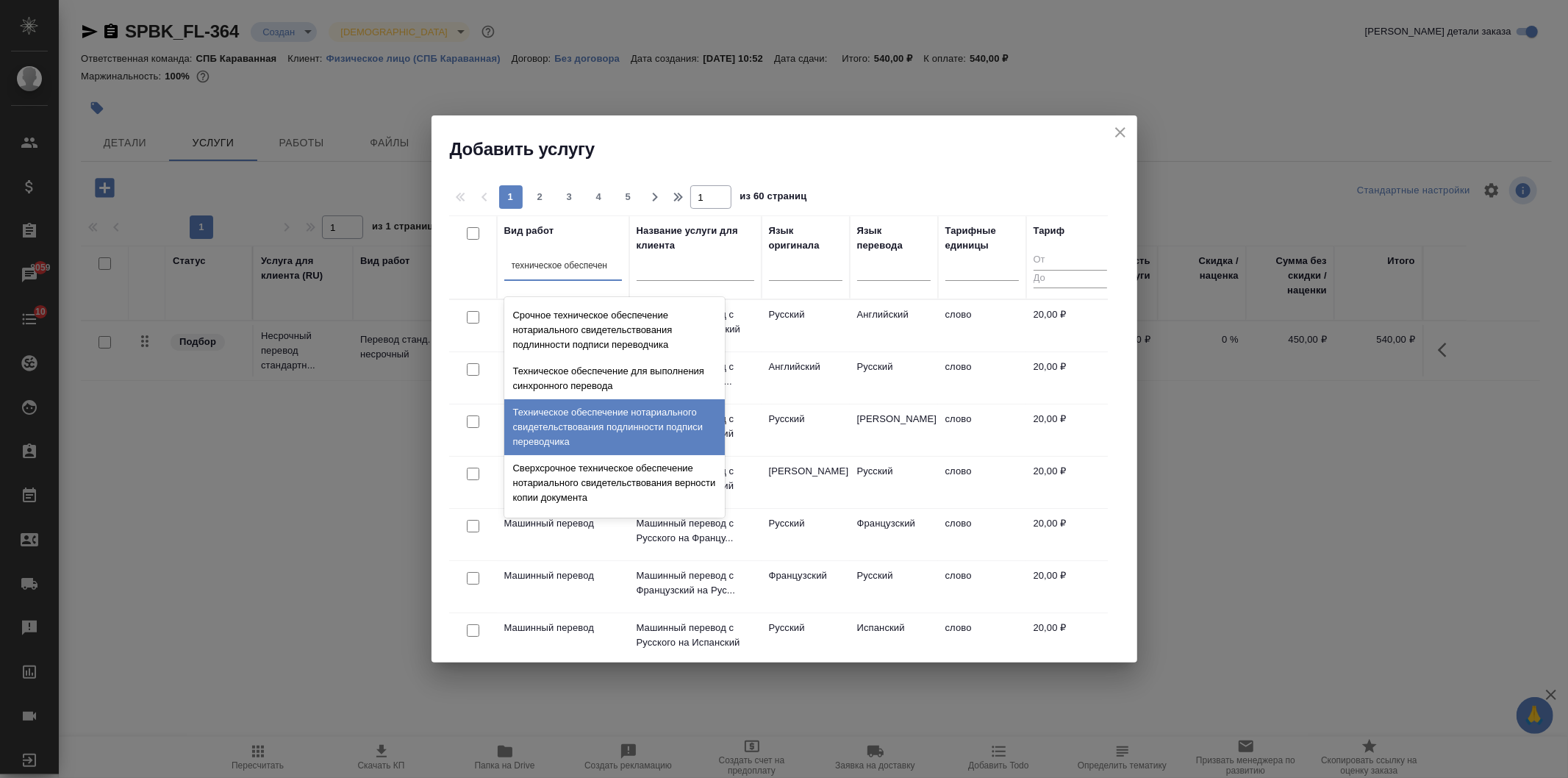
click at [660, 417] on div "Техническое обеспечение нотариального свидетельствования подлинности подписи пе…" at bounding box center [614, 427] width 220 height 56
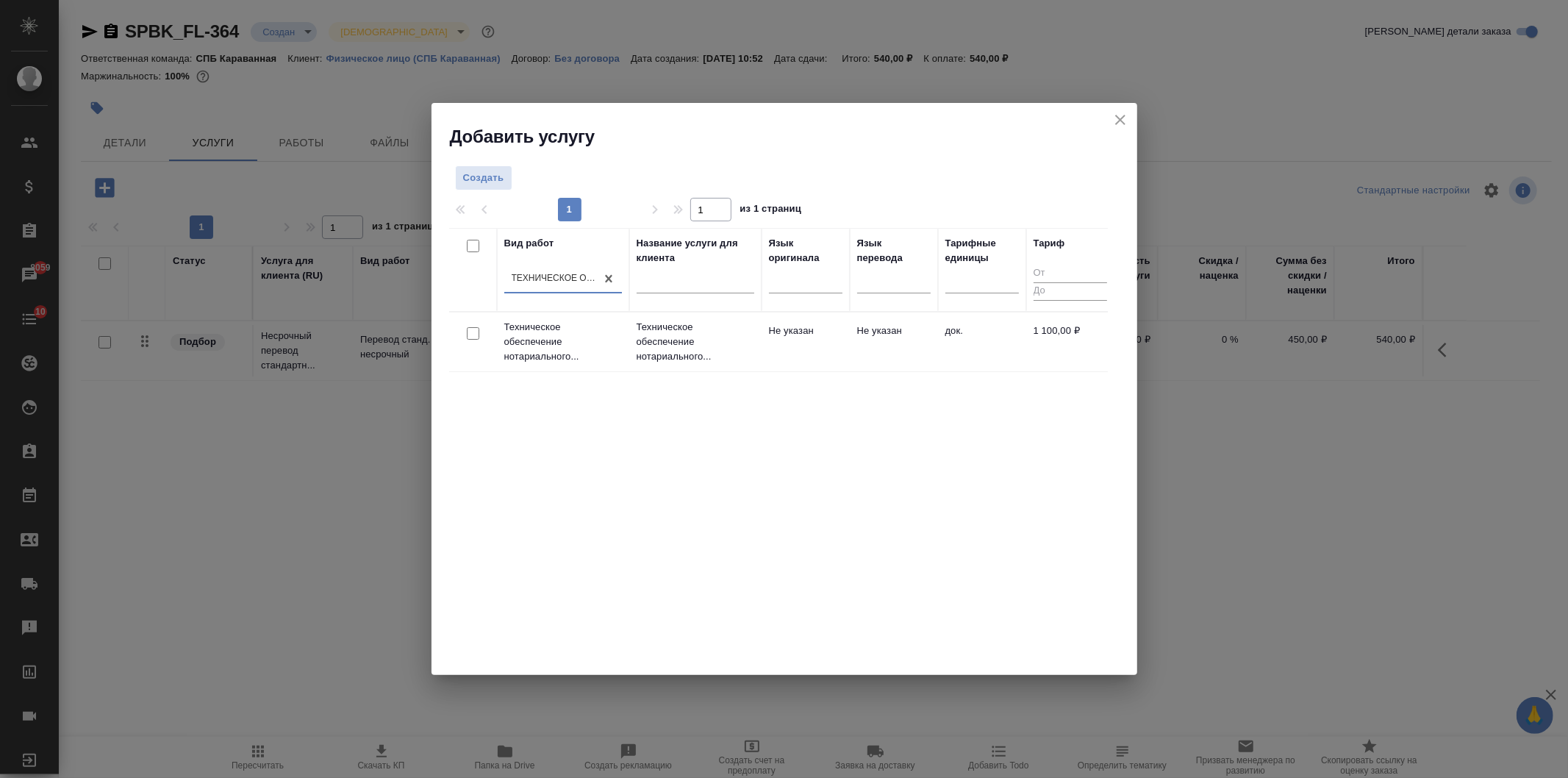
click at [468, 333] on input "checkbox" at bounding box center [473, 334] width 13 height 13
checkbox input "true"
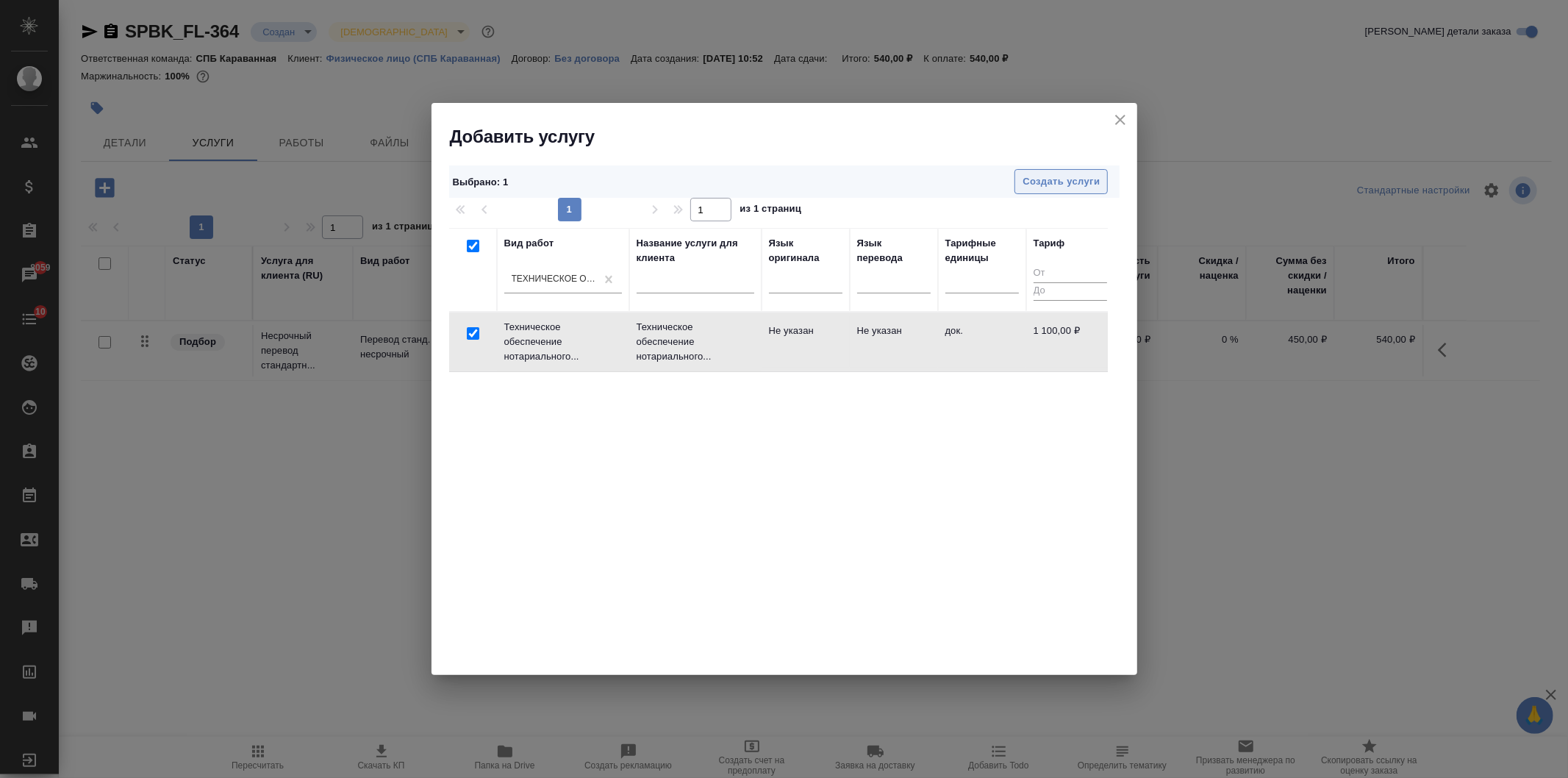
click at [1082, 179] on span "Создать услуги" at bounding box center [1061, 182] width 77 height 17
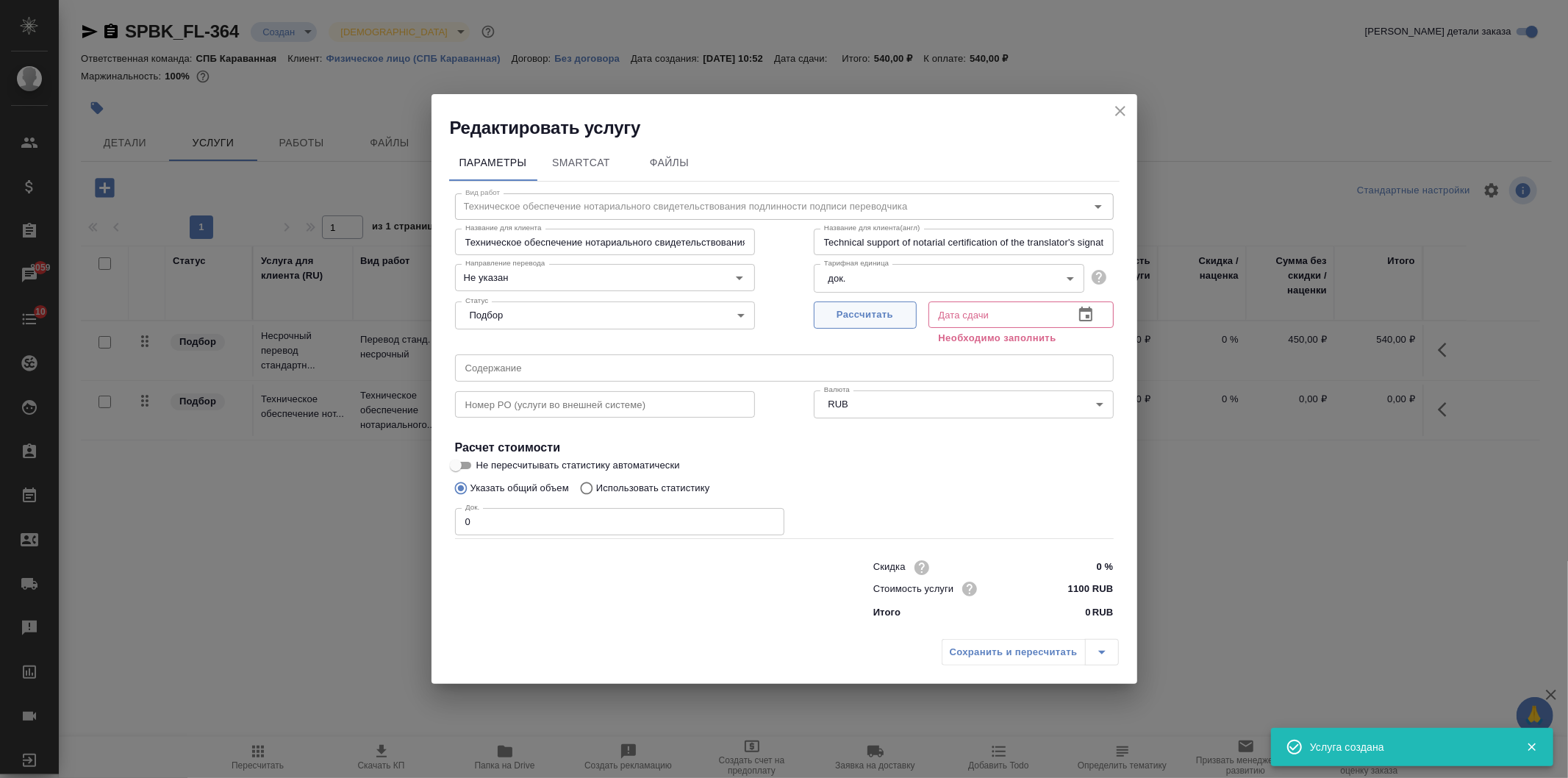
click at [852, 317] on span "Рассчитать" at bounding box center [865, 315] width 87 height 17
type input "11.08.2025 10:53"
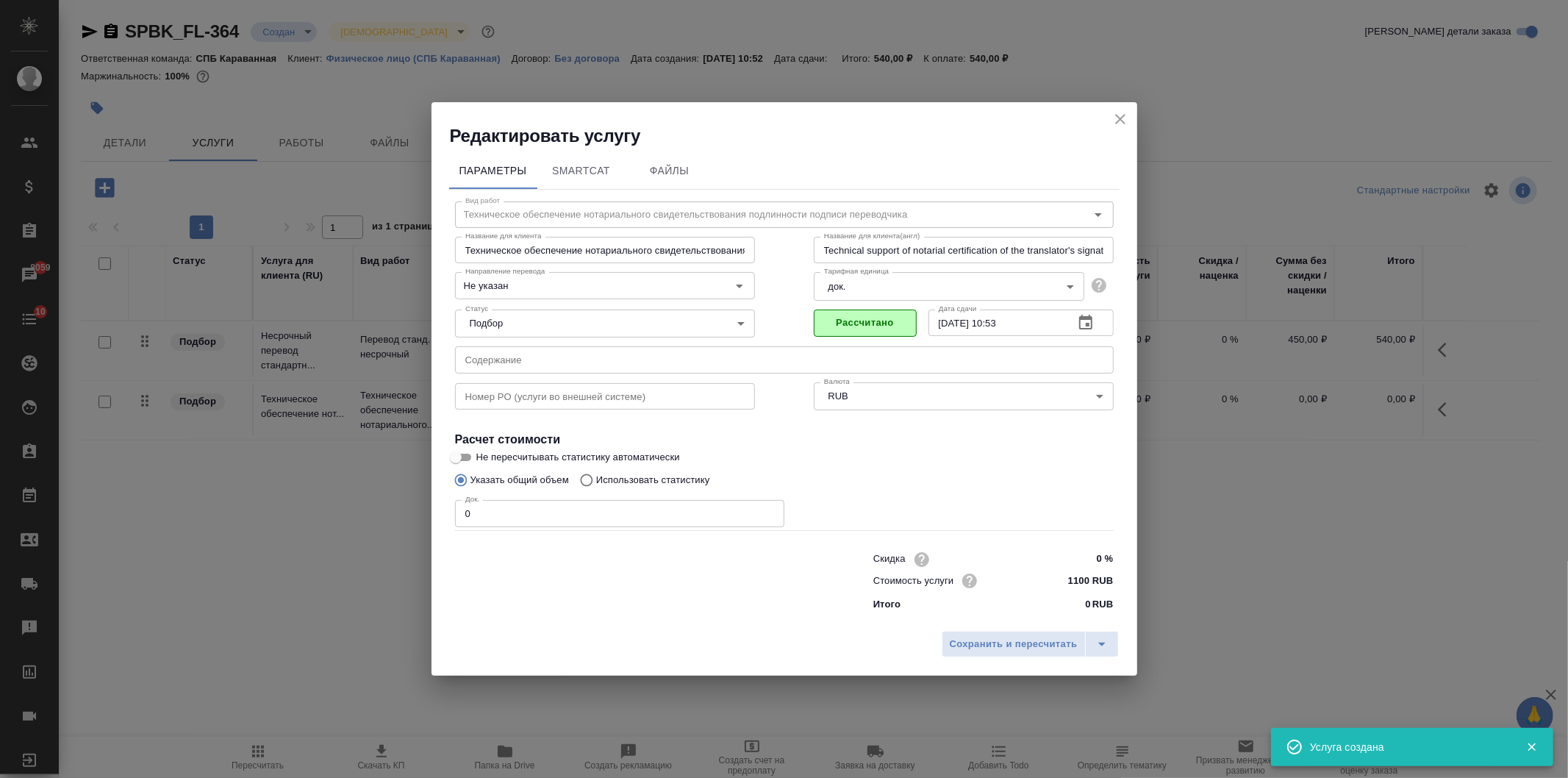
click at [483, 515] on input "0" at bounding box center [619, 513] width 329 height 26
type input "1"
click at [1003, 657] on button "Сохранить и пересчитать" at bounding box center [1013, 644] width 144 height 26
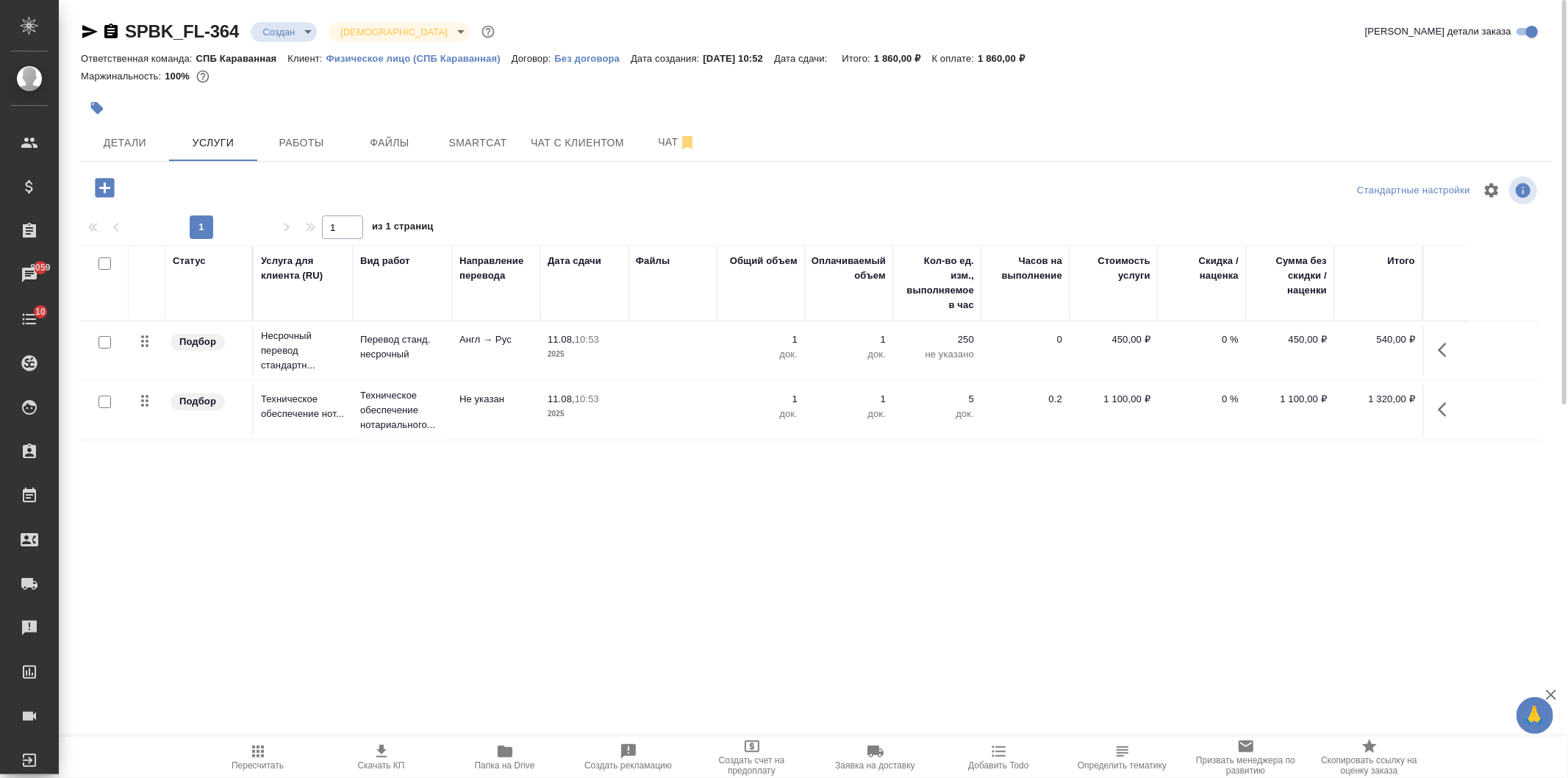
click at [377, 741] on button "Скачать КП" at bounding box center [381, 758] width 123 height 41
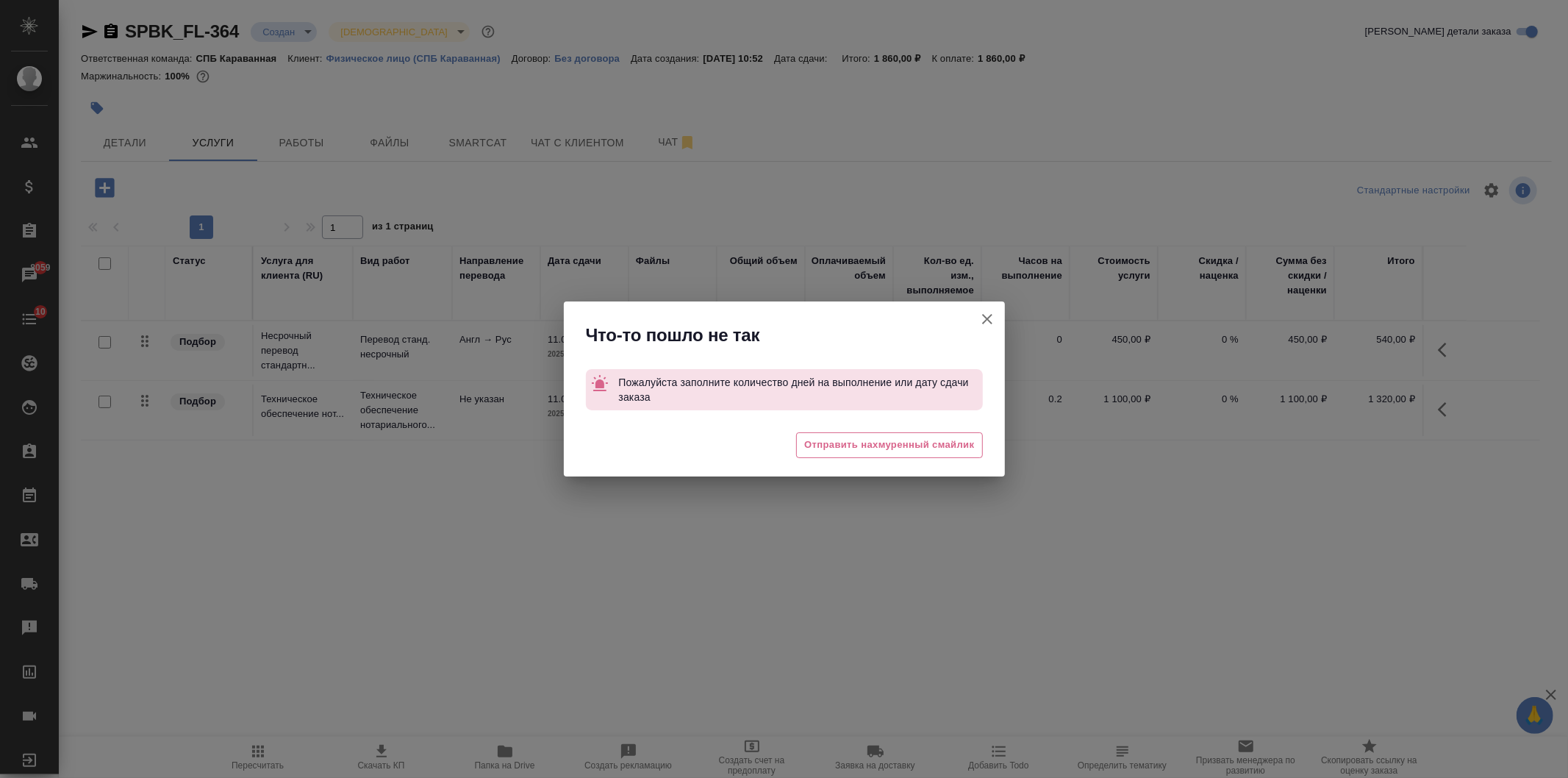
click at [1002, 311] on button "Кратко детали заказа" at bounding box center [987, 318] width 35 height 35
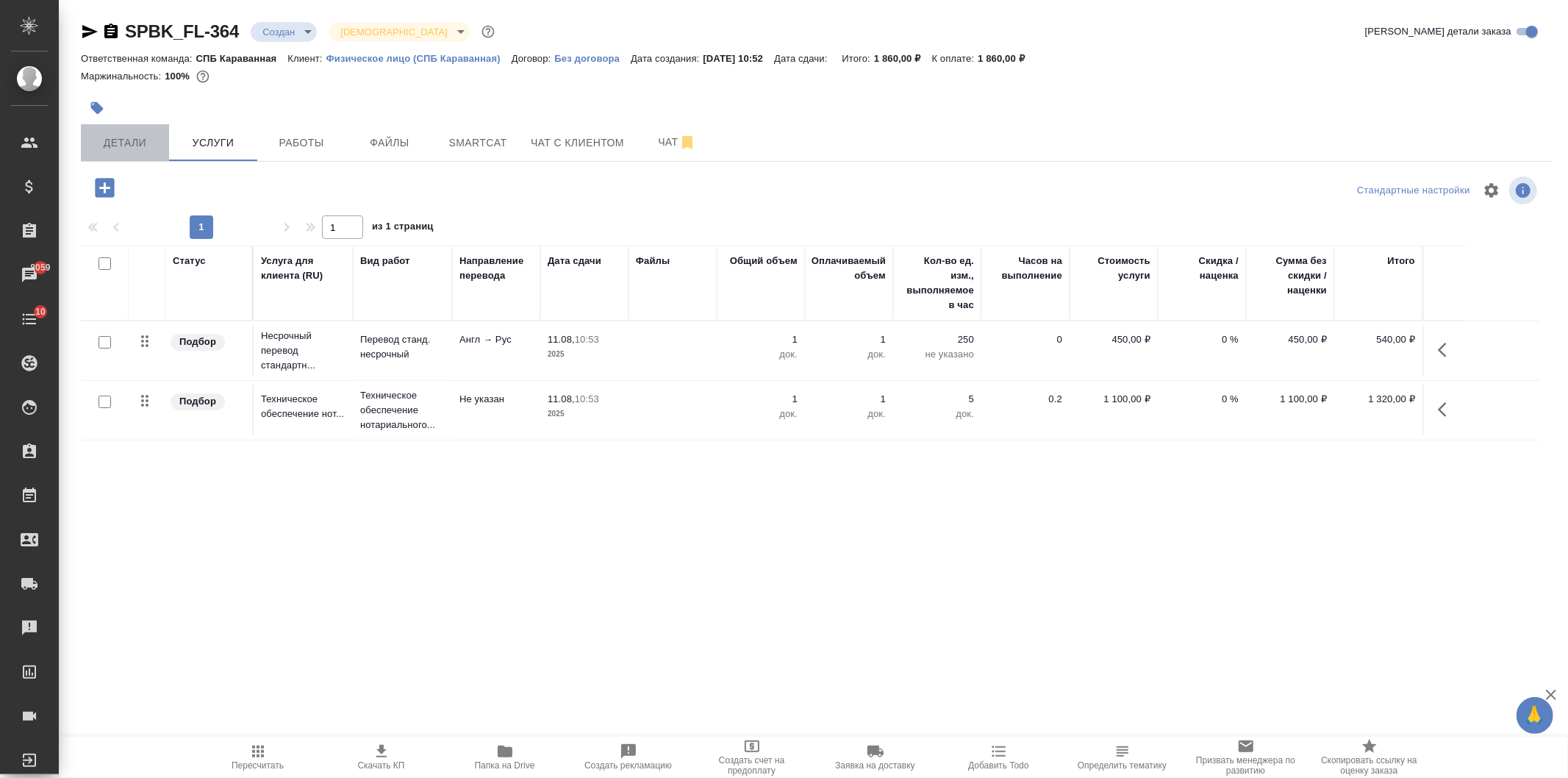
click at [135, 148] on span "Детали" at bounding box center [124, 143] width 71 height 19
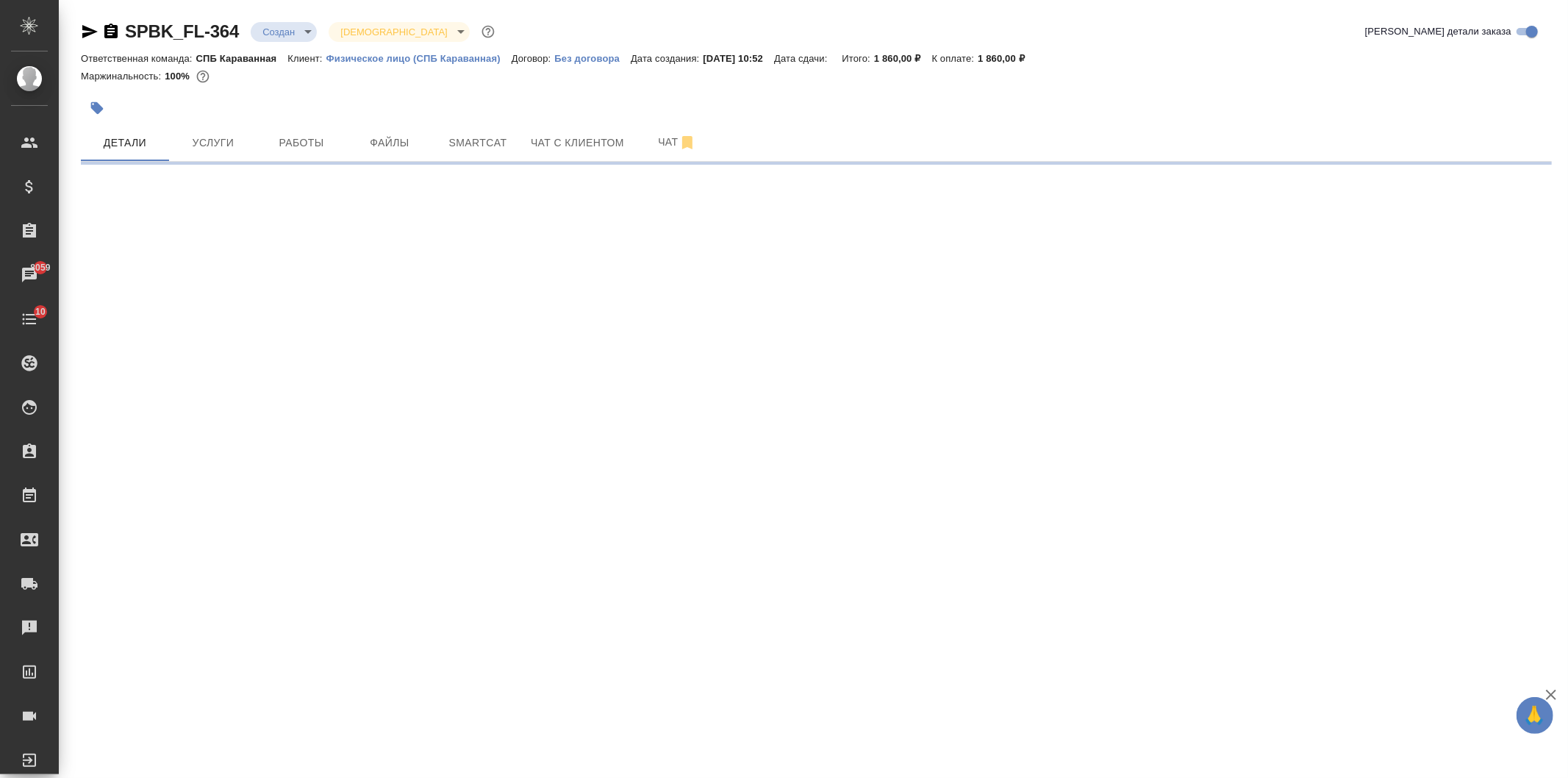
select select "RU"
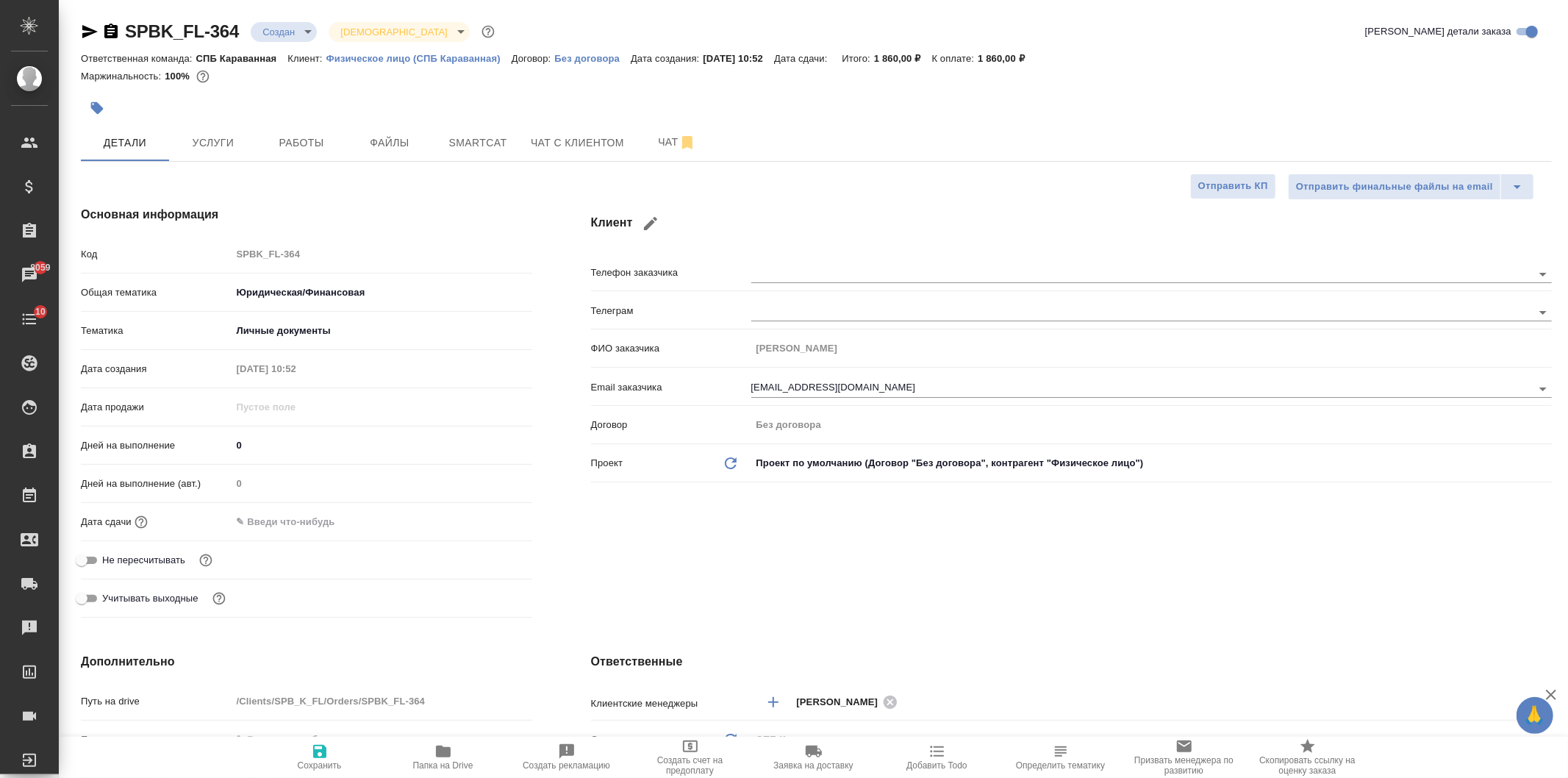
type textarea "x"
click at [242, 529] on input "text" at bounding box center [295, 522] width 128 height 21
click at [481, 521] on icon "button" at bounding box center [489, 521] width 18 height 18
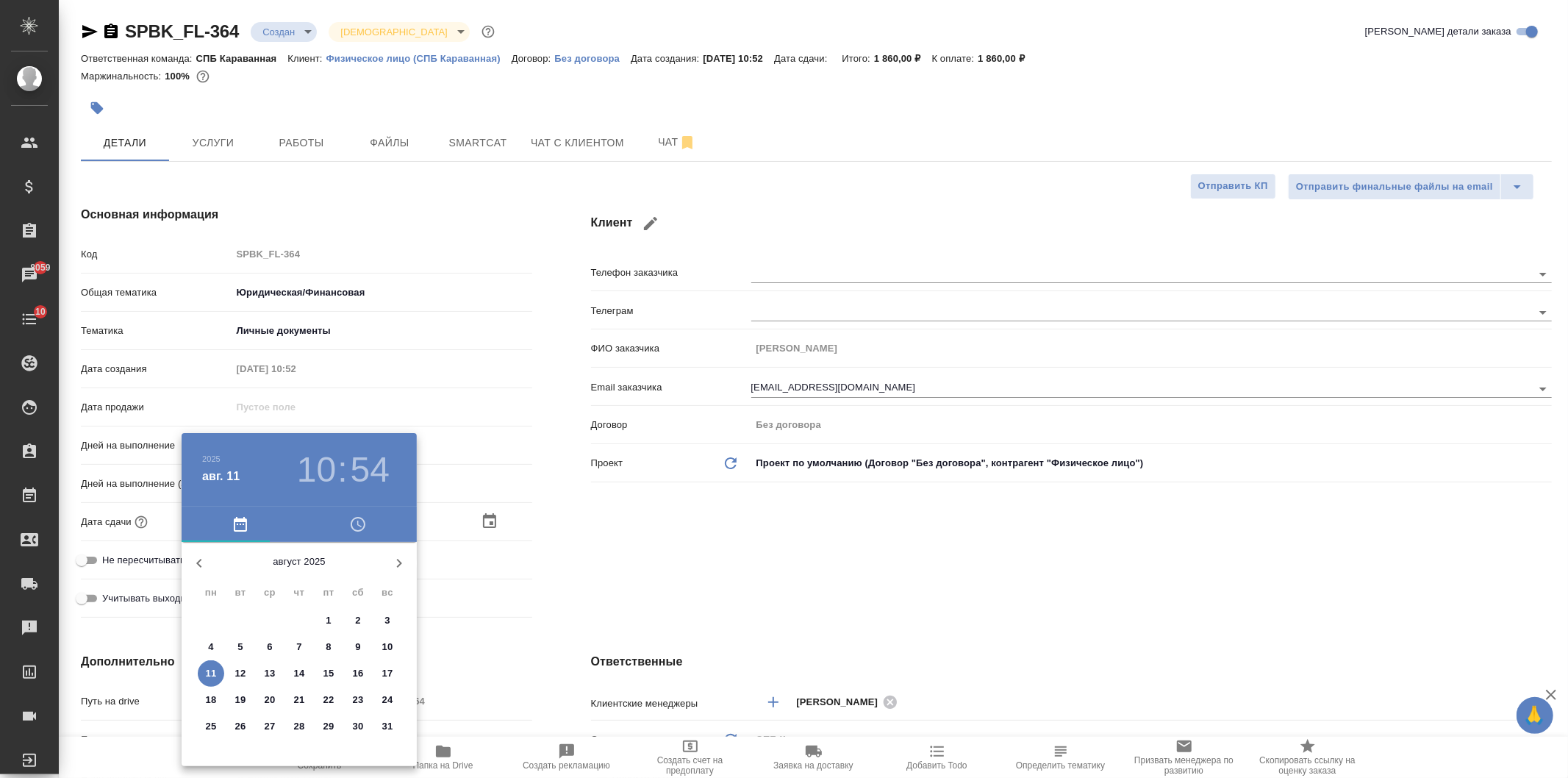
click at [242, 673] on p "12" at bounding box center [241, 673] width 11 height 14
type input "12.08.2025 10:54"
type textarea "x"
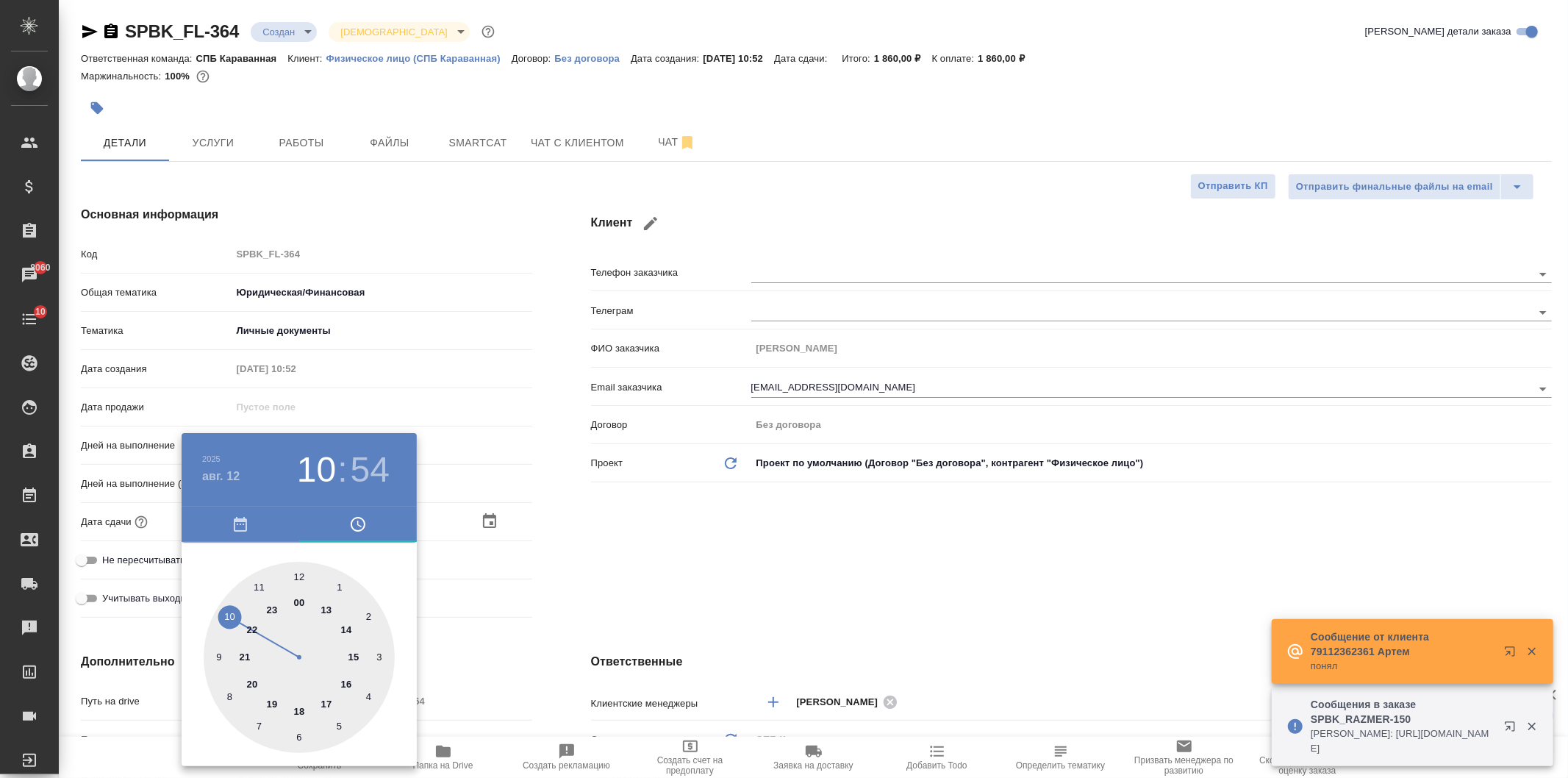
click at [298, 575] on div at bounding box center [299, 657] width 191 height 192
type input "12.08.2025 12:54"
type textarea "x"
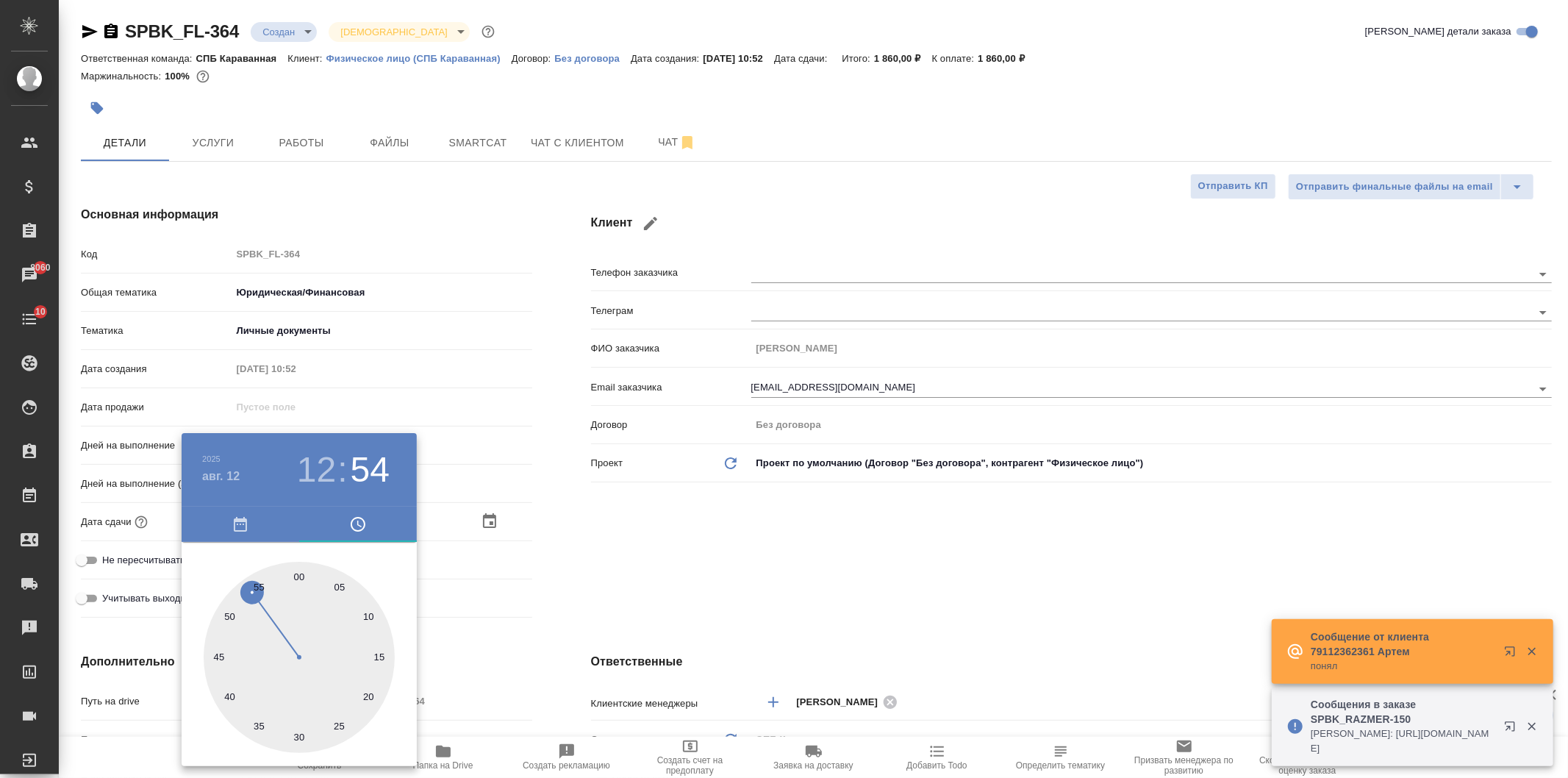
click at [298, 575] on div at bounding box center [299, 657] width 191 height 192
type input "12.08.2025 12:00"
type textarea "x"
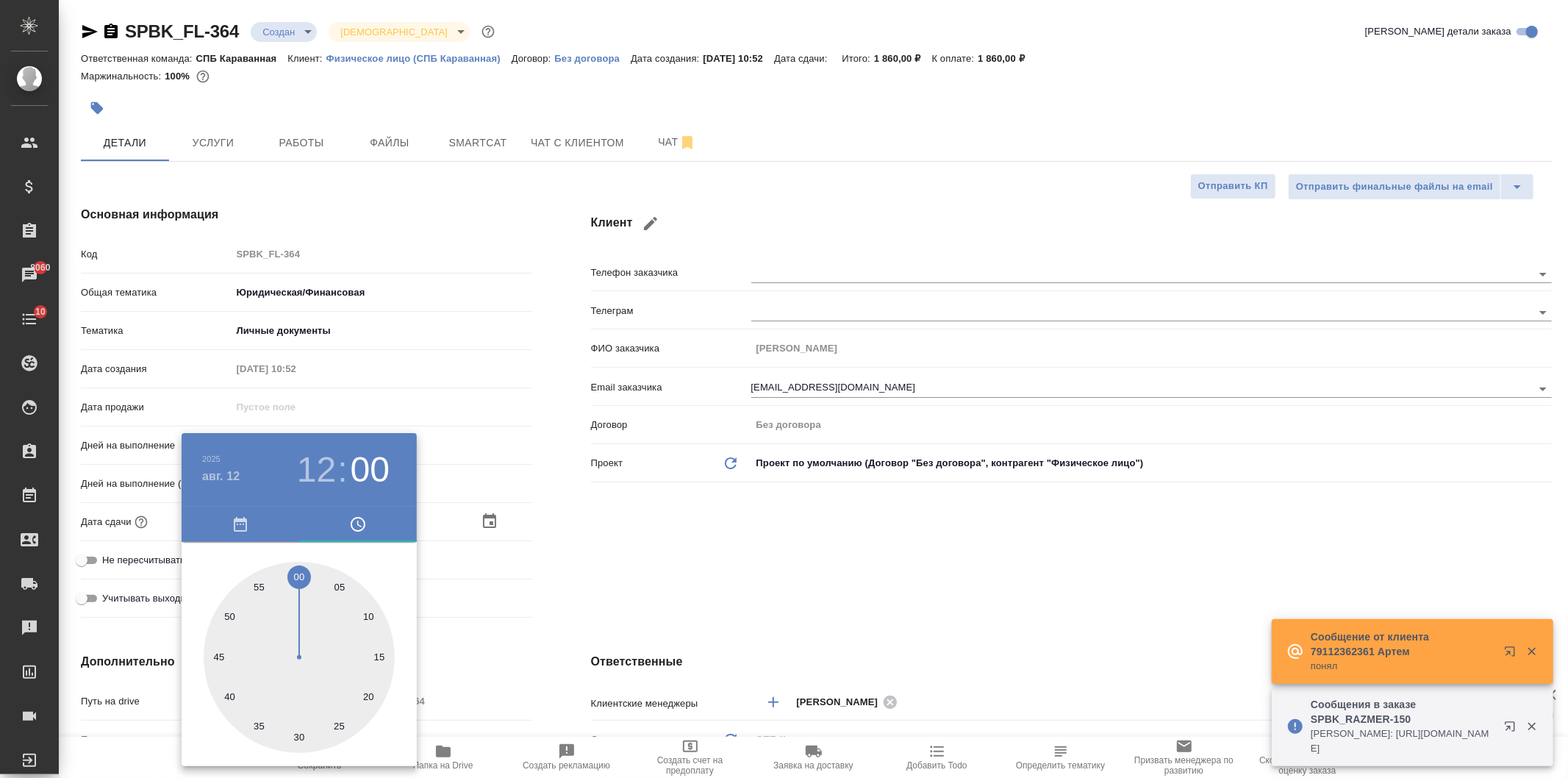
click at [691, 560] on div at bounding box center [784, 389] width 1568 height 778
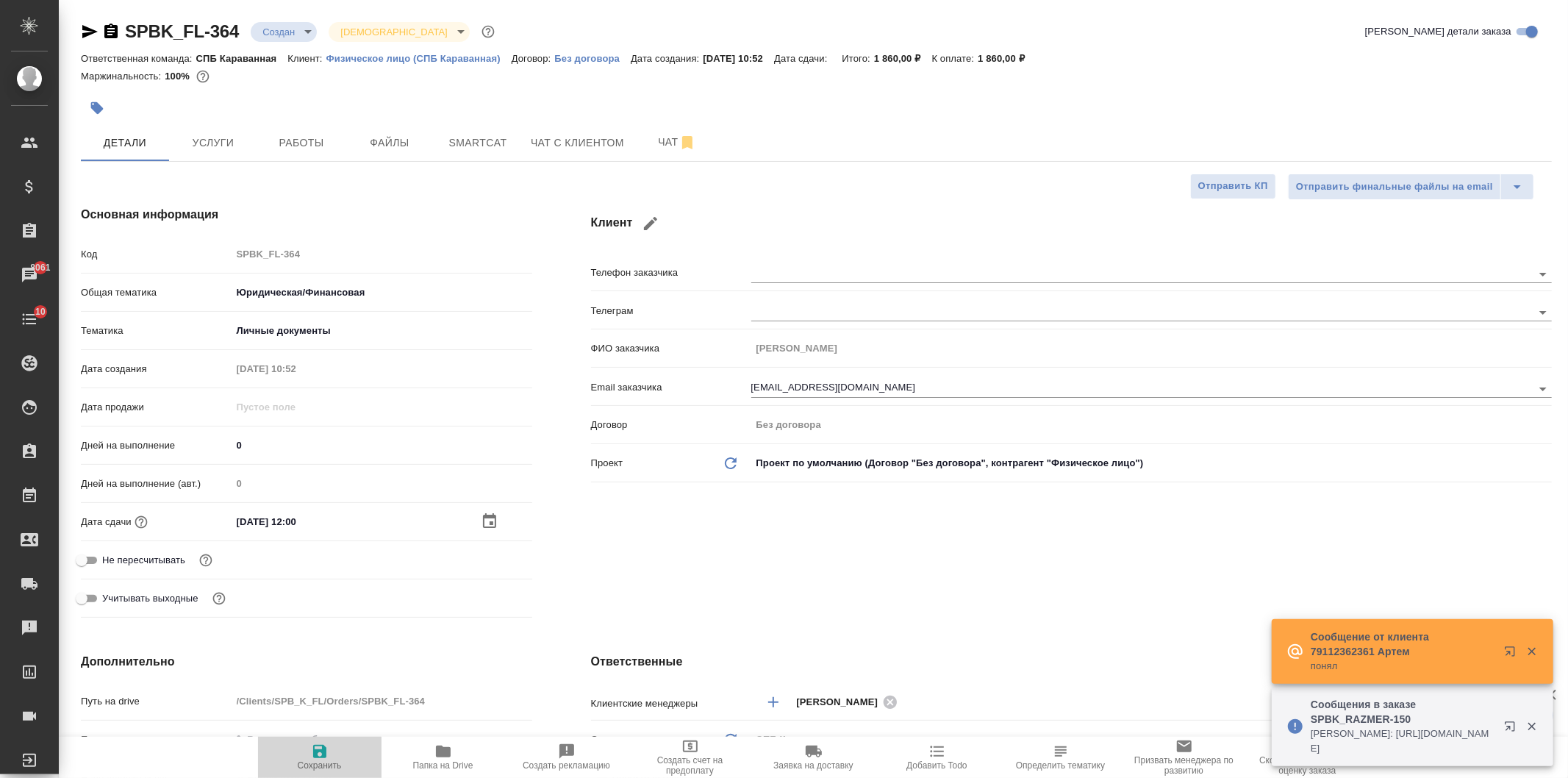
click at [320, 748] on icon "button" at bounding box center [320, 752] width 18 height 18
type textarea "x"
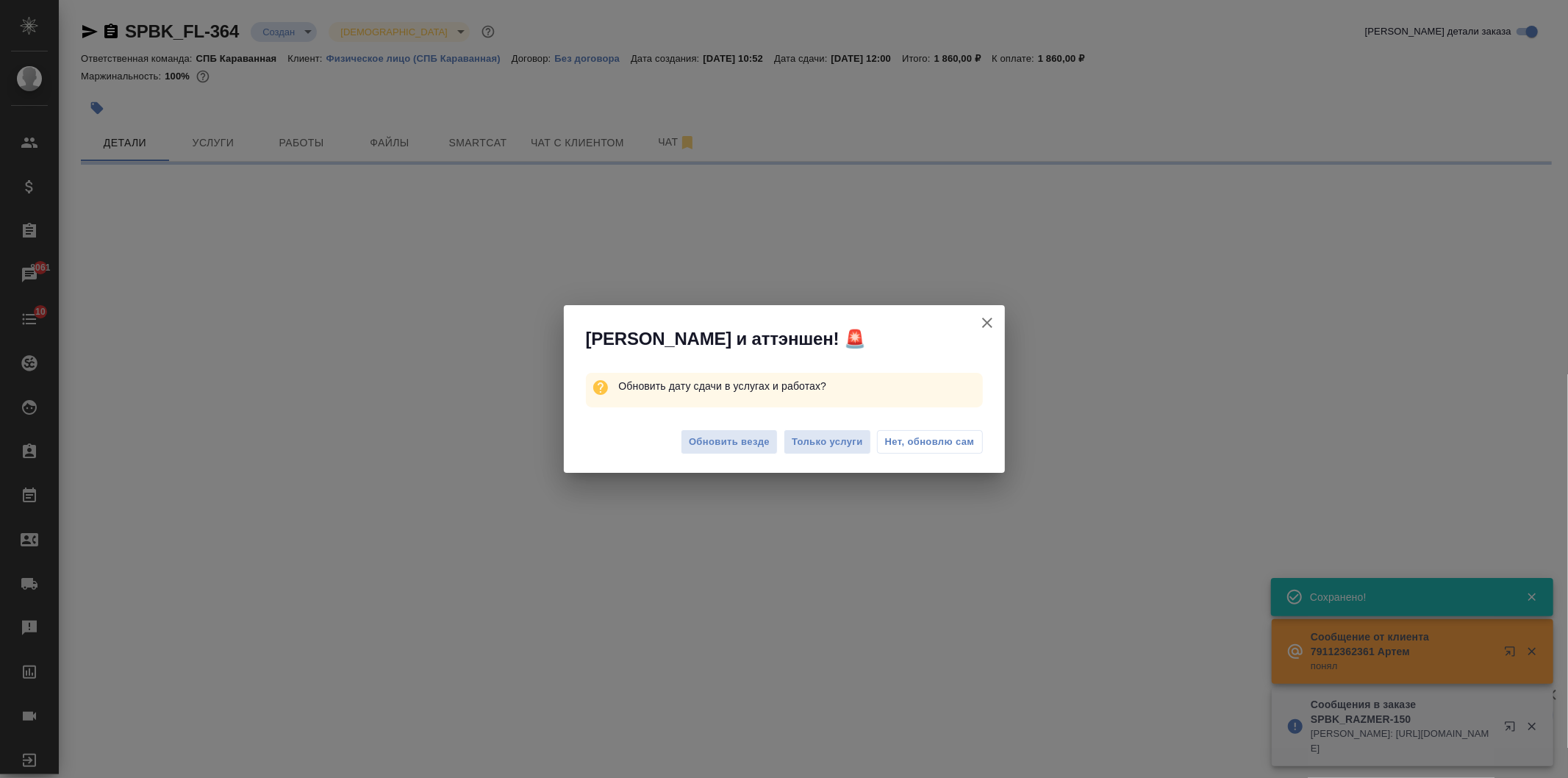
select select "RU"
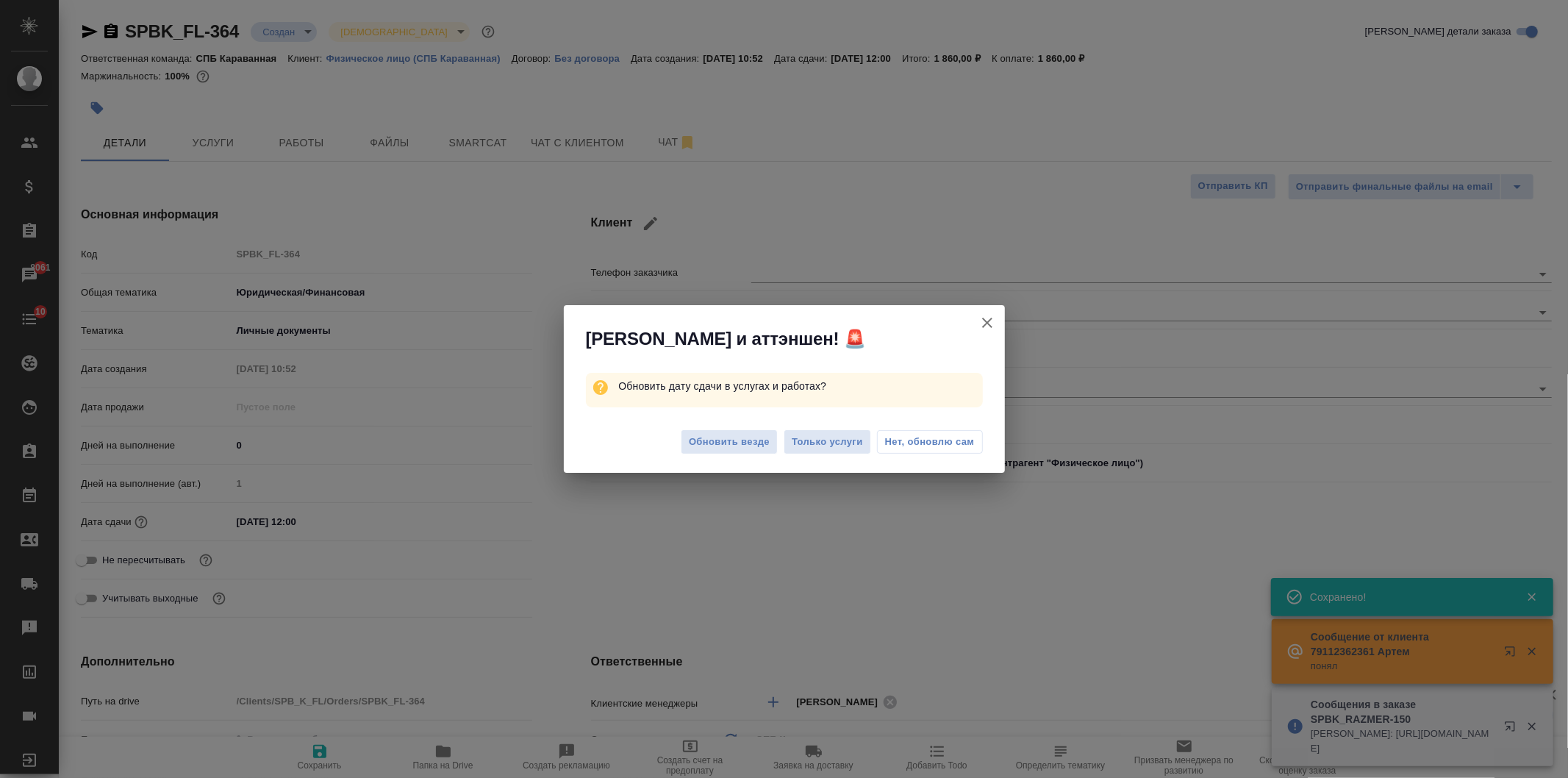
type textarea "x"
click at [727, 439] on span "Обновить везде" at bounding box center [729, 443] width 81 height 17
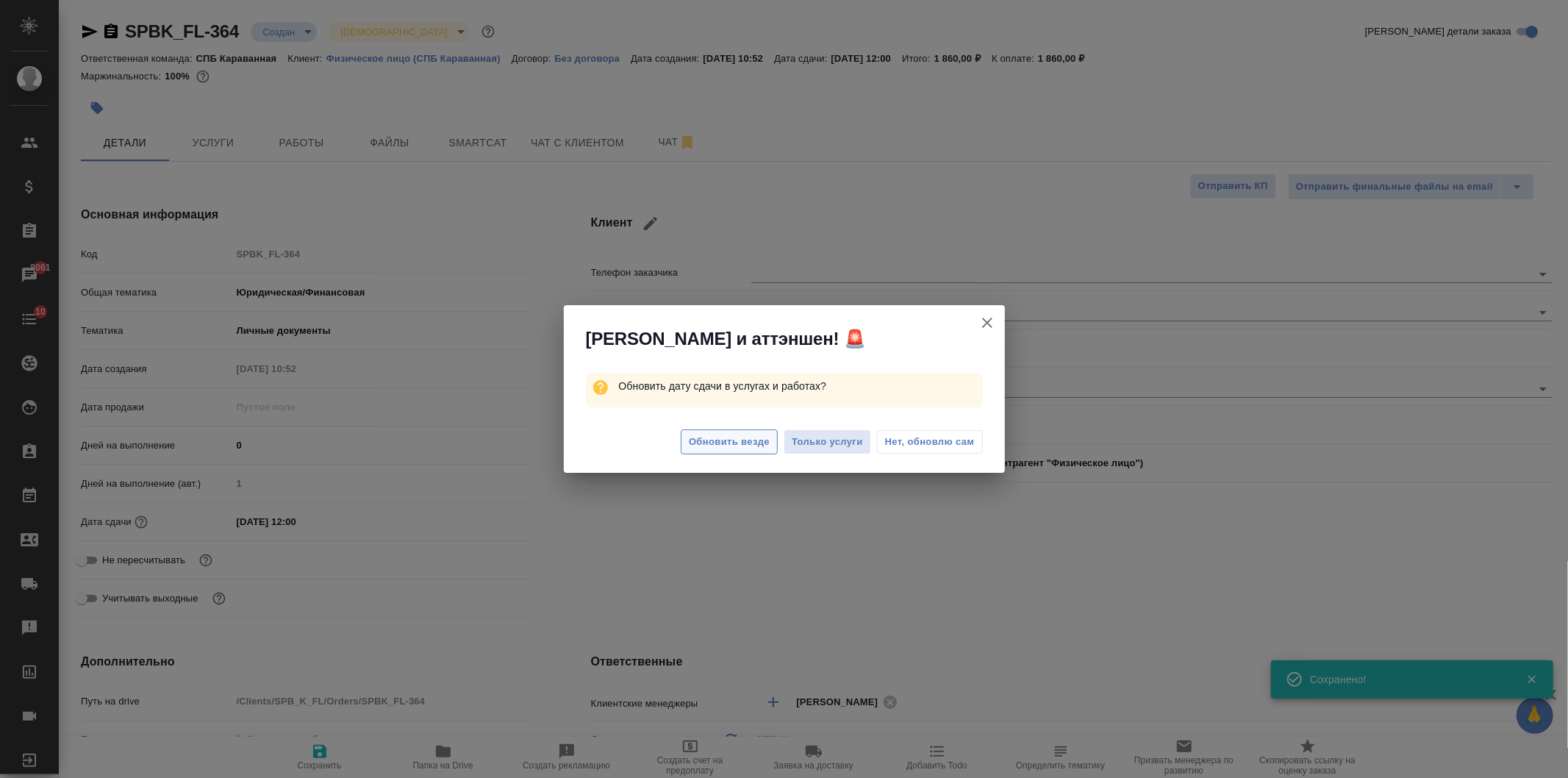
type textarea "x"
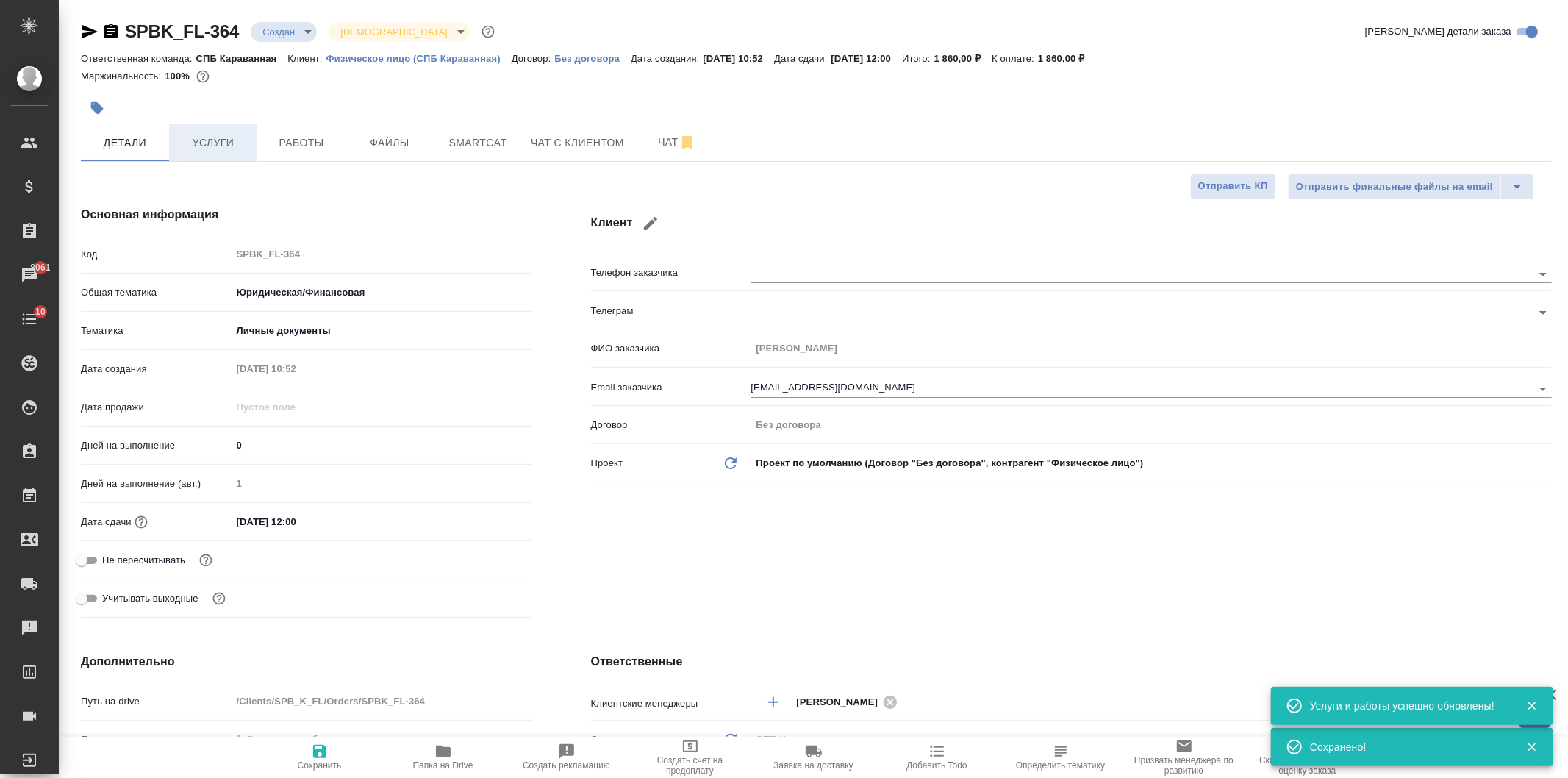
click at [196, 138] on span "Услуги" at bounding box center [213, 143] width 71 height 19
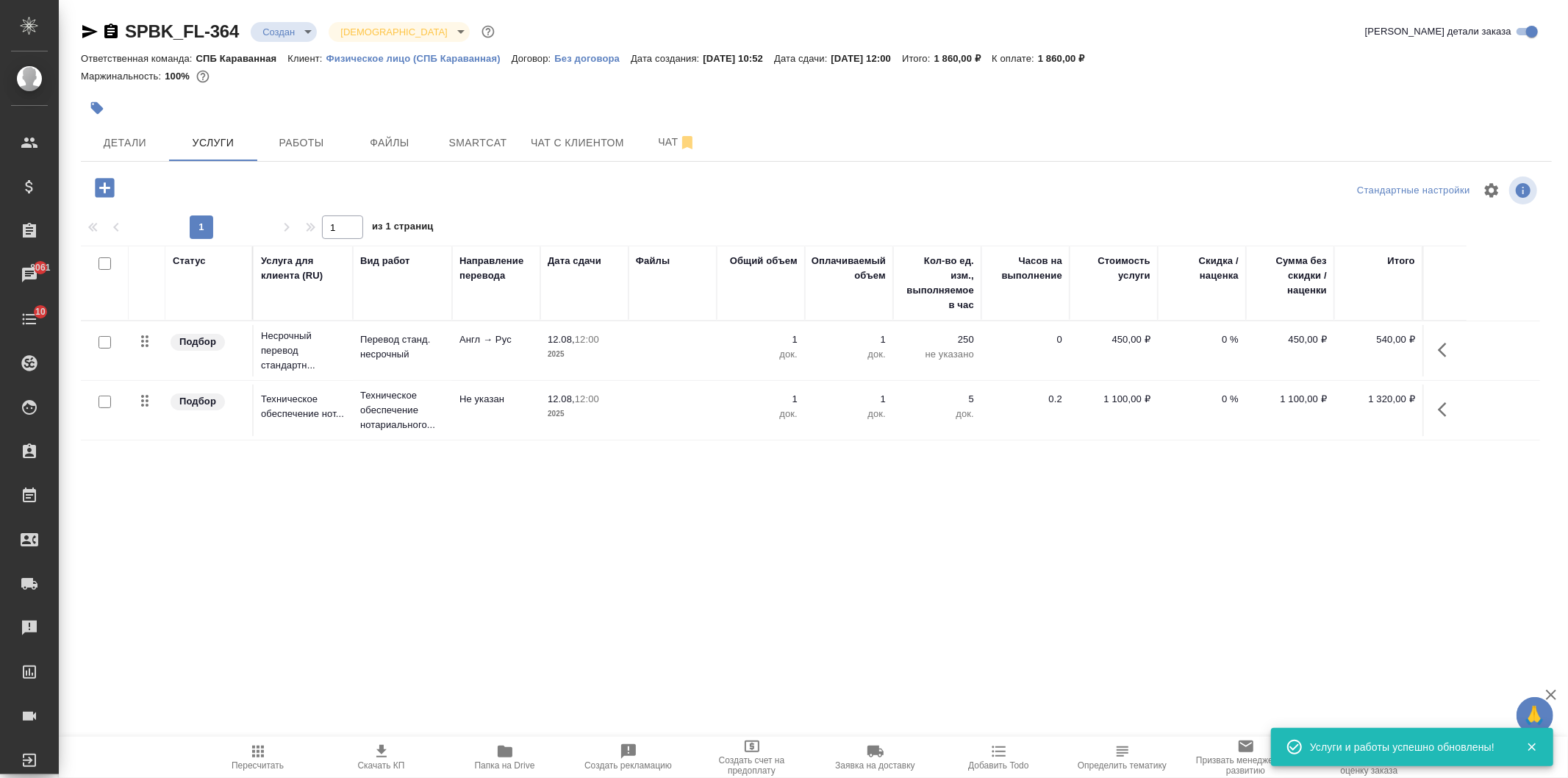
click at [383, 744] on icon "button" at bounding box center [381, 752] width 18 height 18
